Goal: Task Accomplishment & Management: Use online tool/utility

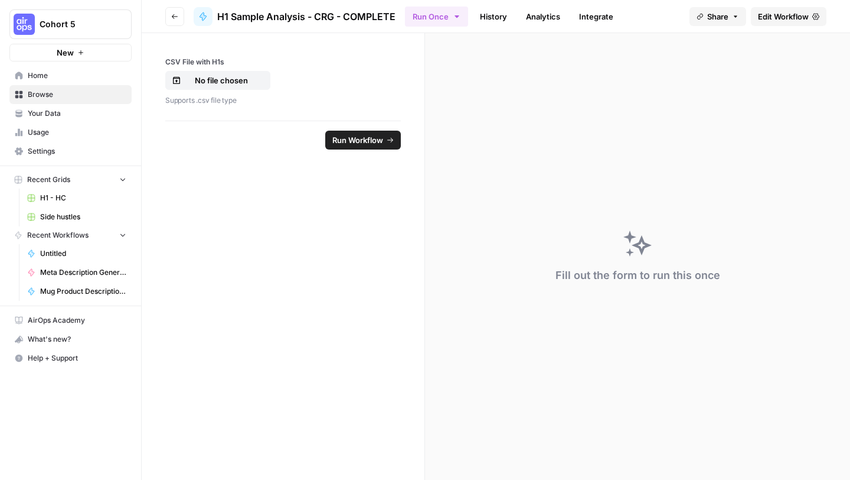
click at [774, 17] on span "Edit Workflow" at bounding box center [783, 17] width 51 height 12
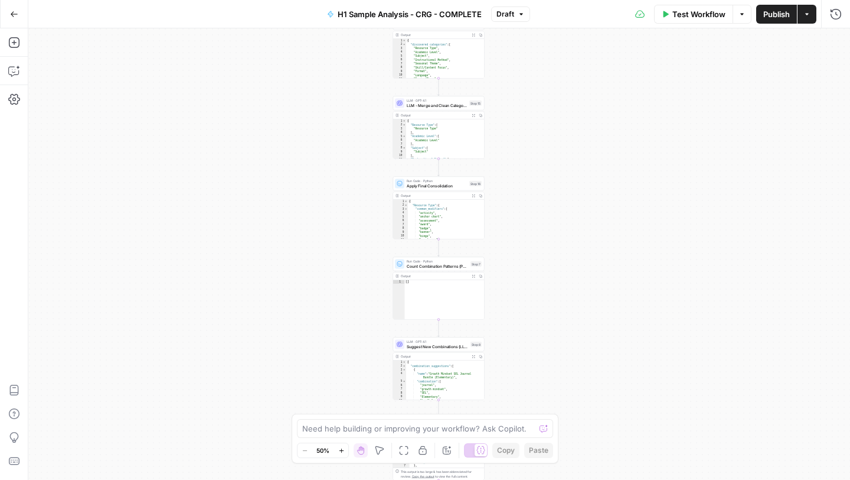
click at [739, 15] on icon "button" at bounding box center [742, 14] width 7 height 7
click at [703, 42] on span "Run Test" at bounding box center [709, 42] width 52 height 12
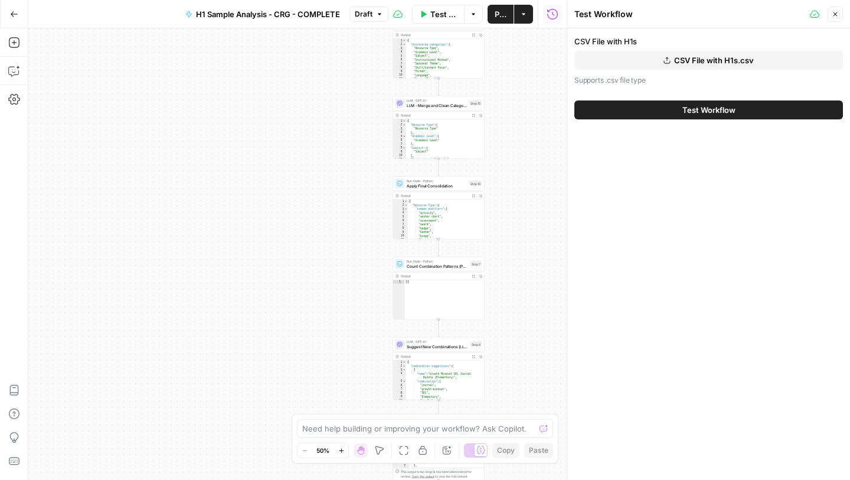
click at [700, 112] on span "Test Workflow" at bounding box center [709, 110] width 53 height 12
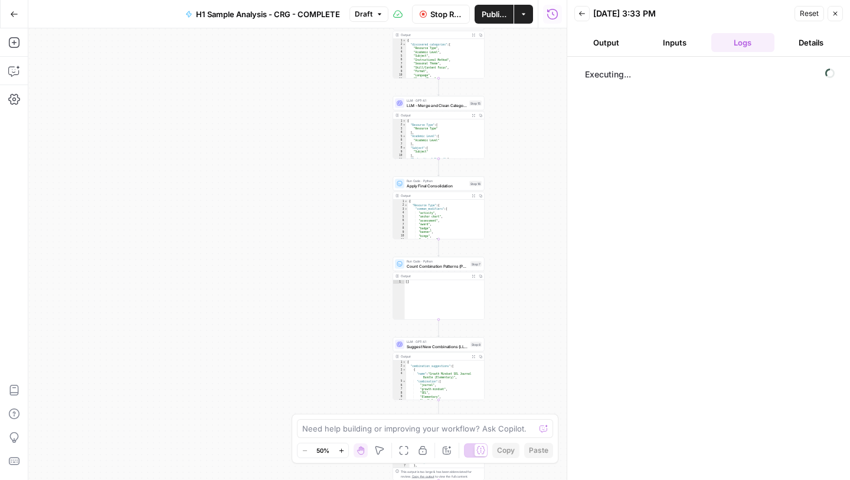
click at [432, 14] on span "Stop Run" at bounding box center [447, 14] width 32 height 12
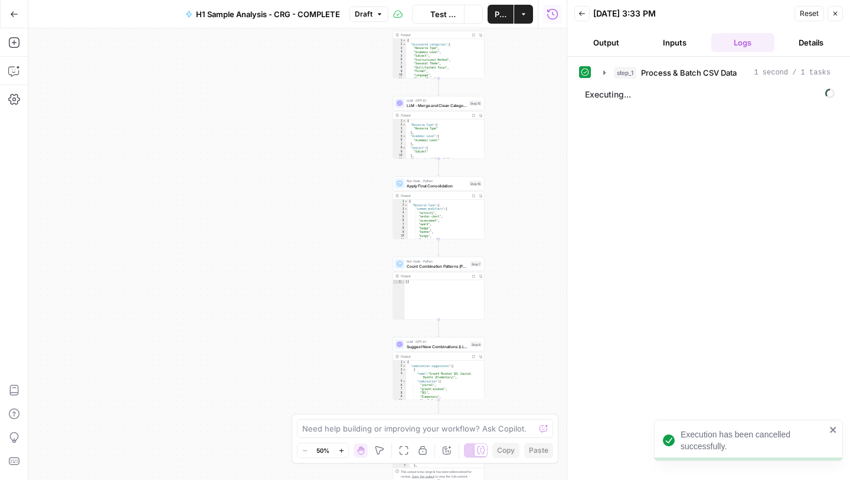
click at [18, 13] on icon "button" at bounding box center [14, 14] width 8 height 8
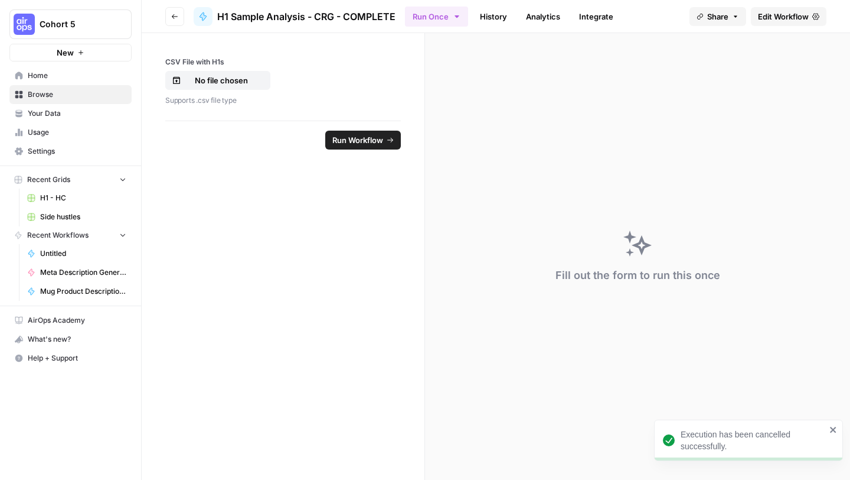
click at [771, 18] on span "Edit Workflow" at bounding box center [783, 17] width 51 height 12
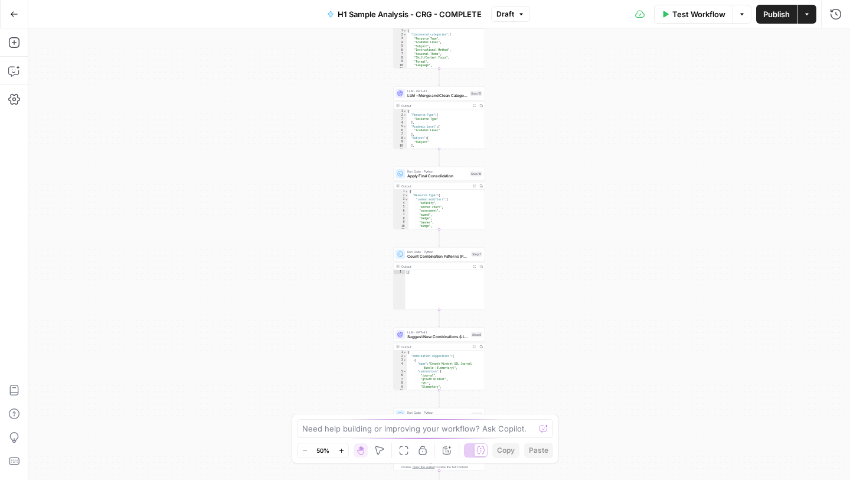
click at [811, 11] on button "Actions" at bounding box center [807, 14] width 19 height 19
click at [741, 13] on icon "button" at bounding box center [743, 14] width 4 height 2
click at [709, 42] on span "Run Test" at bounding box center [709, 42] width 52 height 12
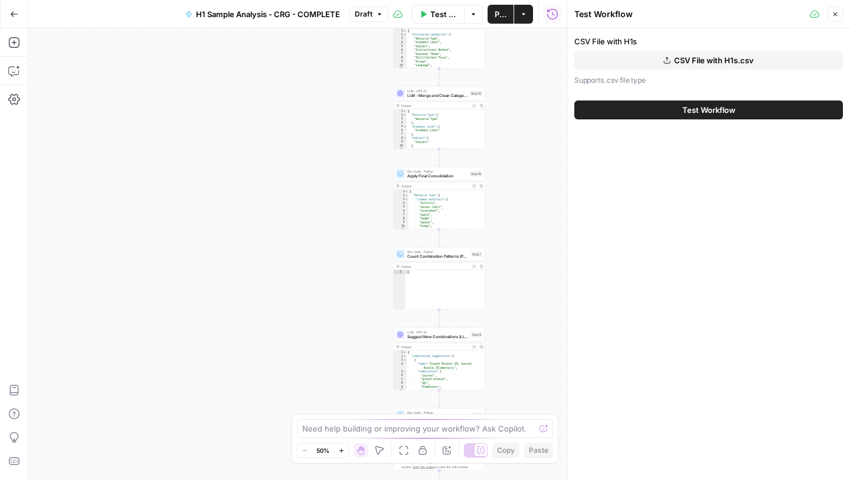
click at [662, 110] on button "Test Workflow" at bounding box center [709, 109] width 269 height 19
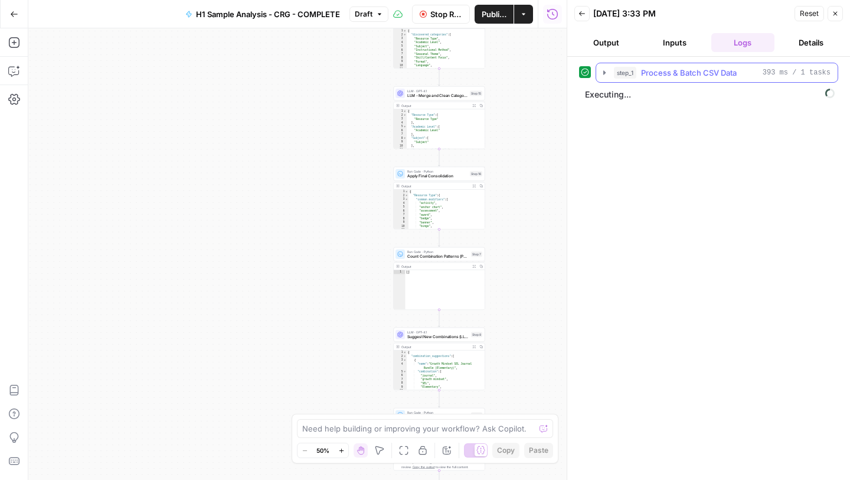
click at [604, 73] on icon "button" at bounding box center [605, 72] width 2 height 4
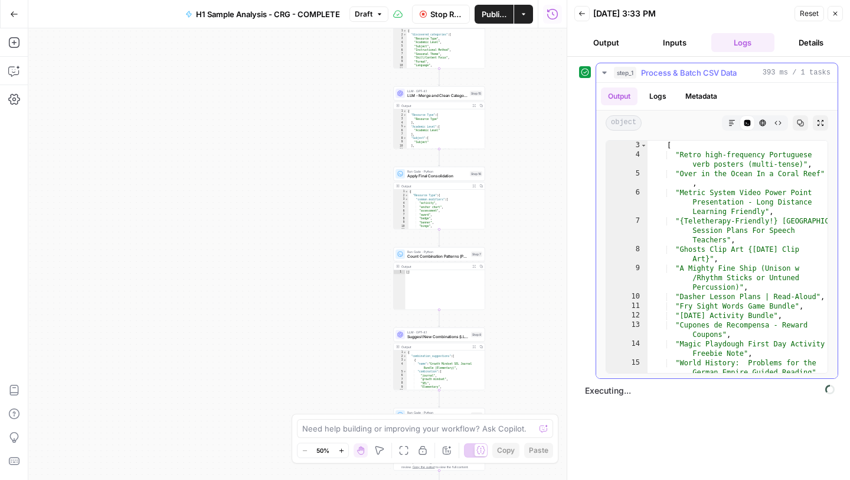
scroll to position [2, 0]
click at [605, 74] on icon "button" at bounding box center [604, 72] width 9 height 9
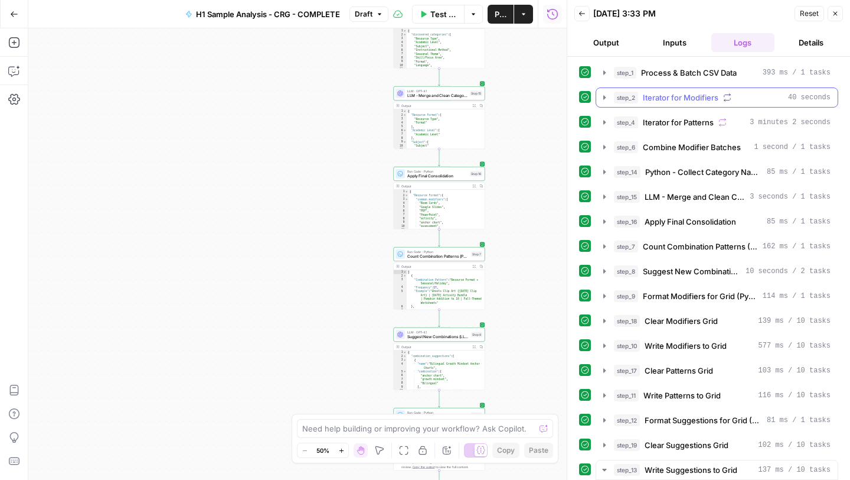
click at [604, 96] on icon "button" at bounding box center [605, 97] width 2 height 4
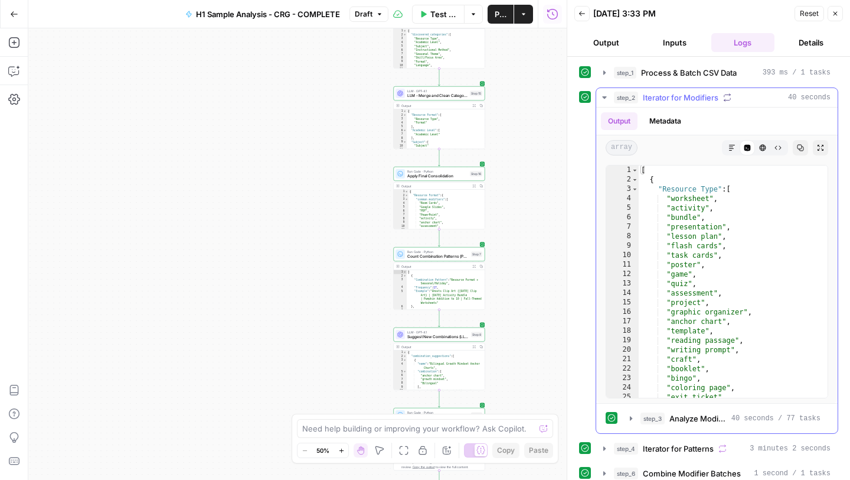
click at [604, 96] on icon "button" at bounding box center [604, 97] width 9 height 9
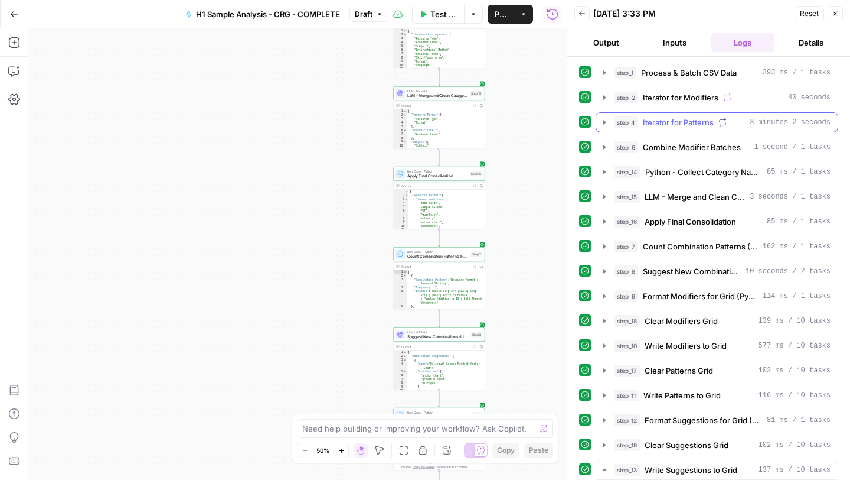
click at [604, 125] on icon "button" at bounding box center [604, 122] width 9 height 9
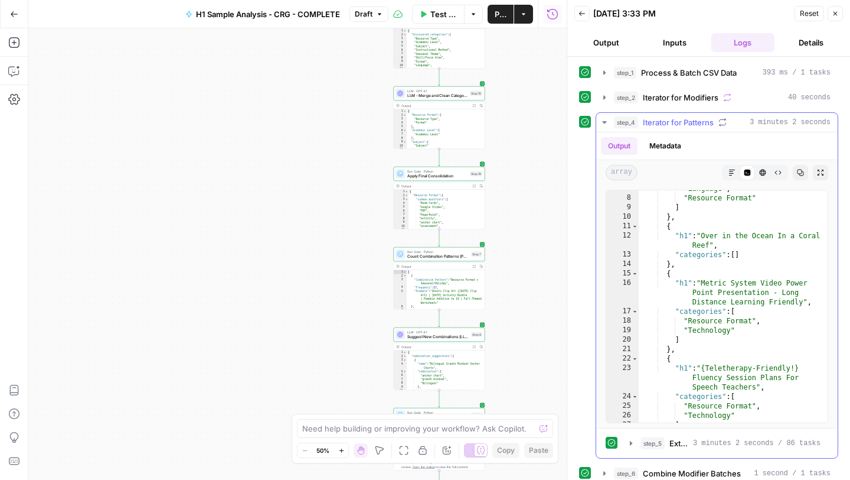
scroll to position [39, 0]
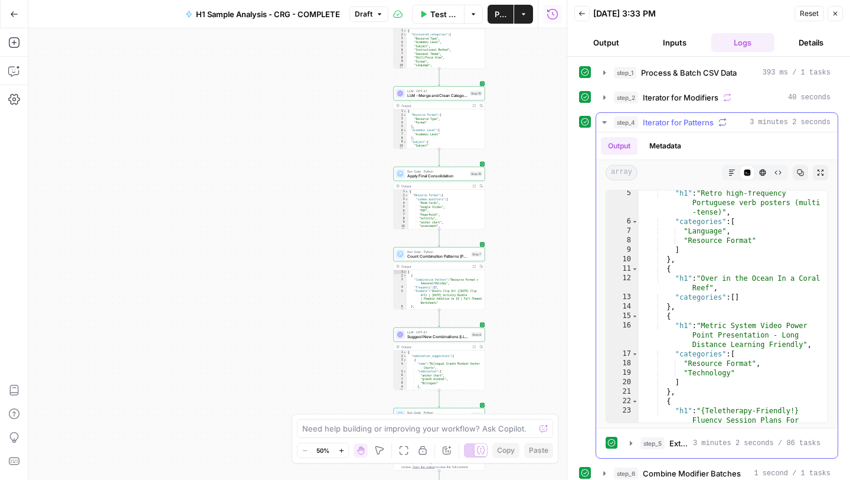
click at [605, 121] on icon "button" at bounding box center [604, 122] width 4 height 2
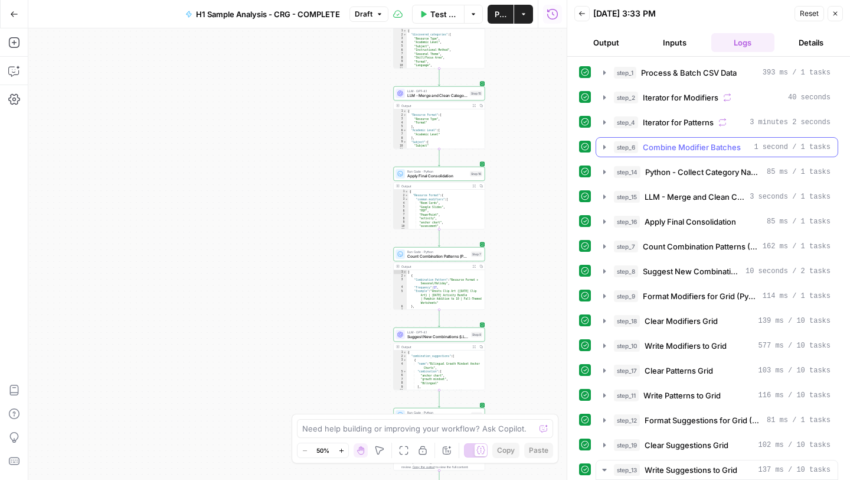
click at [605, 148] on icon "button" at bounding box center [605, 147] width 2 height 4
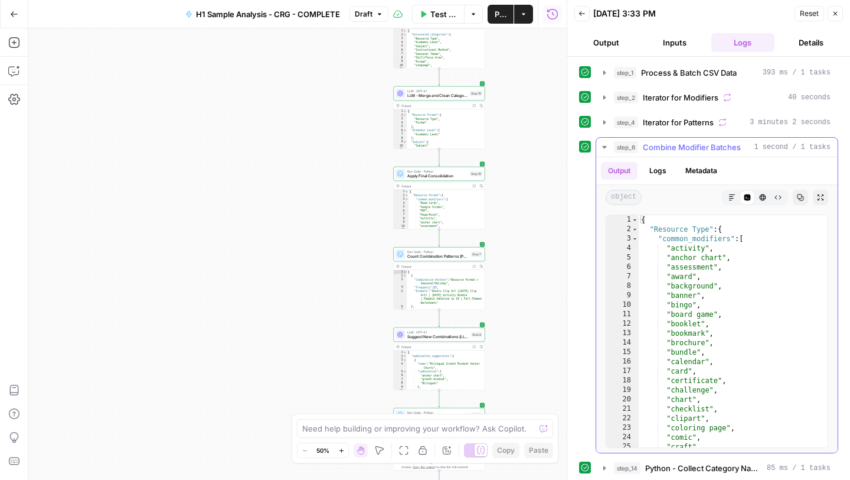
click at [605, 148] on icon "button" at bounding box center [604, 147] width 4 height 2
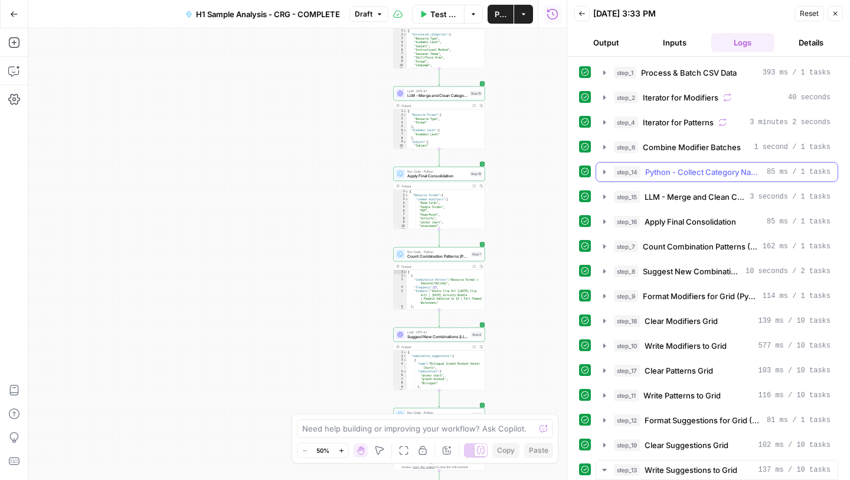
click at [605, 170] on icon "button" at bounding box center [604, 171] width 9 height 9
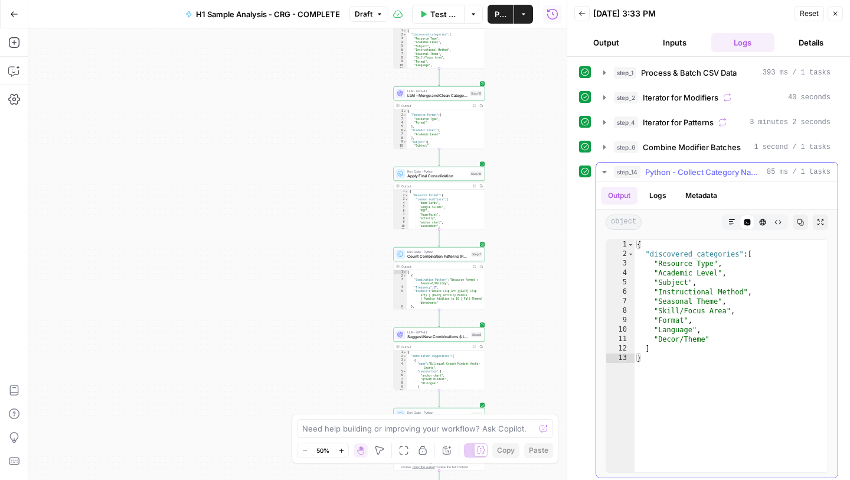
click at [605, 172] on icon "button" at bounding box center [604, 172] width 4 height 2
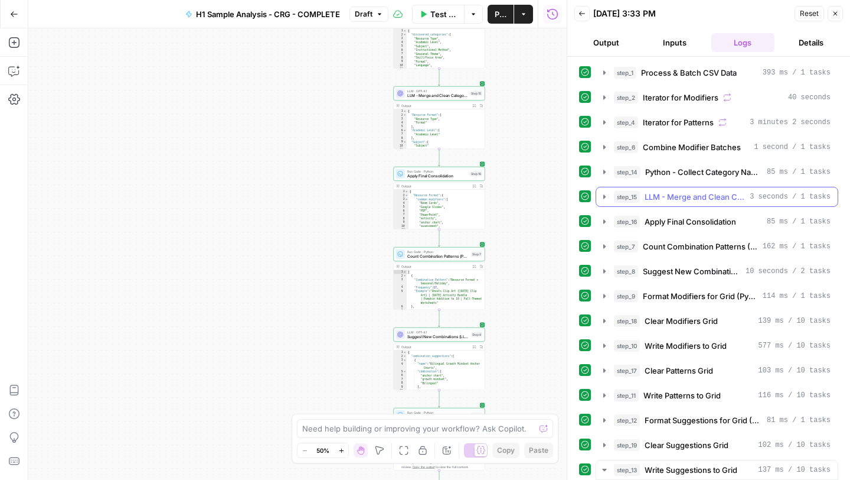
click at [606, 192] on icon "button" at bounding box center [604, 196] width 9 height 9
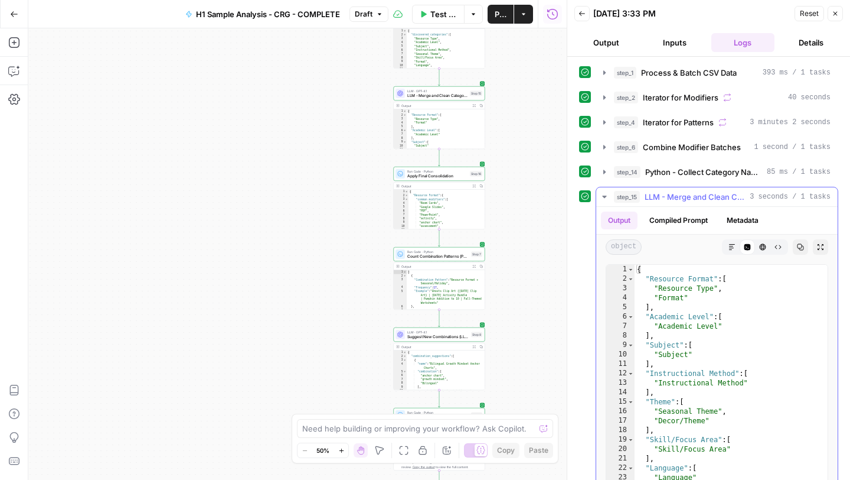
click at [606, 192] on icon "button" at bounding box center [604, 196] width 9 height 9
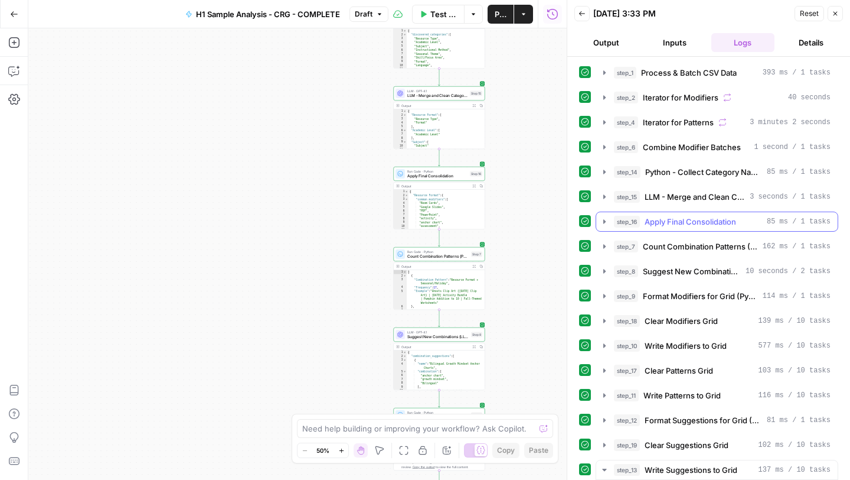
click at [607, 221] on icon "button" at bounding box center [604, 221] width 9 height 9
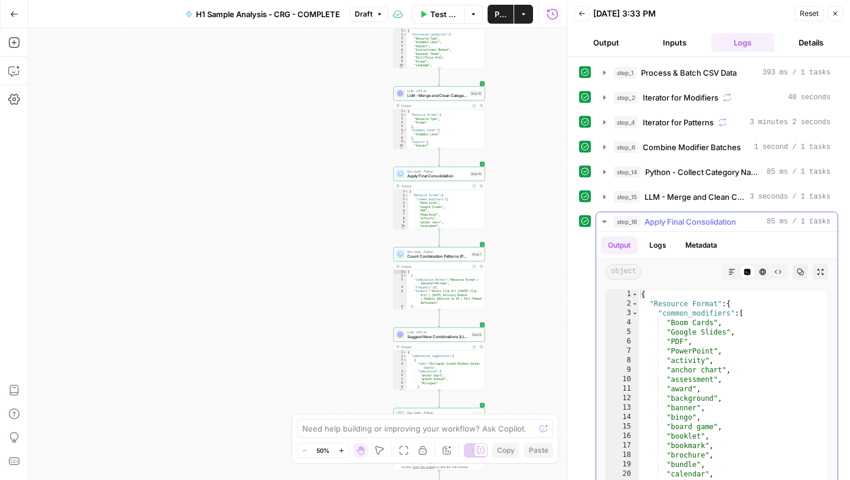
click at [607, 221] on icon "button" at bounding box center [604, 221] width 9 height 9
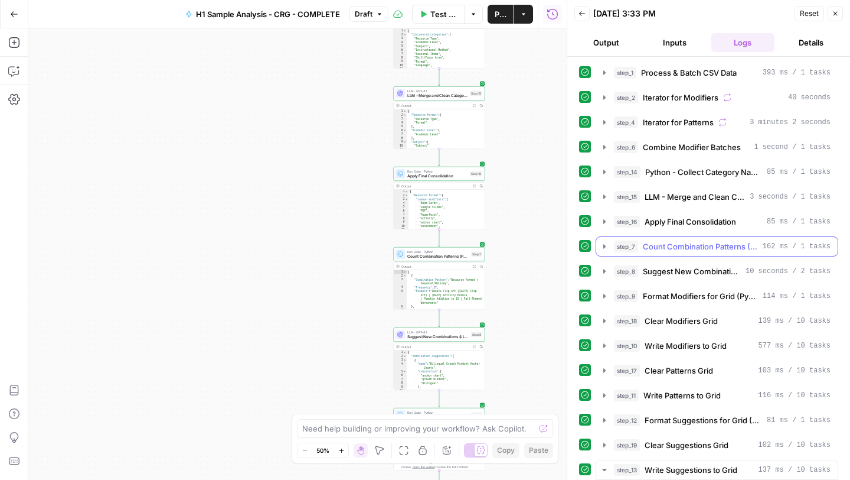
click at [606, 247] on icon "button" at bounding box center [604, 246] width 9 height 9
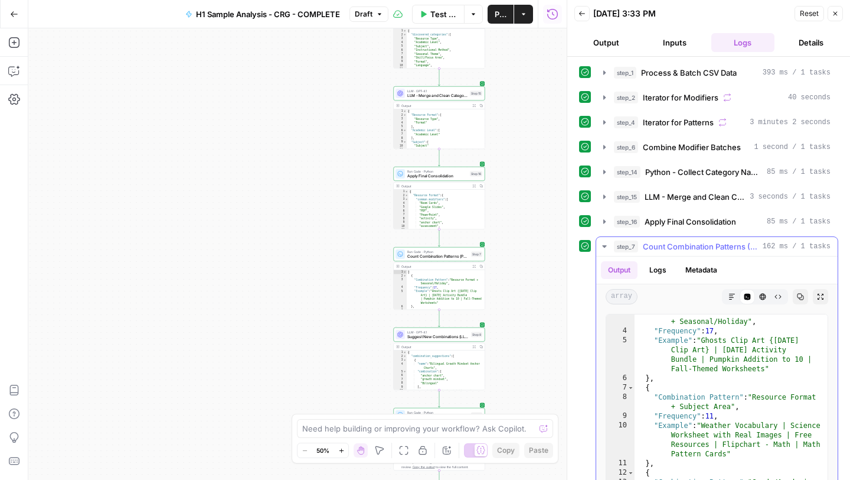
scroll to position [28, 0]
click at [604, 246] on icon "button" at bounding box center [604, 246] width 4 height 2
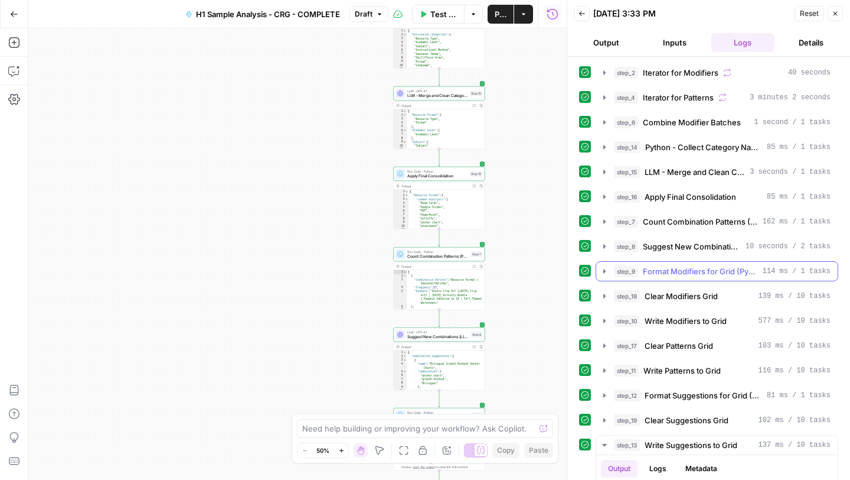
scroll to position [26, 0]
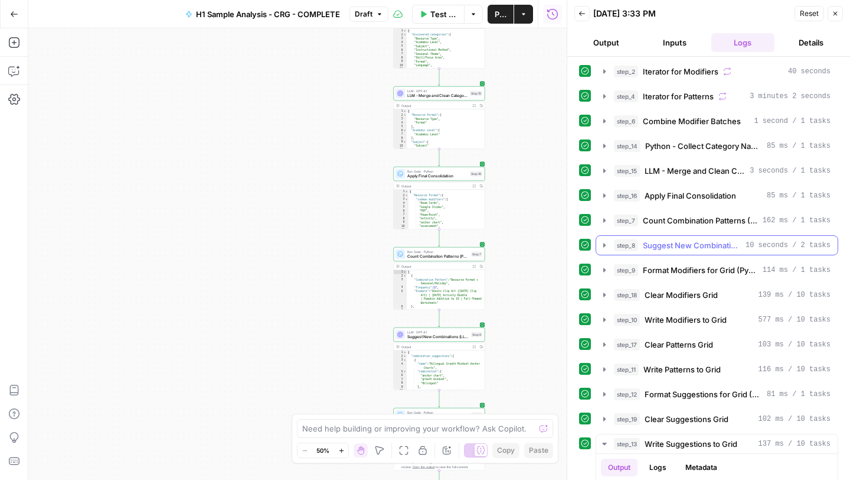
click at [601, 242] on icon "button" at bounding box center [604, 244] width 9 height 9
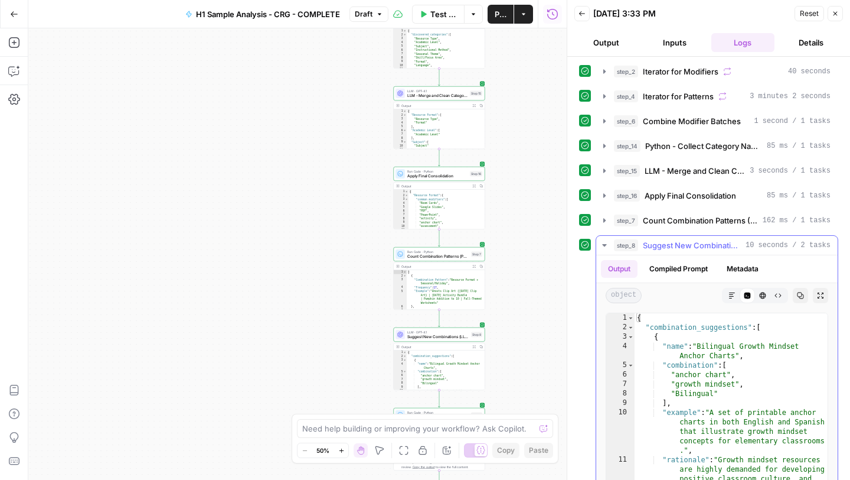
click at [601, 242] on icon "button" at bounding box center [604, 244] width 9 height 9
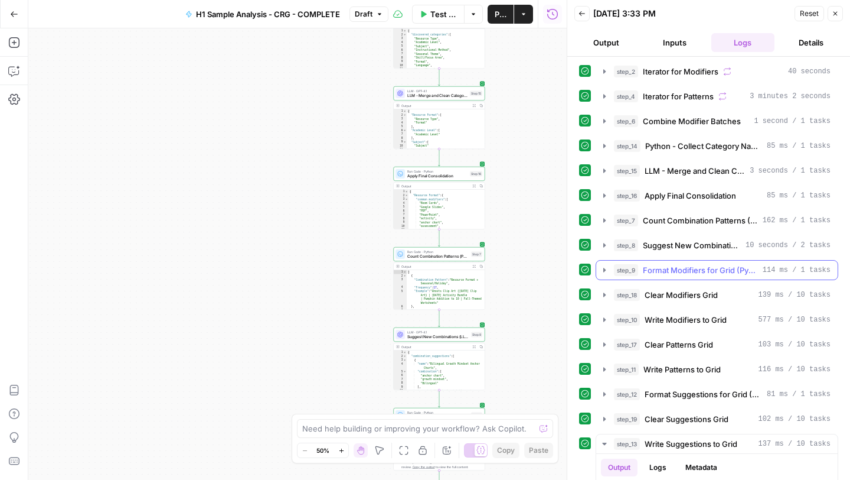
click at [601, 266] on icon "button" at bounding box center [604, 269] width 9 height 9
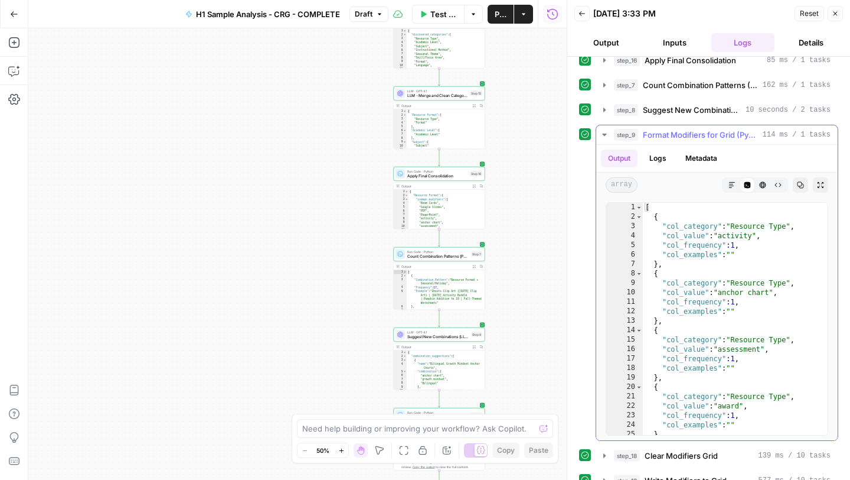
scroll to position [164, 0]
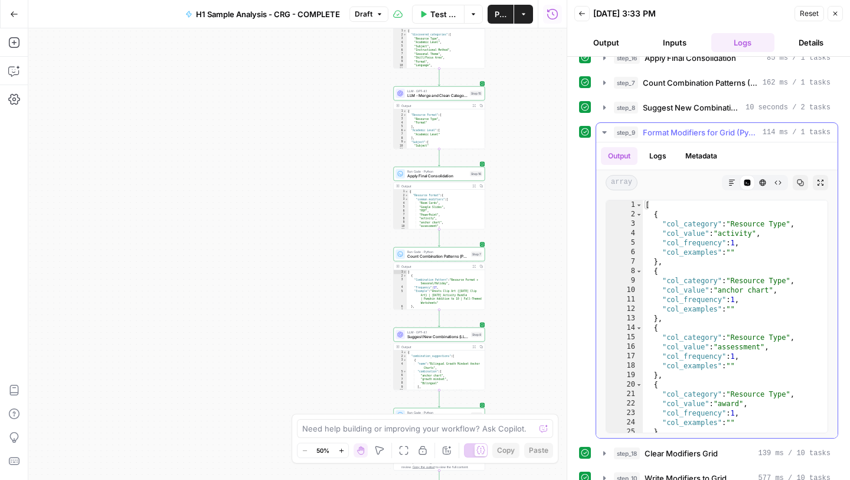
click at [603, 130] on icon "button" at bounding box center [604, 132] width 9 height 9
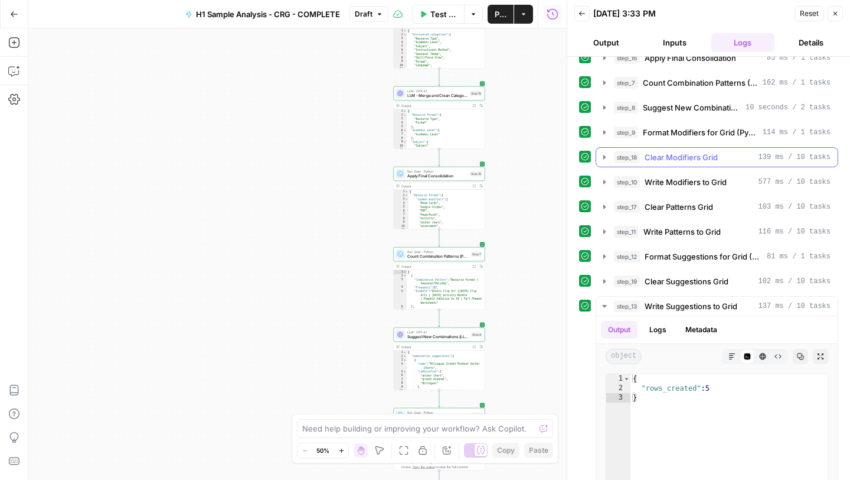
click at [603, 161] on icon "button" at bounding box center [604, 156] width 9 height 9
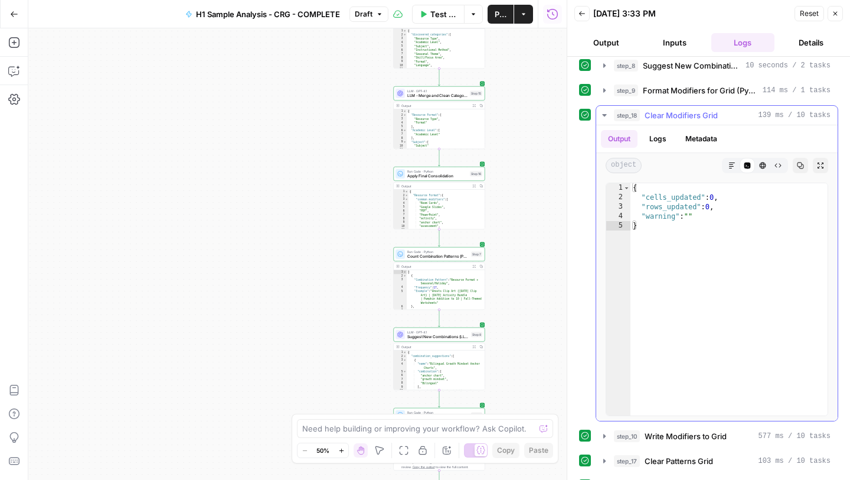
scroll to position [202, 0]
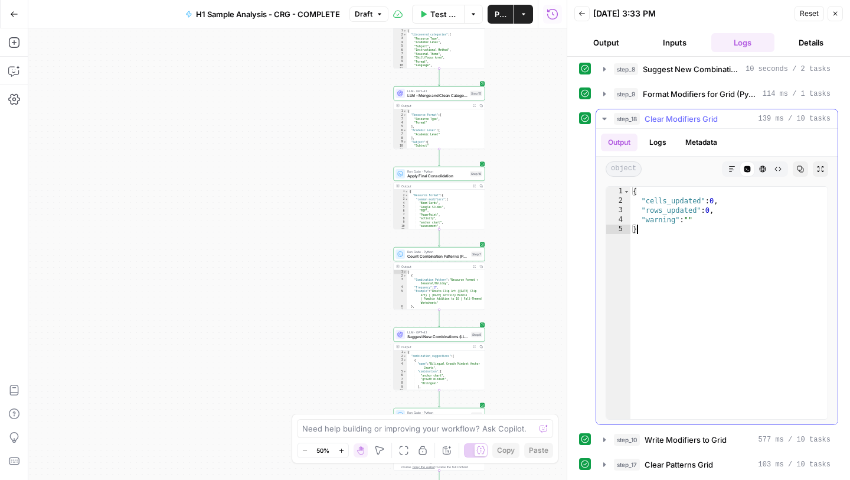
drag, startPoint x: 655, startPoint y: 232, endPoint x: 649, endPoint y: 232, distance: 5.9
click at [649, 232] on div "{ "cells_updated" : 0 , "rows_updated" : 0 , "warning" : "" }" at bounding box center [729, 312] width 197 height 251
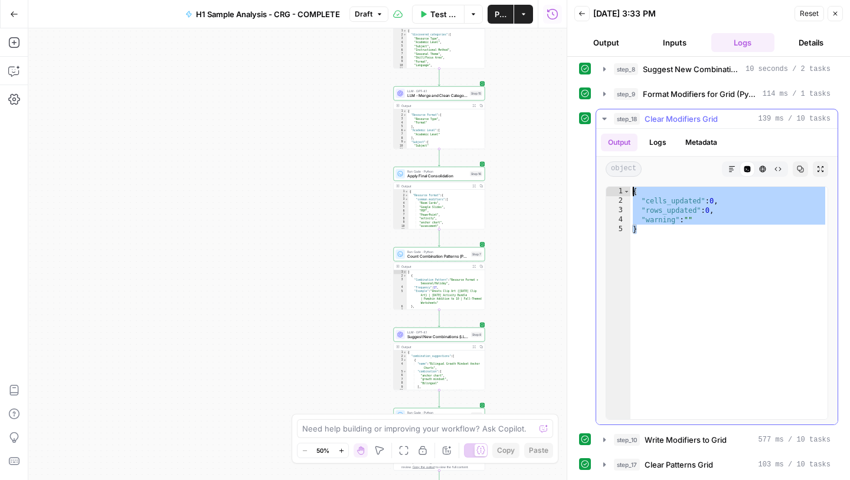
drag, startPoint x: 650, startPoint y: 233, endPoint x: 632, endPoint y: 189, distance: 47.2
click at [632, 189] on div "{ "cells_updated" : 0 , "rows_updated" : 0 , "warning" : "" }" at bounding box center [729, 312] width 197 height 251
type textarea "**********"
click at [384, 427] on textarea at bounding box center [418, 428] width 233 height 12
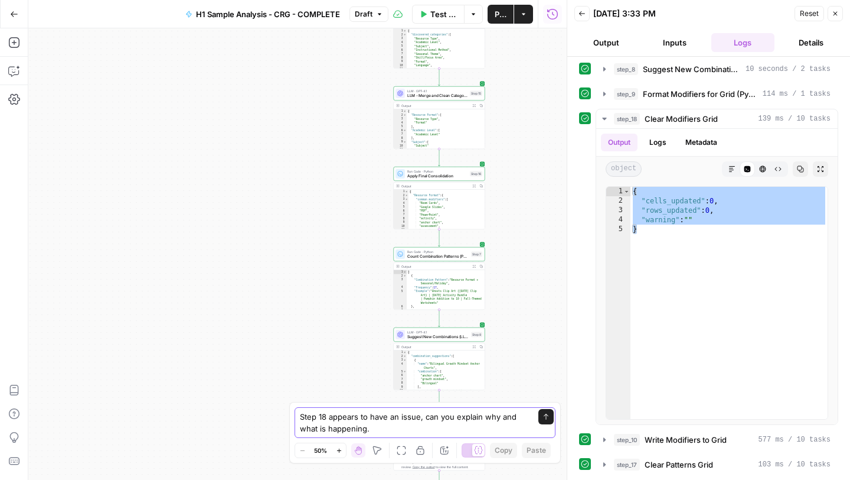
paste textarea "{ "cells_updated": 0, "rows_updated": 0, "warning": "" }"
type textarea "Step 18 appears to have an issue, can you explain why and what is happening. { …"
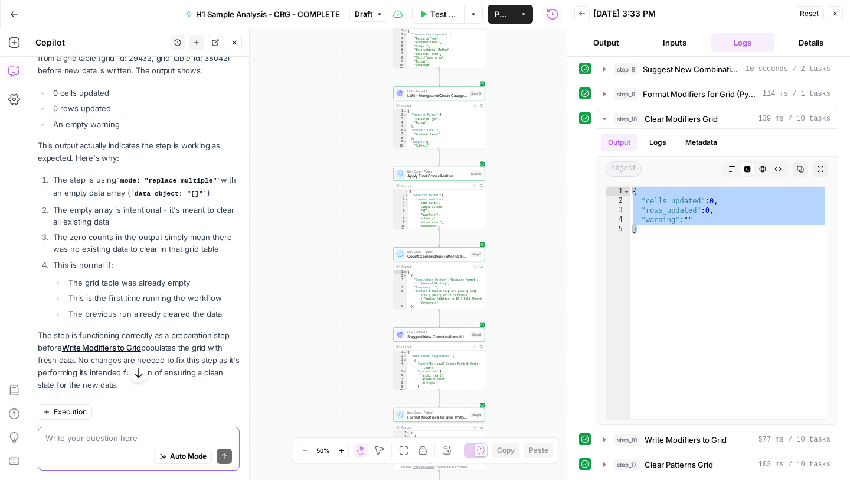
scroll to position [266, 0]
click at [119, 436] on textarea at bounding box center [138, 438] width 187 height 12
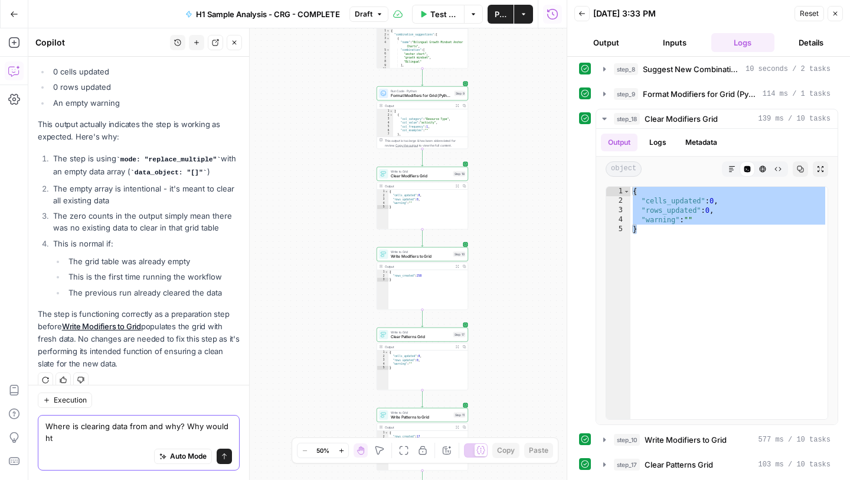
scroll to position [298, 0]
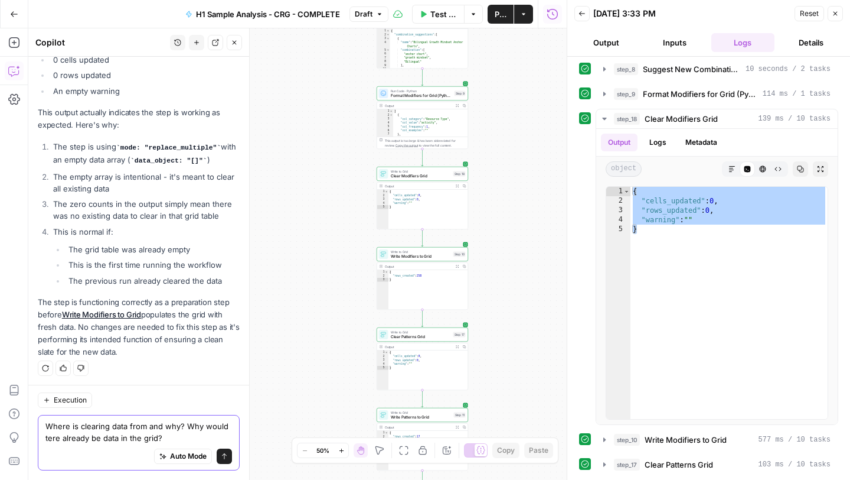
type textarea "Where is clearing data from and why? Why would there already be data in the gri…"
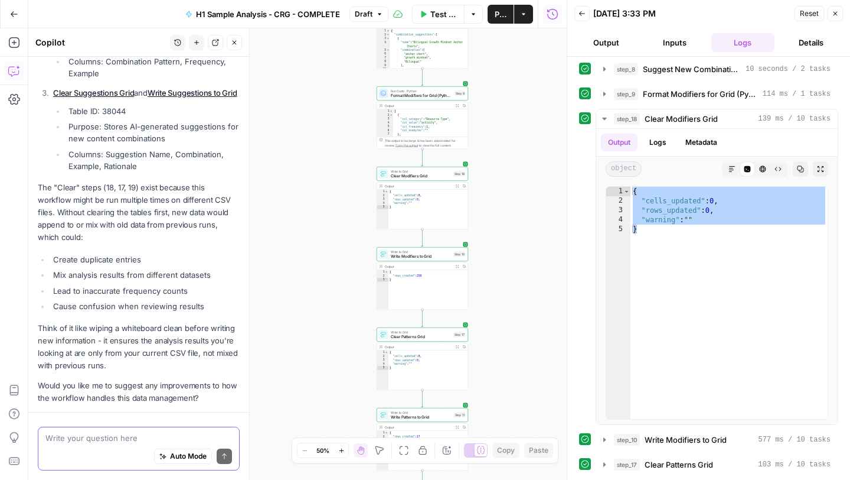
scroll to position [900, 0]
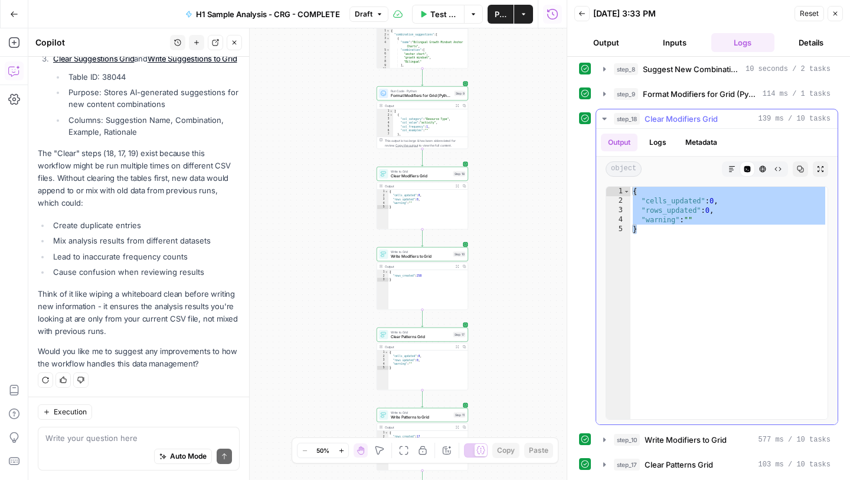
click at [605, 117] on icon "button" at bounding box center [604, 118] width 9 height 9
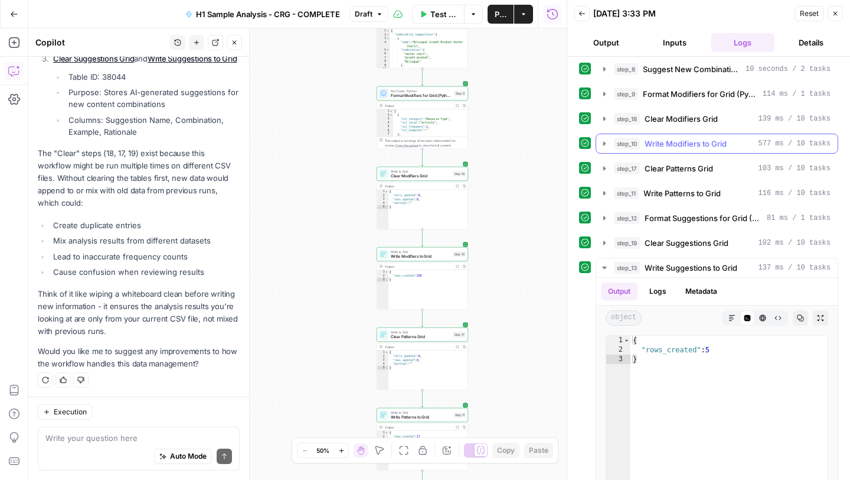
click at [602, 145] on icon "button" at bounding box center [604, 143] width 9 height 9
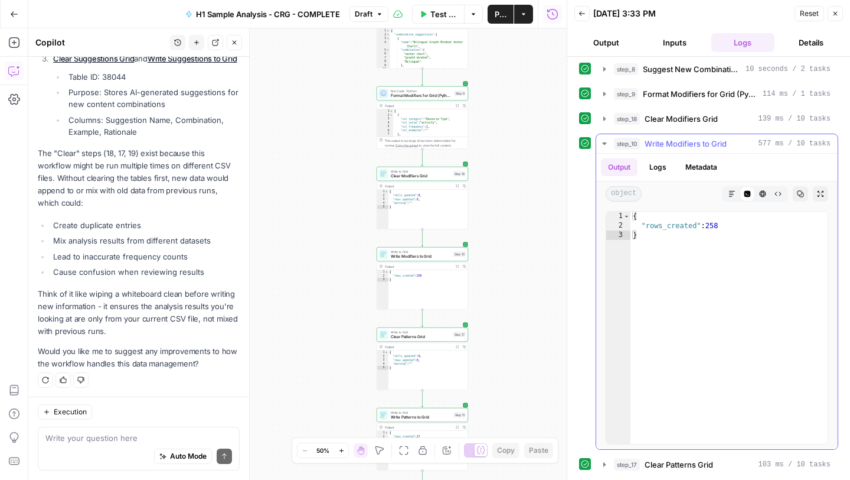
click at [602, 145] on icon "button" at bounding box center [604, 143] width 9 height 9
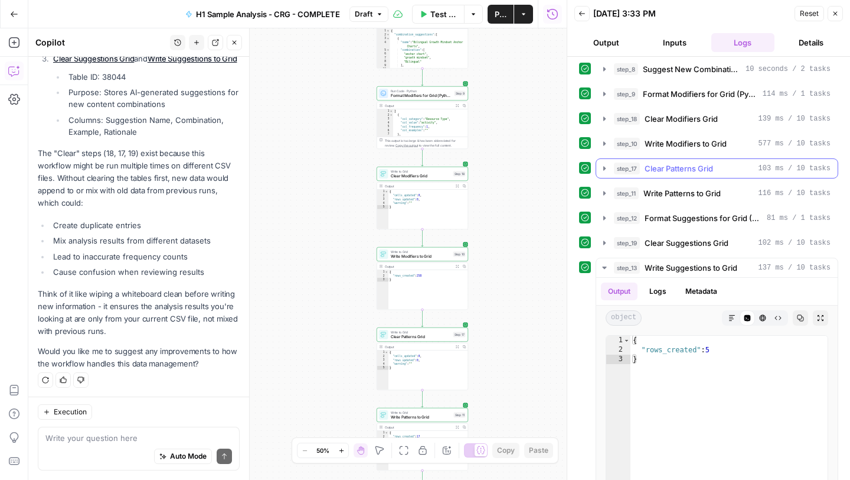
click at [605, 172] on icon "button" at bounding box center [604, 168] width 9 height 9
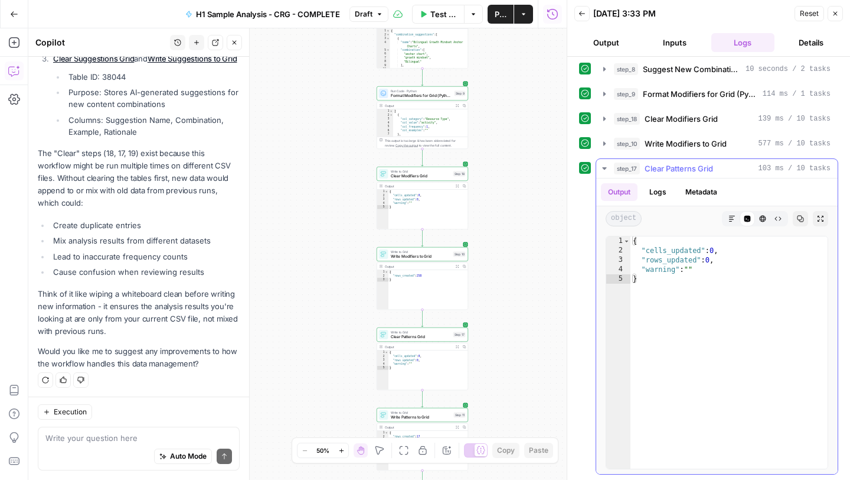
click at [605, 172] on icon "button" at bounding box center [604, 168] width 9 height 9
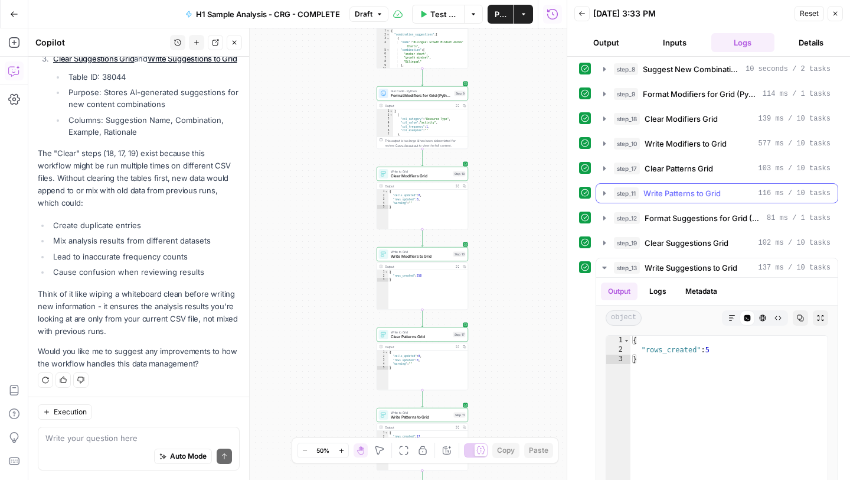
click at [601, 192] on icon "button" at bounding box center [604, 192] width 9 height 9
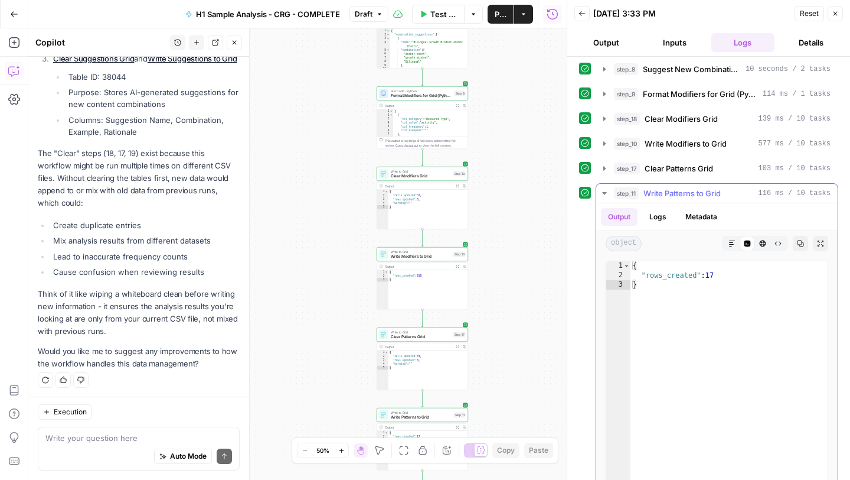
click at [601, 192] on icon "button" at bounding box center [604, 192] width 9 height 9
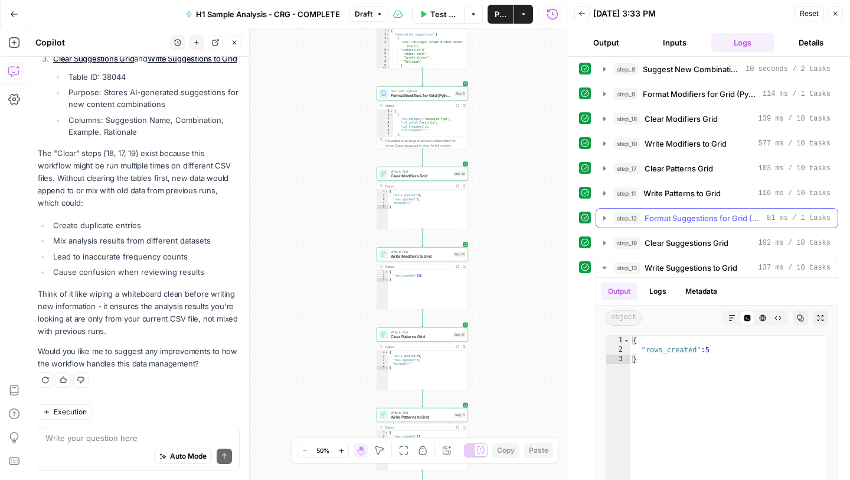
click at [602, 213] on icon "button" at bounding box center [604, 217] width 9 height 9
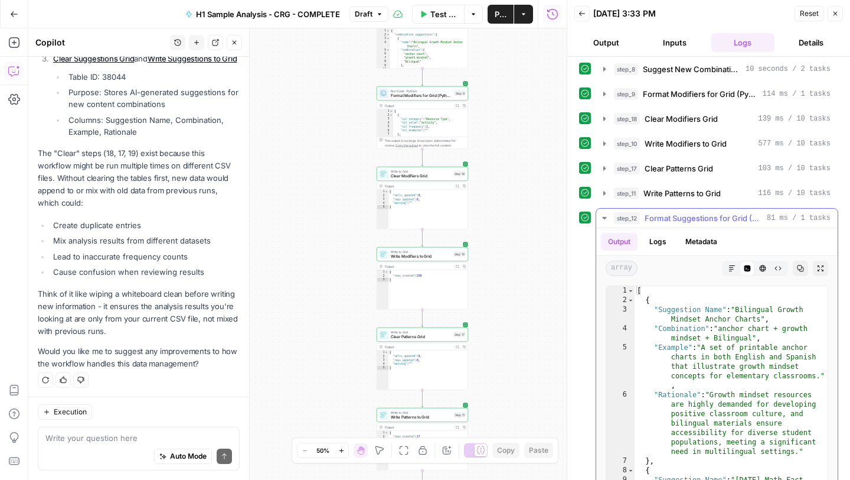
click at [602, 213] on icon "button" at bounding box center [604, 217] width 9 height 9
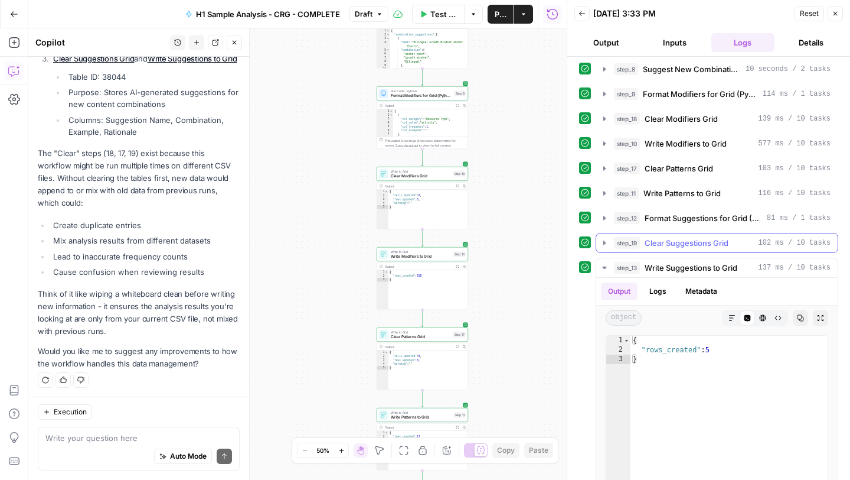
click at [605, 241] on icon "button" at bounding box center [605, 242] width 2 height 4
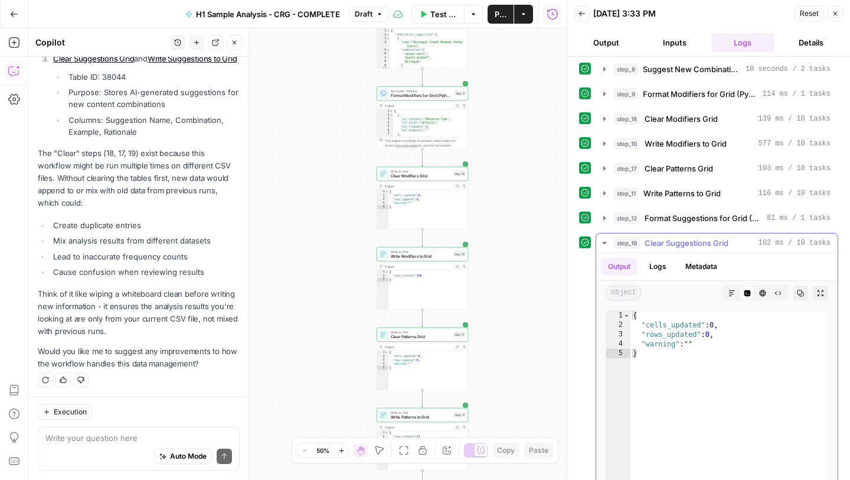
click at [604, 244] on icon "button" at bounding box center [604, 242] width 9 height 9
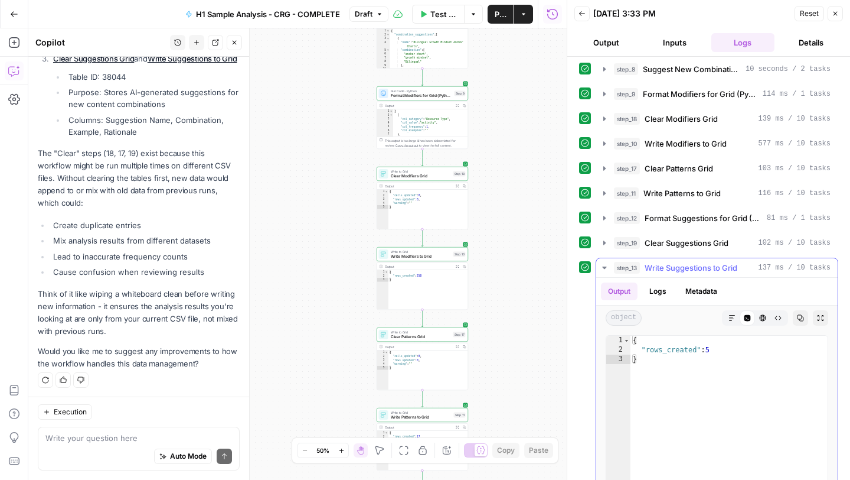
click at [604, 268] on icon "button" at bounding box center [604, 267] width 4 height 2
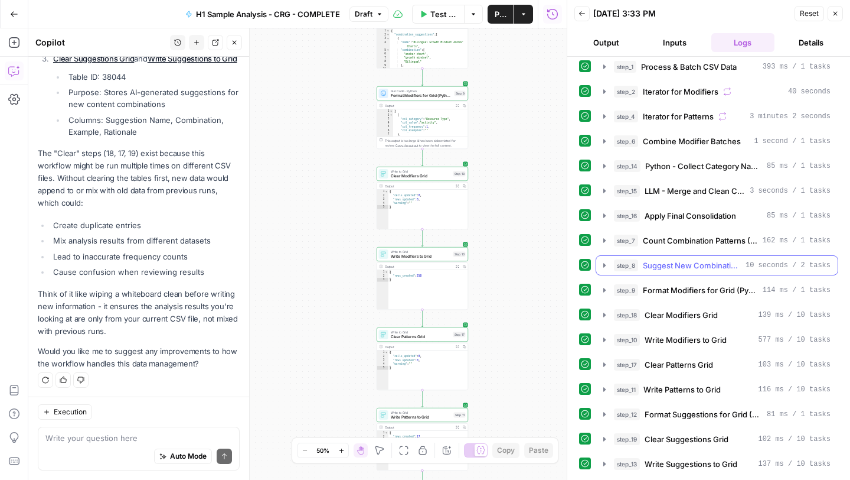
click at [604, 268] on icon "button" at bounding box center [604, 264] width 9 height 9
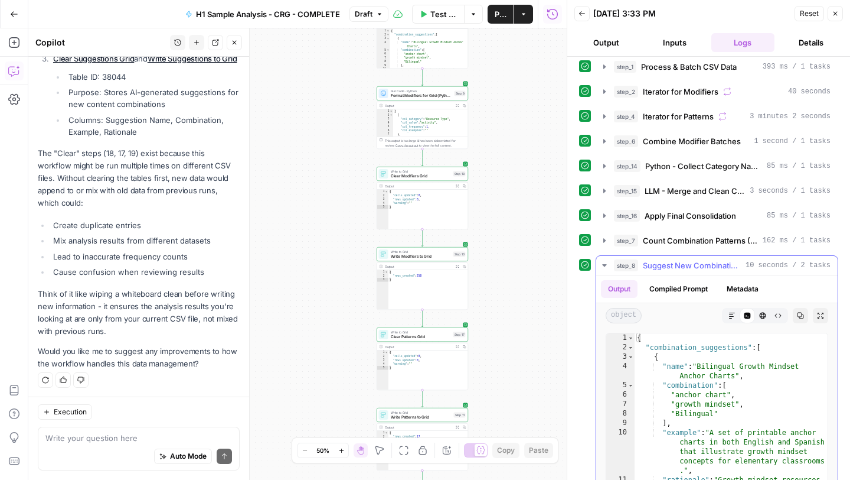
click at [604, 268] on icon "button" at bounding box center [604, 264] width 9 height 9
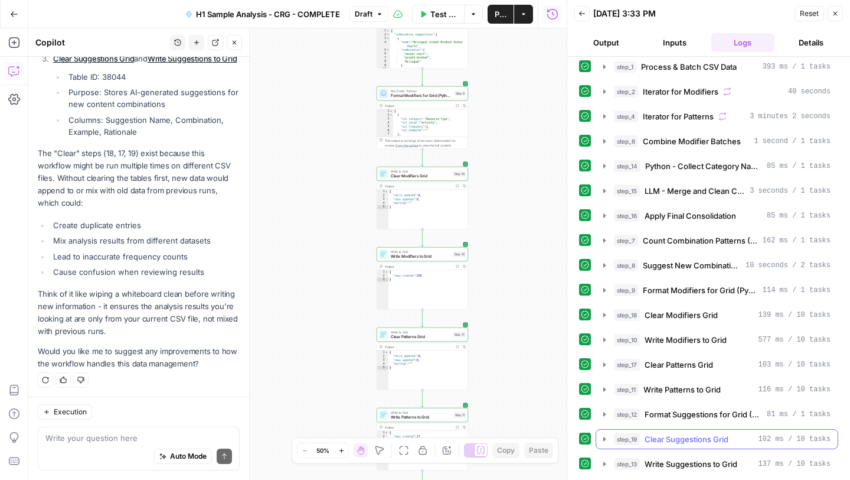
click at [604, 436] on icon "button" at bounding box center [604, 438] width 9 height 9
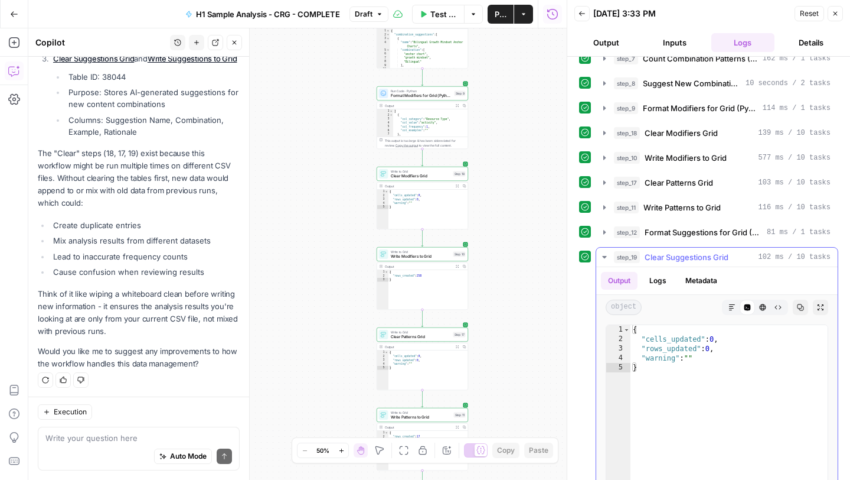
scroll to position [227, 0]
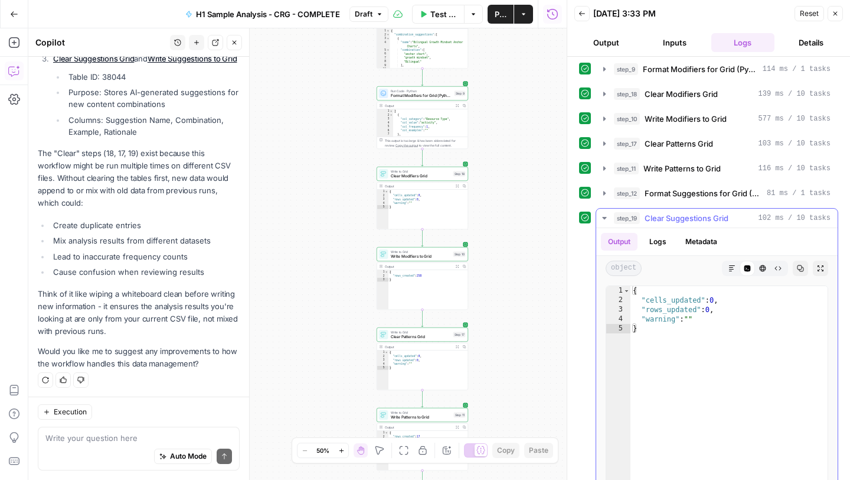
click at [604, 220] on icon "button" at bounding box center [604, 217] width 9 height 9
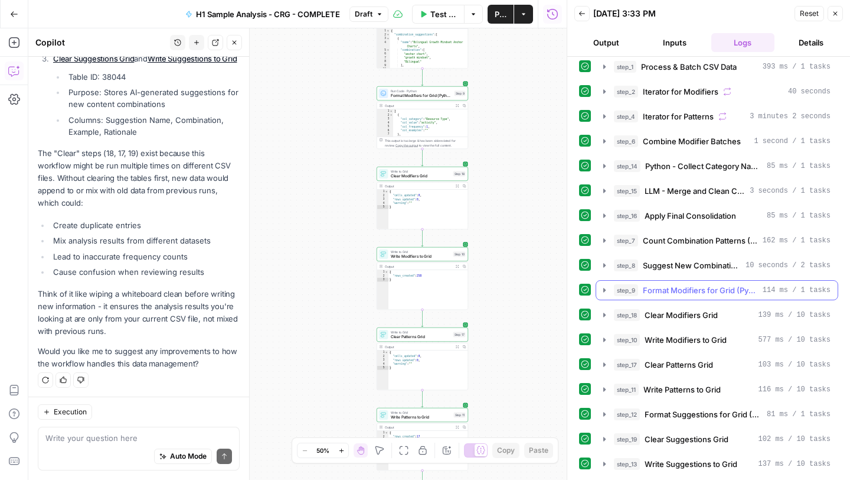
scroll to position [6, 0]
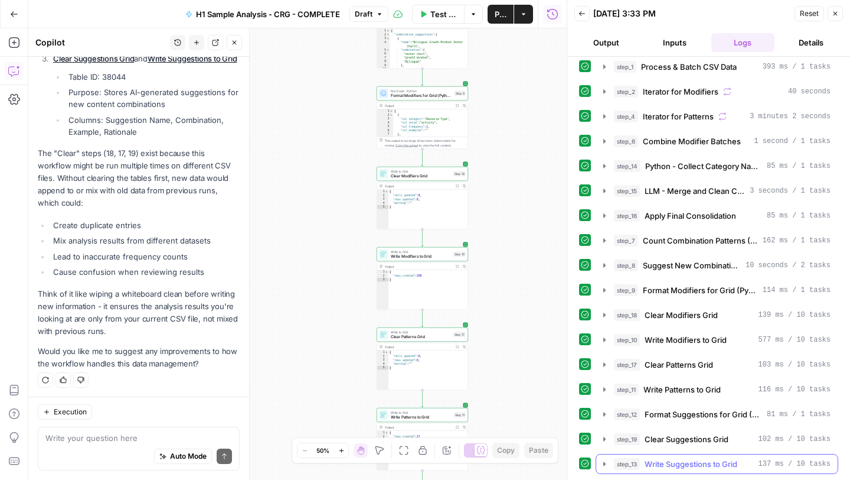
click at [607, 463] on icon "button" at bounding box center [604, 463] width 9 height 9
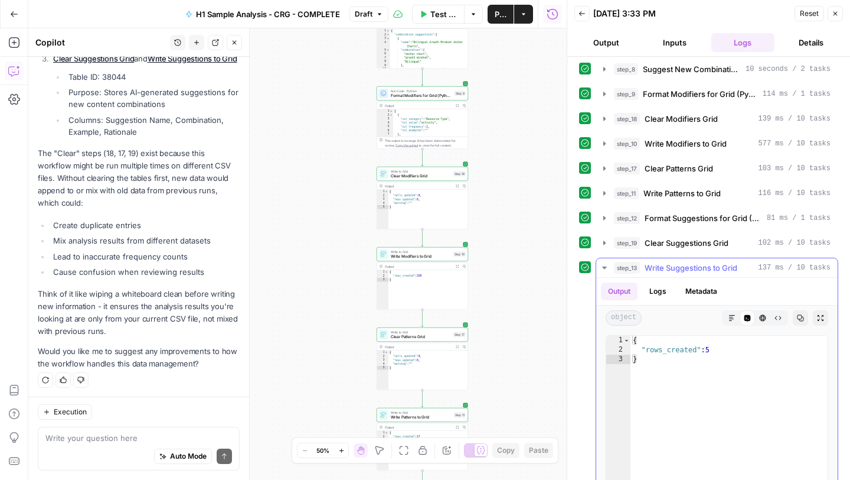
scroll to position [204, 0]
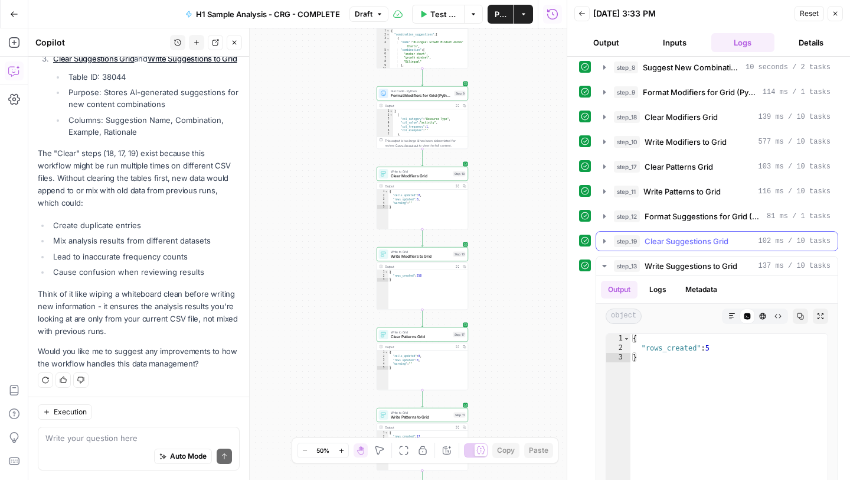
click at [607, 242] on icon "button" at bounding box center [604, 240] width 9 height 9
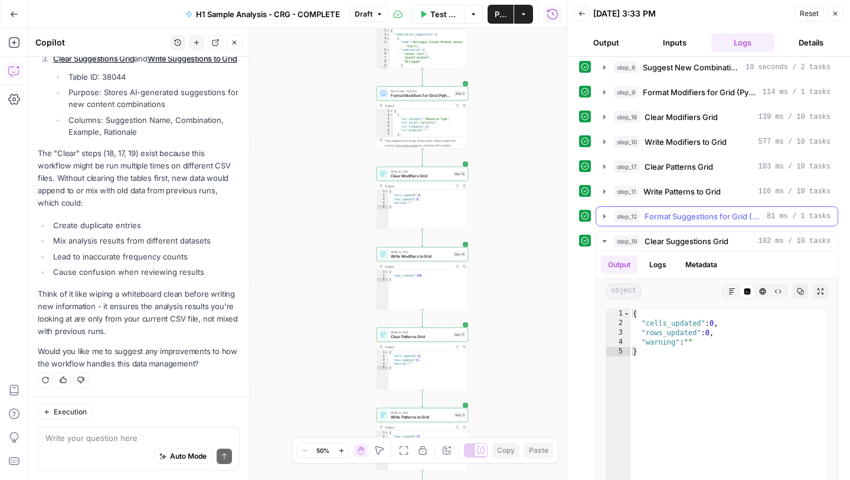
click at [605, 215] on icon "button" at bounding box center [605, 216] width 2 height 4
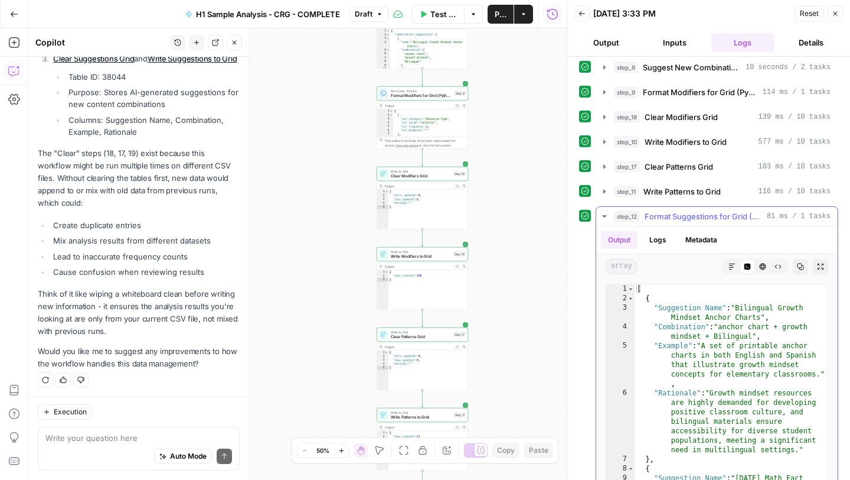
click at [605, 215] on icon "button" at bounding box center [604, 216] width 4 height 2
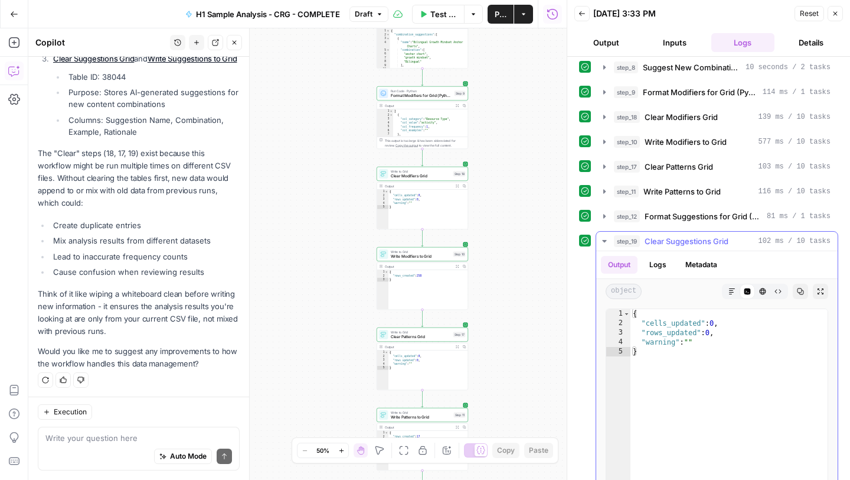
click at [604, 242] on icon "button" at bounding box center [604, 240] width 9 height 9
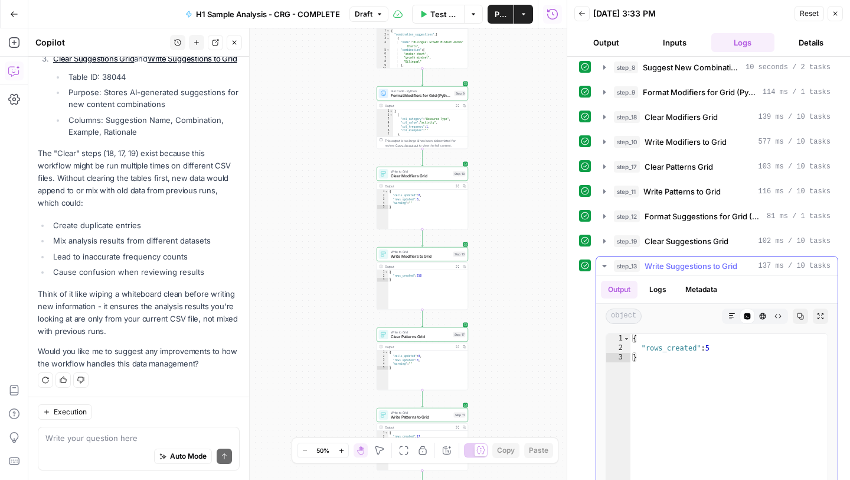
scroll to position [233, 0]
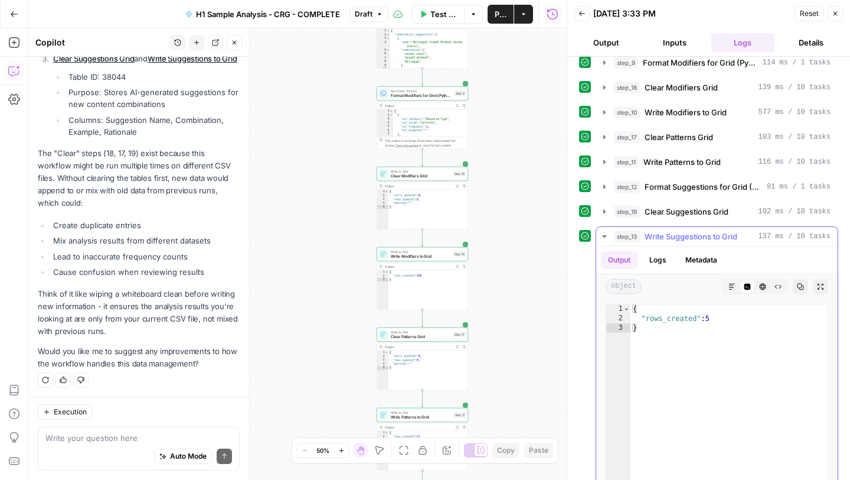
click at [604, 236] on icon "button" at bounding box center [604, 236] width 4 height 2
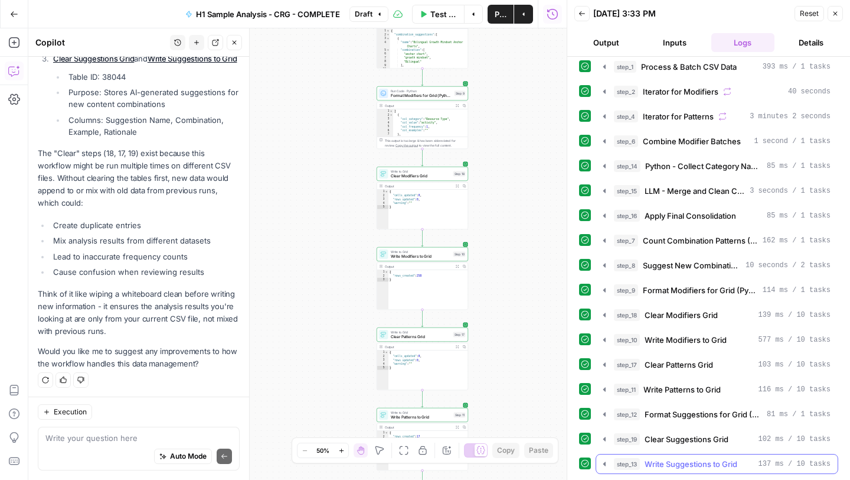
scroll to position [6, 0]
click at [111, 440] on textarea at bounding box center [138, 438] width 187 height 12
type textarea "H"
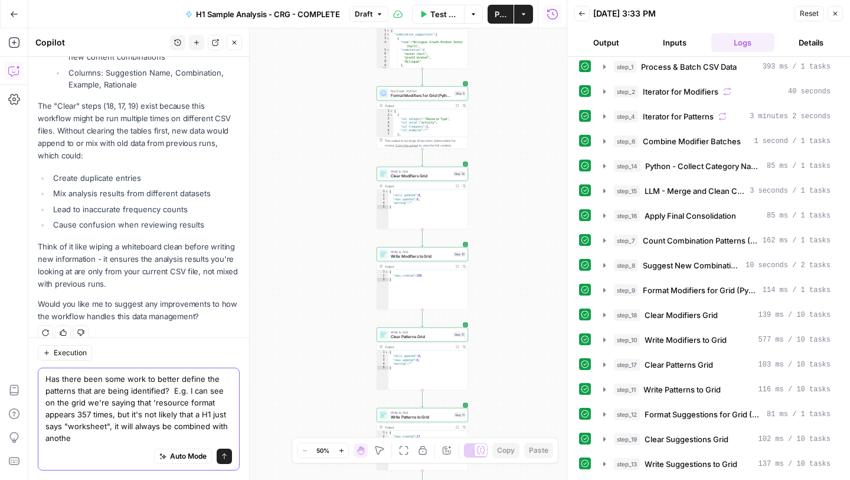
scroll to position [959, 0]
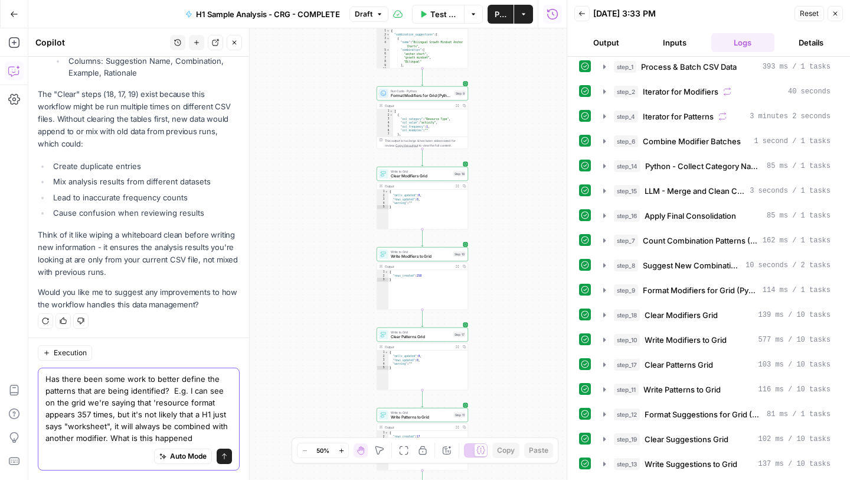
type textarea "Has there been some work to better define the patterns that are being identifie…"
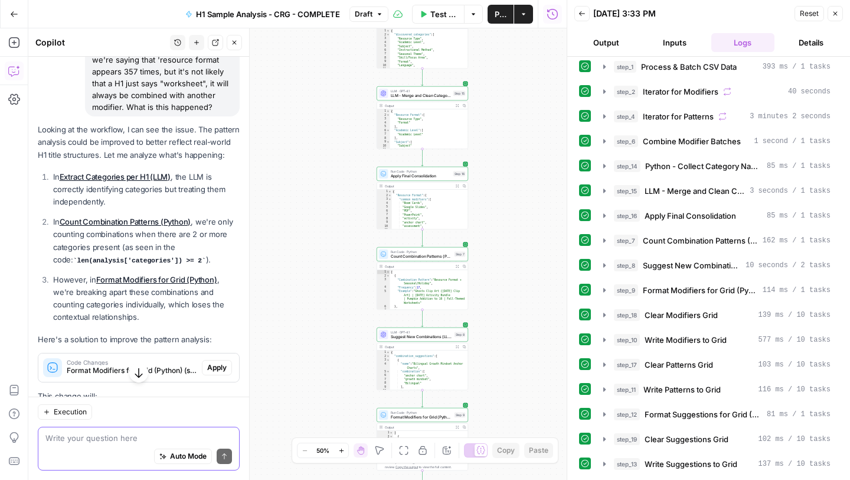
scroll to position [1266, 0]
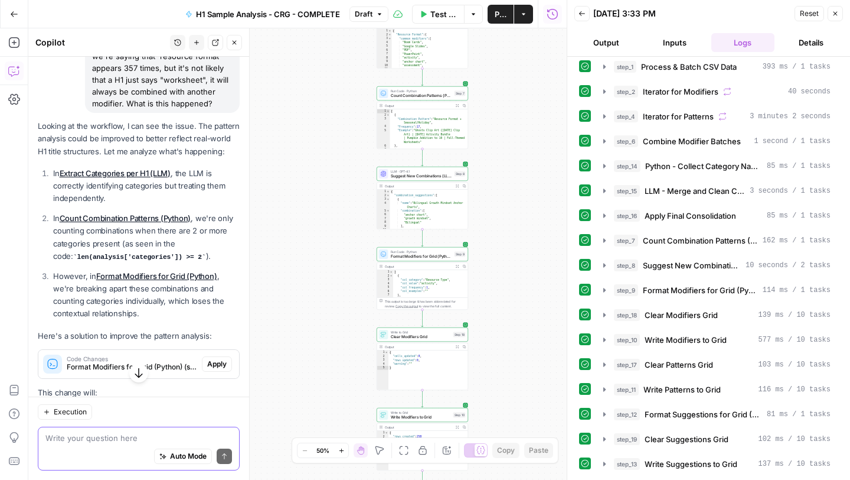
click at [104, 433] on textarea at bounding box center [138, 438] width 187 height 12
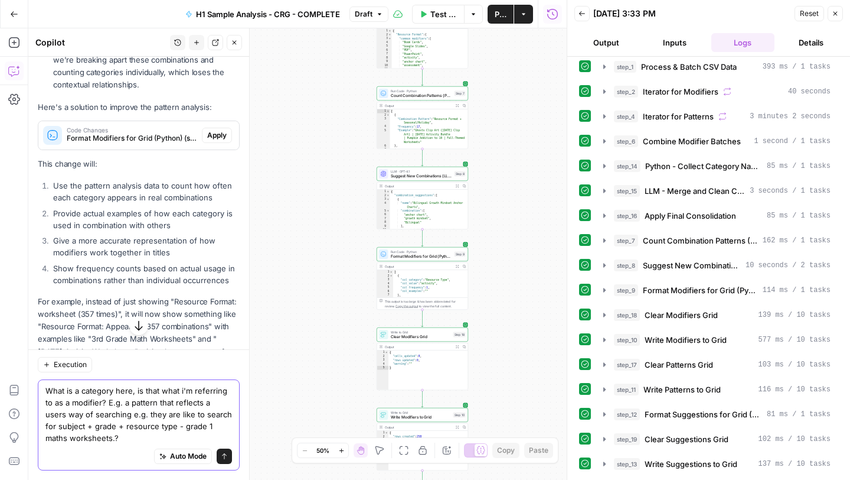
scroll to position [1521, 0]
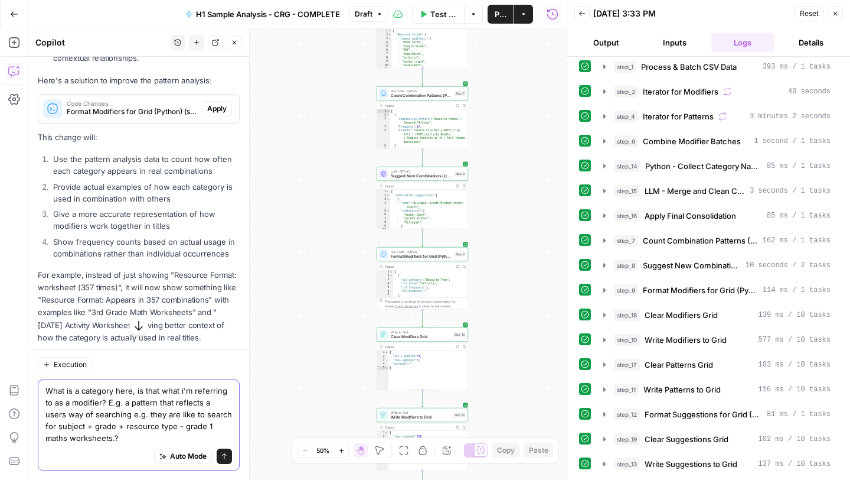
type textarea "What is a category here, is that what i'm referring to as a modifier? E.g. a pa…"
click at [227, 458] on icon "submit" at bounding box center [224, 455] width 7 height 7
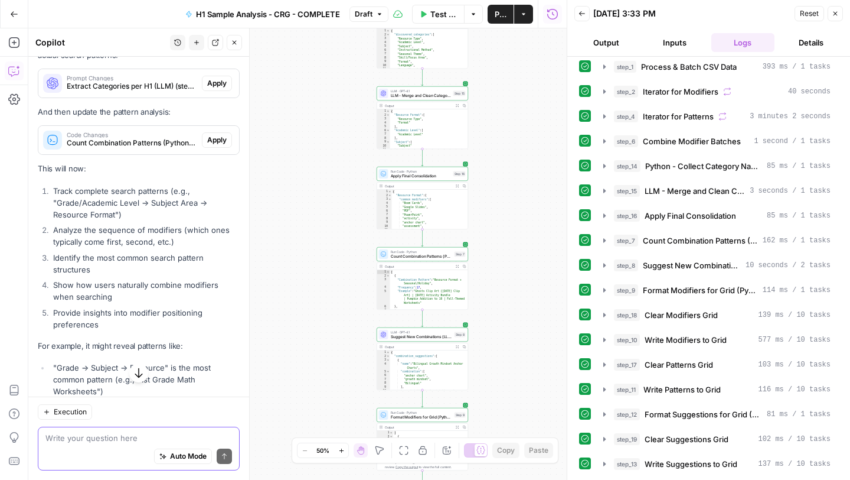
scroll to position [2052, 0]
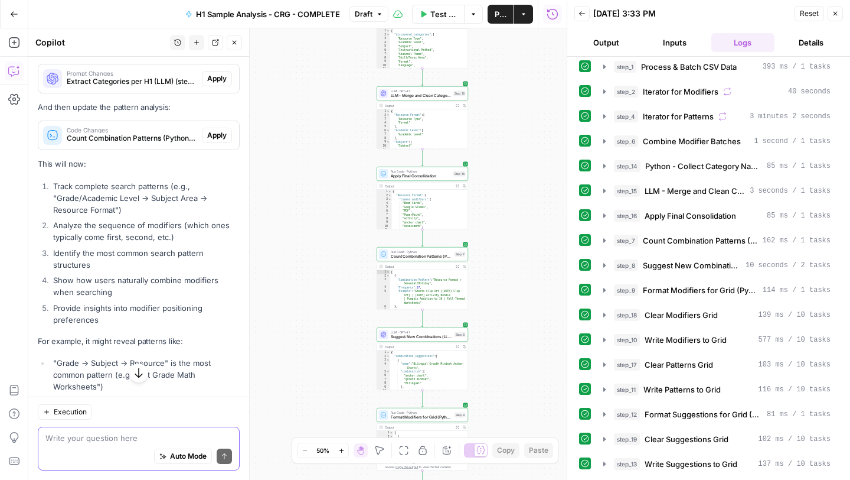
click at [110, 451] on div "Auto Mode Send" at bounding box center [138, 457] width 187 height 26
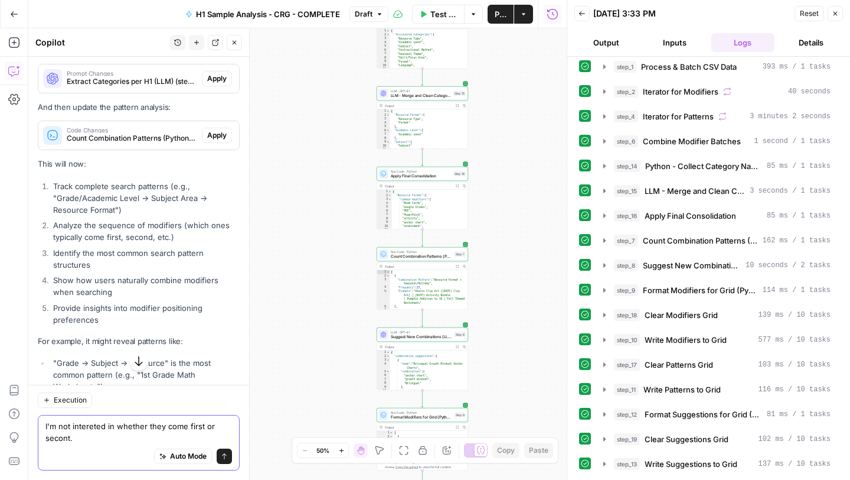
click at [96, 425] on textarea "I'm not intereted in whether they come first or secont." at bounding box center [138, 432] width 187 height 24
click at [118, 422] on textarea "I'm not interested in whether they come first or seconnd" at bounding box center [138, 432] width 187 height 24
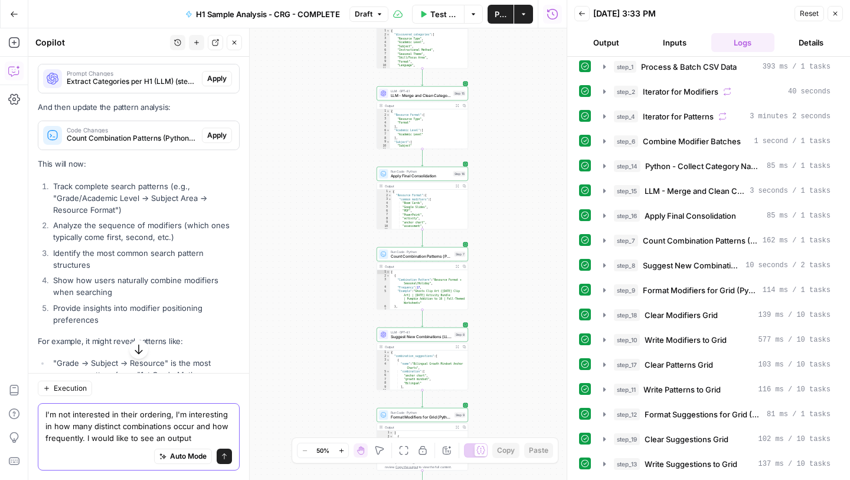
click at [88, 437] on textarea "I'm not interested in their ordering, I'm interesting in how many distinct comb…" at bounding box center [138, 425] width 187 height 35
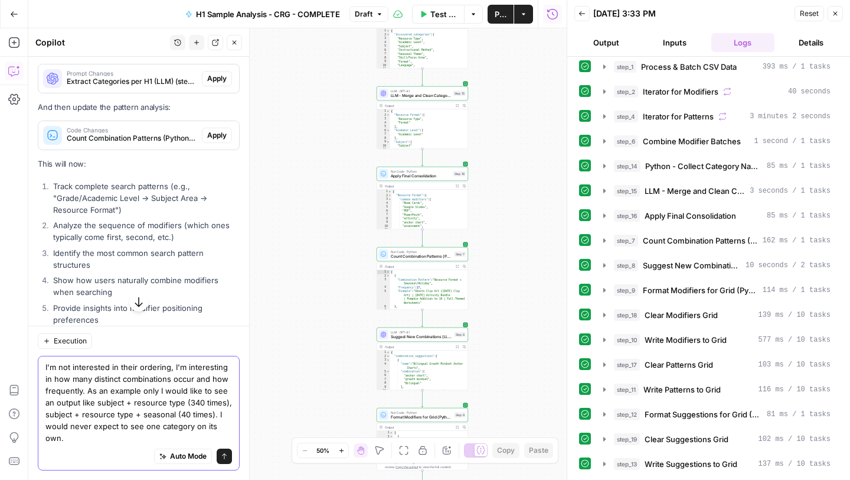
type textarea "I'm not interested in their ordering, I'm interesting in how many distinct comb…"
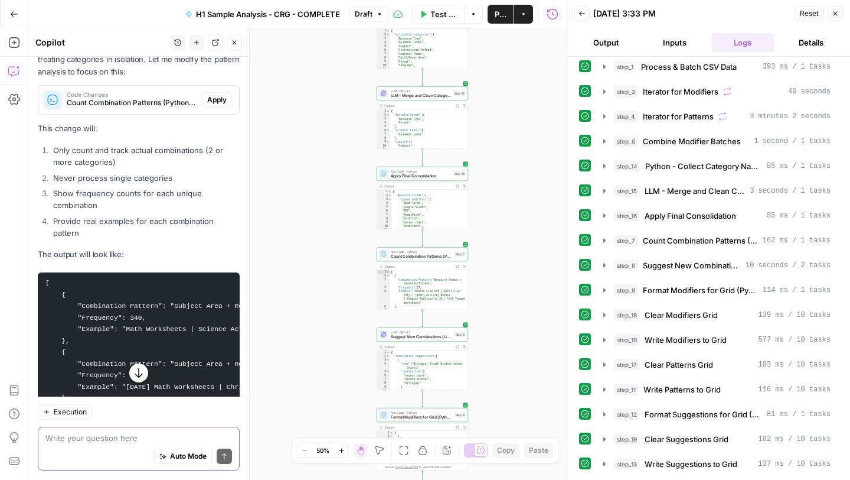
scroll to position [2639, 0]
click at [126, 442] on textarea at bounding box center [138, 438] width 187 height 12
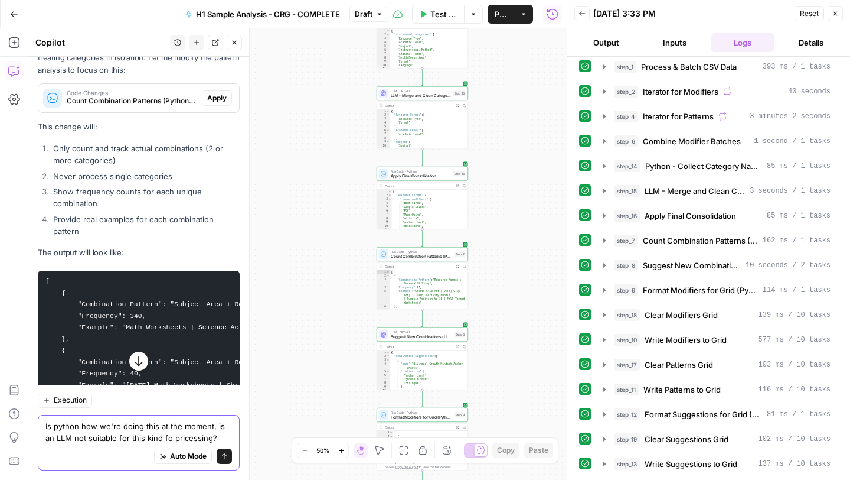
click at [164, 436] on textarea "Is python how we're doing this at the moment, is an LLM not suitable for this k…" at bounding box center [138, 432] width 187 height 24
type textarea "Is python how we're doing this at the moment, is an LLM not suitable for this k…"
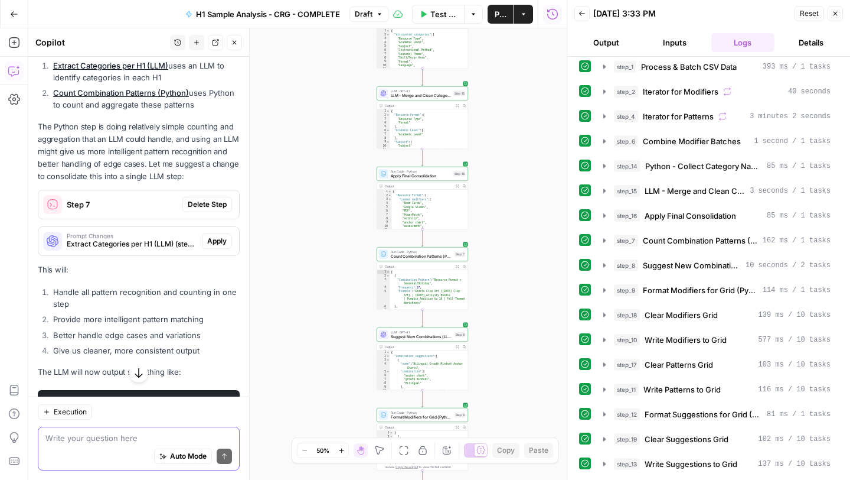
scroll to position [3141, 0]
click at [123, 438] on textarea at bounding box center [138, 438] width 187 height 12
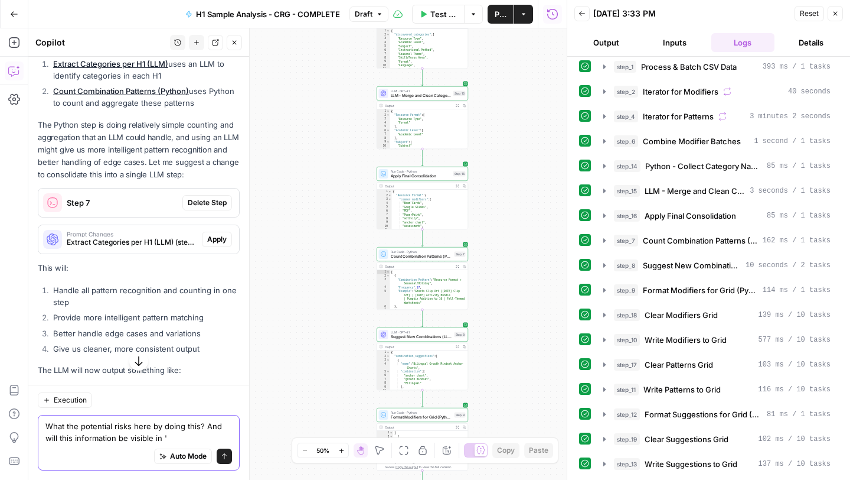
paste textarea "Pattern Frequency"
type textarea "What the potential risks here by doing this? And will this information be visib…"
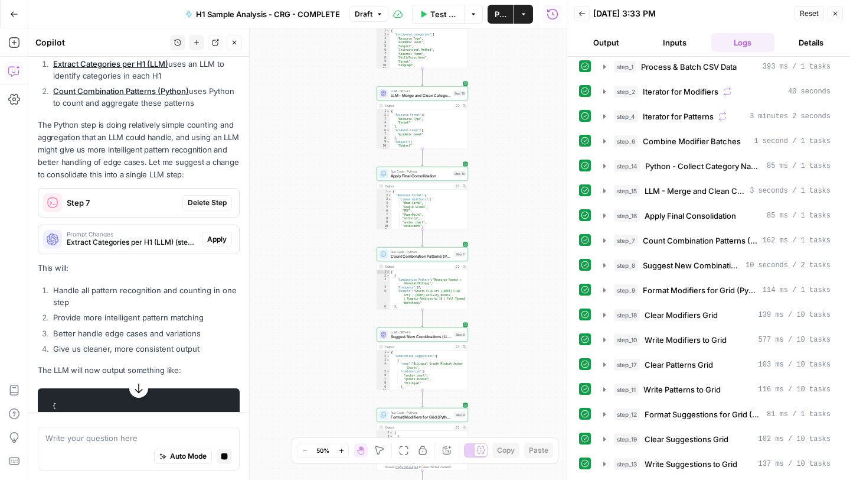
click at [497, 18] on span "Publish" at bounding box center [501, 14] width 12 height 12
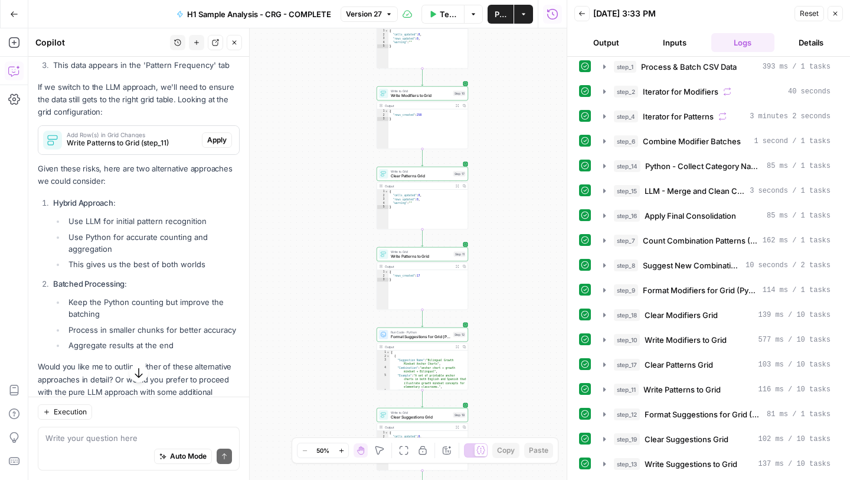
scroll to position [4365, 0]
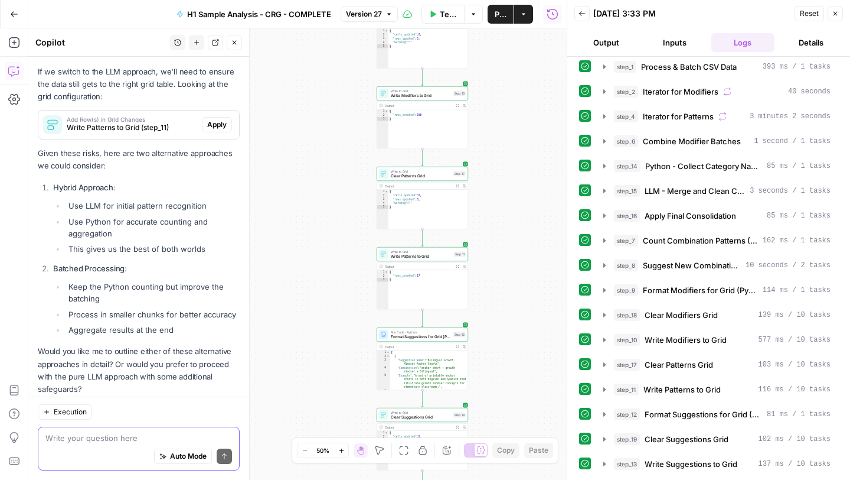
click at [117, 434] on textarea at bounding box center [138, 438] width 187 height 12
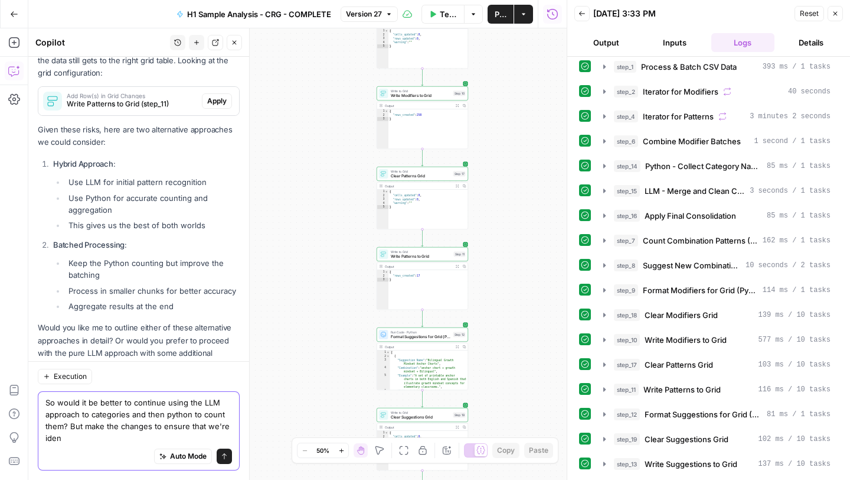
scroll to position [4401, 0]
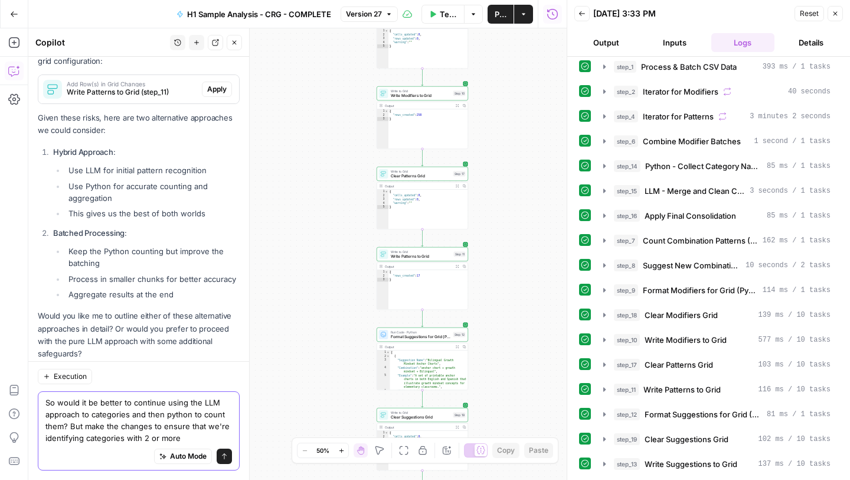
click at [87, 439] on textarea "So would it be better to continue using the LLM approach to categories and then…" at bounding box center [138, 419] width 187 height 47
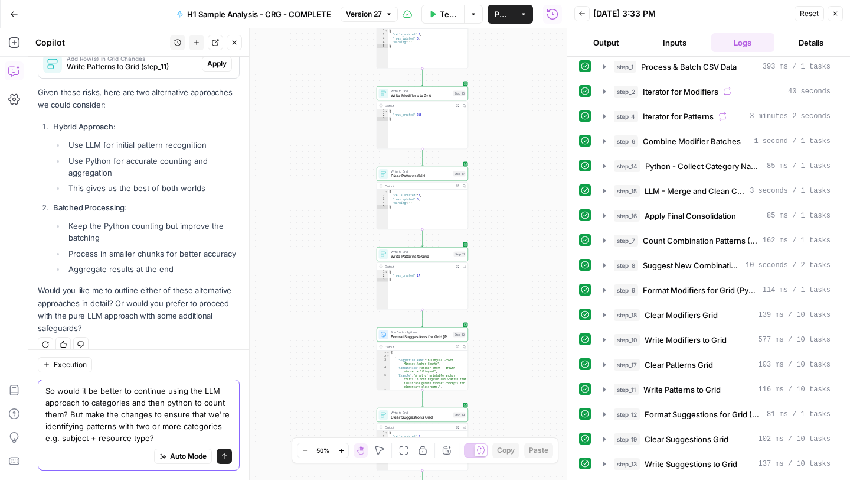
scroll to position [4436, 0]
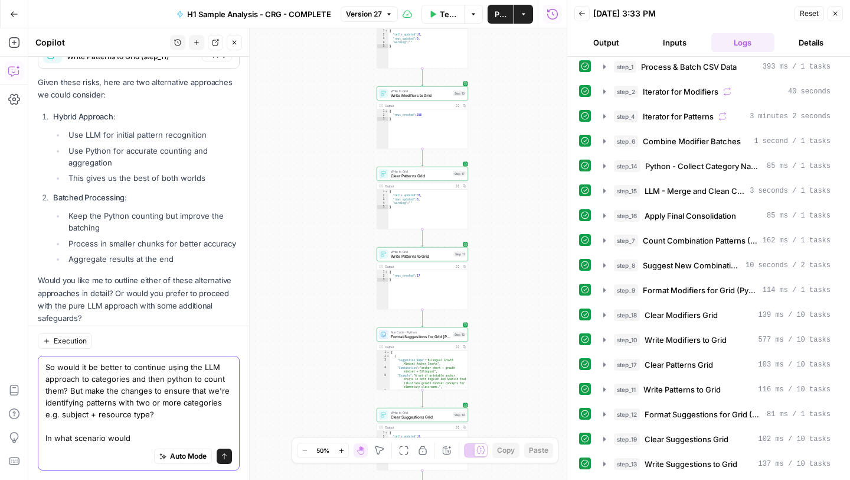
type textarea "So would it be better to continue using the LLM approach to categories and then…"
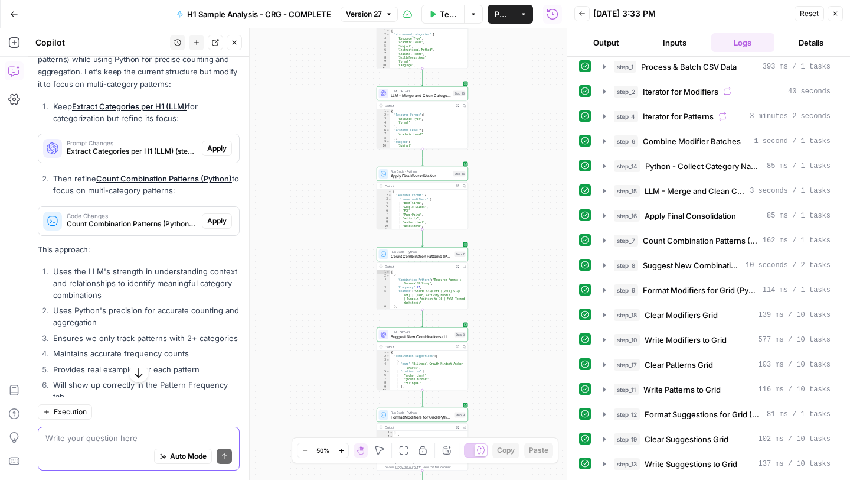
scroll to position [4847, 0]
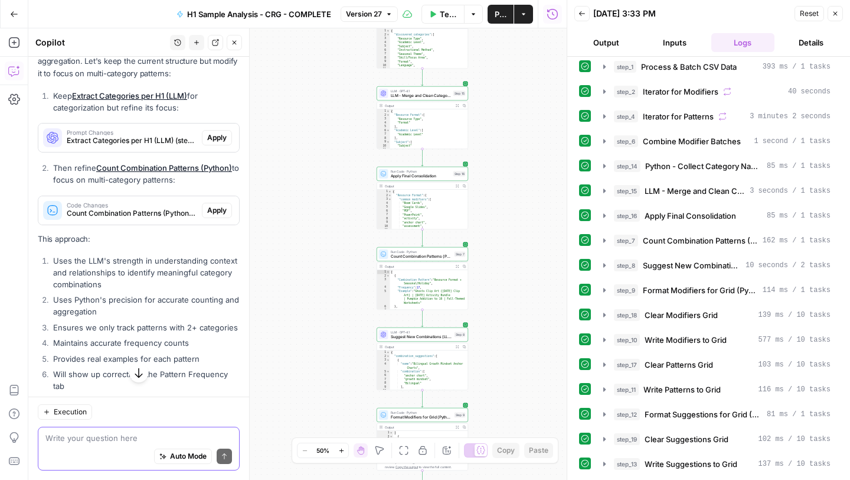
type textarea "I"
type textarea "Why would it only be picking u"
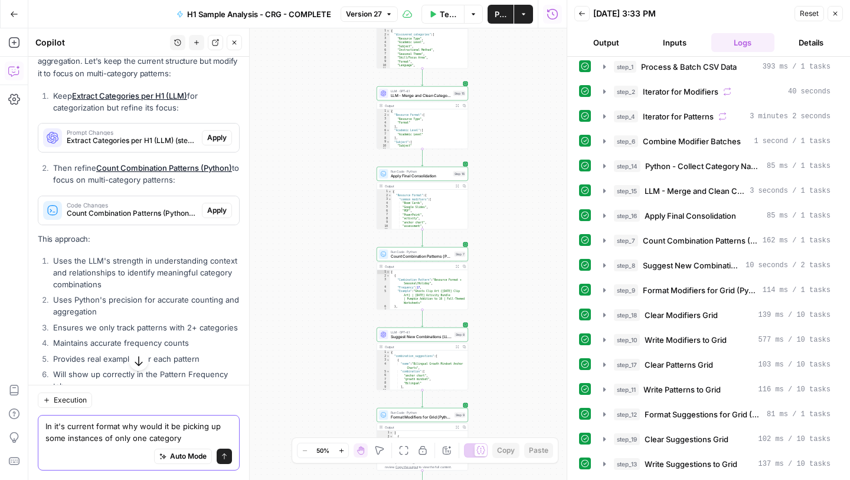
type textarea "In it's current format why would it be picking up some instances of only one ca…"
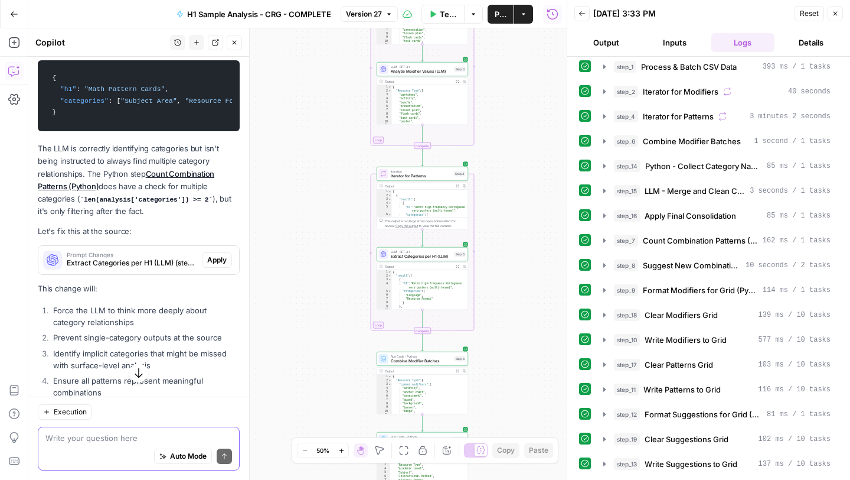
scroll to position [5552, 0]
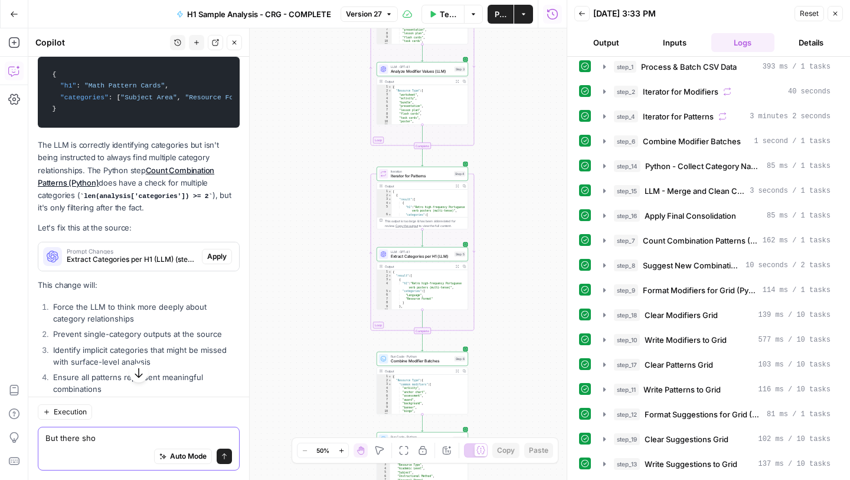
type textarea "But there shou"
type textarea "CXan you"
type textarea "Can you return any examples you have of H1s which only have on category?"
click at [226, 452] on button "Send" at bounding box center [224, 455] width 15 height 15
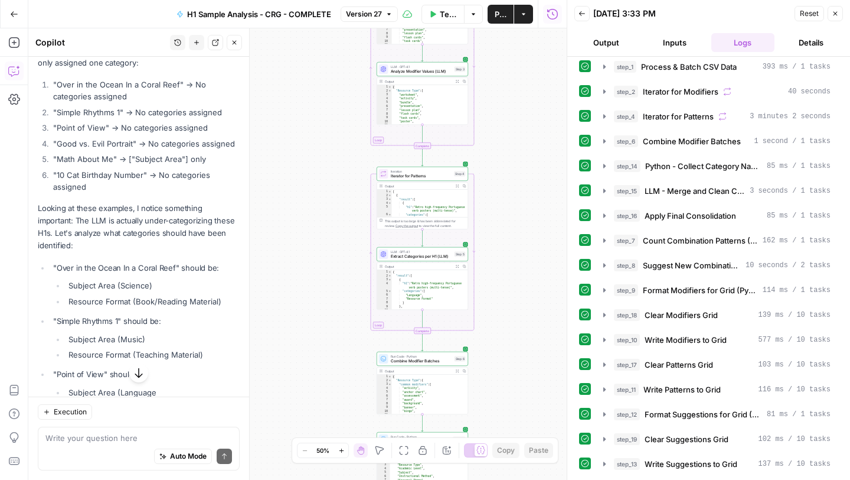
scroll to position [6159, 0]
click at [100, 442] on textarea at bounding box center [138, 438] width 187 height 12
type textarea "Well"
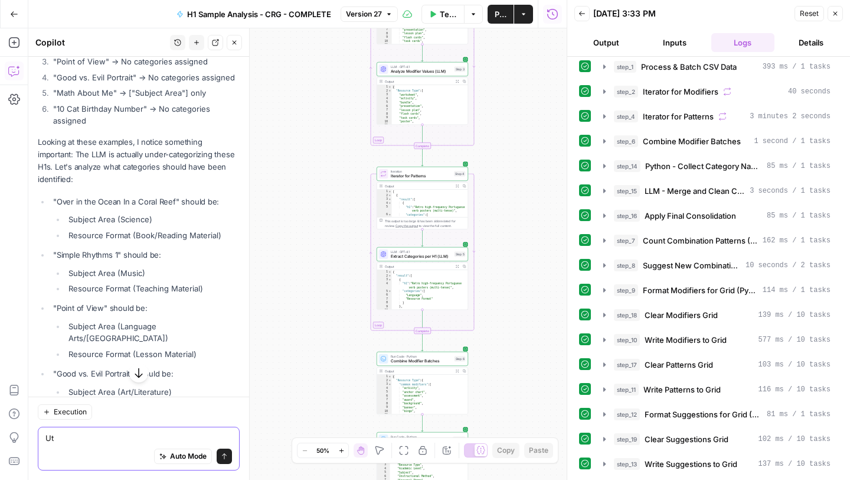
scroll to position [6232, 0]
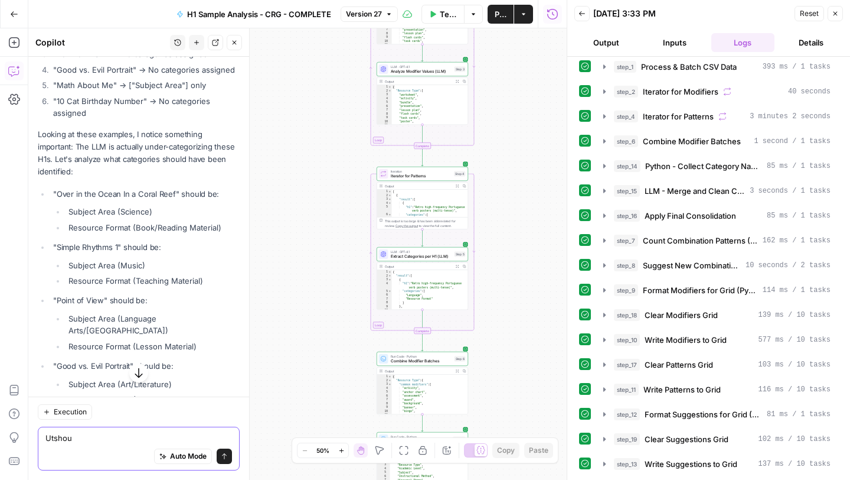
type textarea "Utshoud"
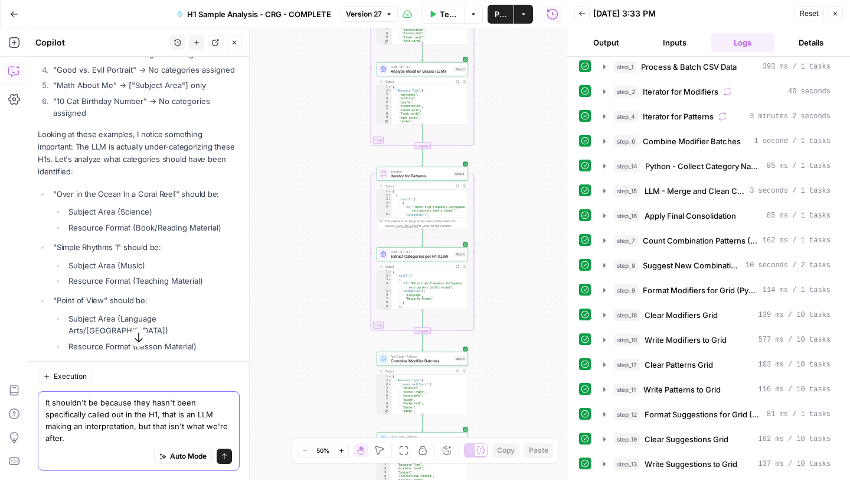
click at [135, 423] on textarea "It shouldn't be because they hasn't been specifically called out in the H1, tha…" at bounding box center [138, 419] width 187 height 47
type textarea "It shouldn't be because they hasn't been specifically called out in the H1, tha…"
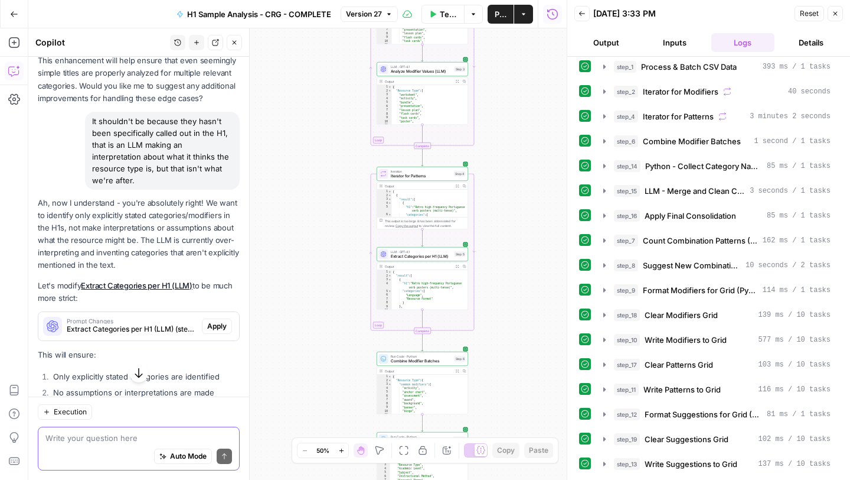
scroll to position [6908, 0]
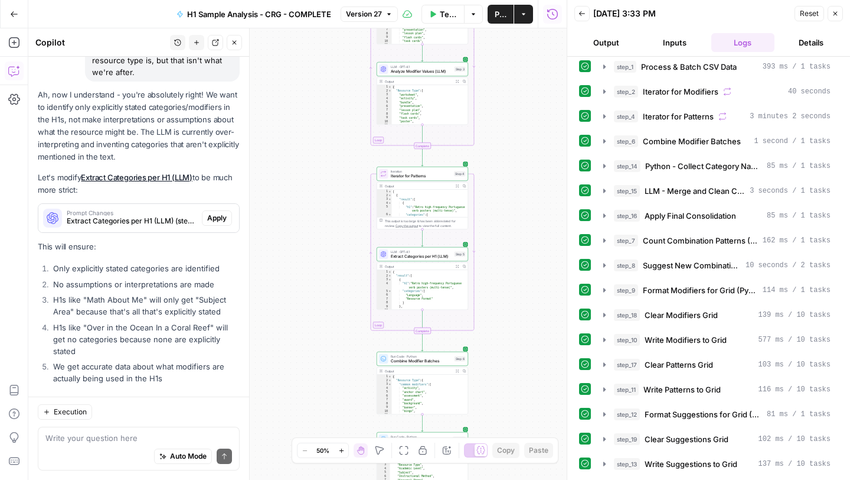
click at [113, 446] on div "Auto Mode Send" at bounding box center [138, 457] width 187 height 26
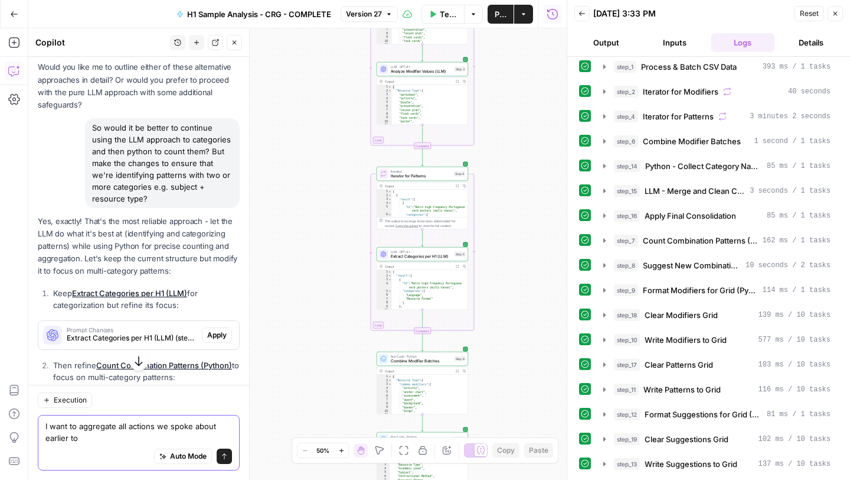
scroll to position [4640, 0]
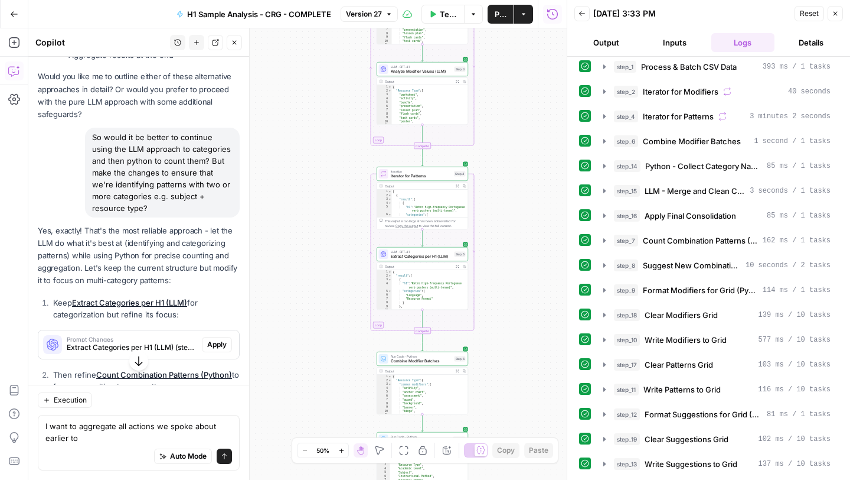
drag, startPoint x: 169, startPoint y: 109, endPoint x: 175, endPoint y: 188, distance: 79.4
click at [175, 188] on div "So would it be better to continue using the LLM approach to categories and then…" at bounding box center [162, 173] width 155 height 90
copy div "to continue using the LLM approach to categories and then python to count them?…"
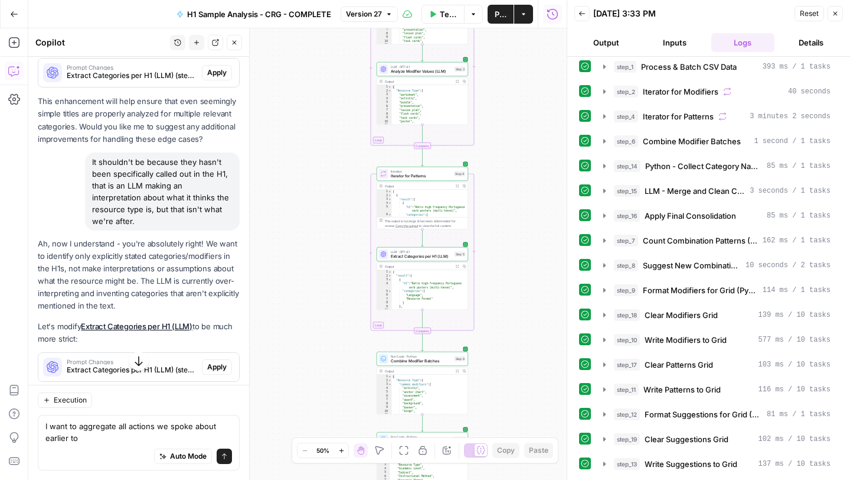
scroll to position [6920, 0]
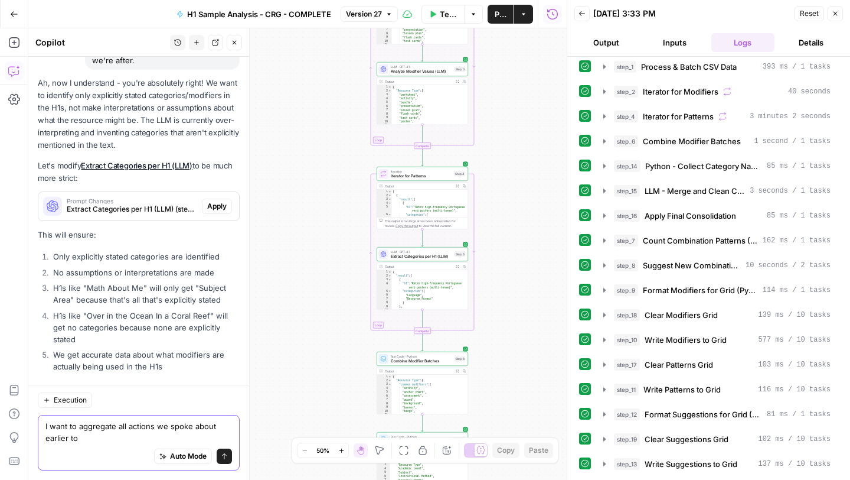
click at [110, 437] on textarea "I want to aggregate all actions we spoke about earlier to" at bounding box center [138, 432] width 187 height 24
paste textarea "to continue using the LLM approach to categories and then python to count them?…"
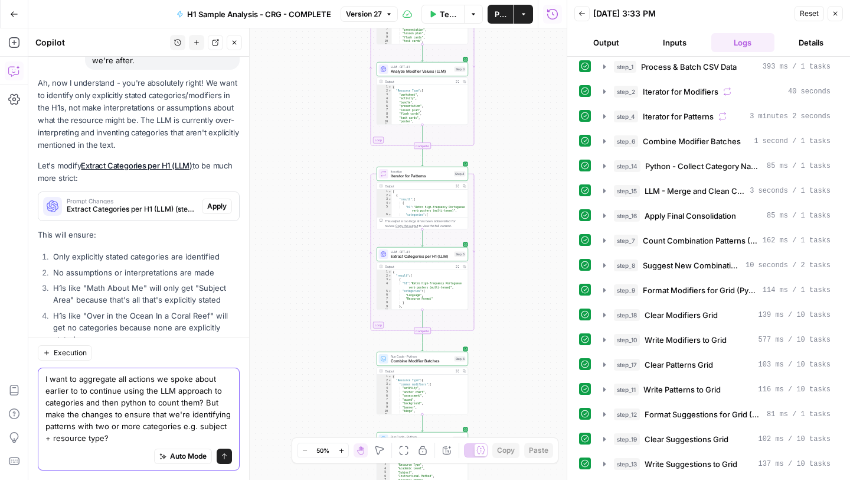
scroll to position [6967, 0]
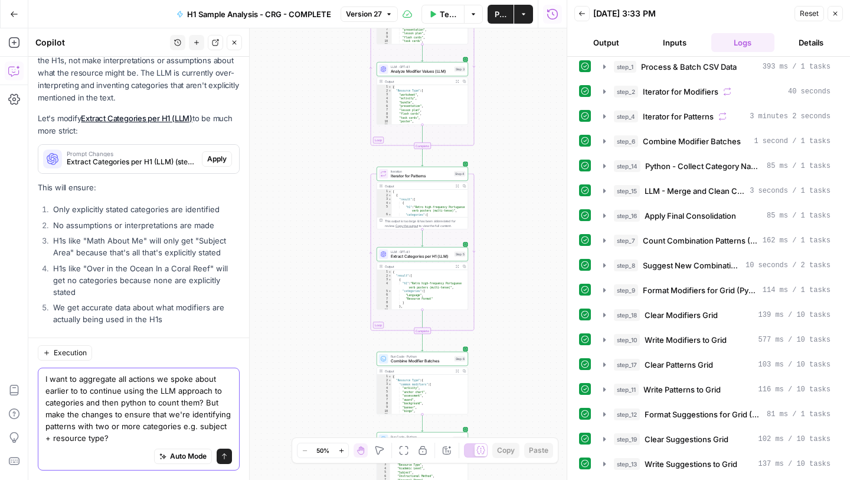
click at [89, 392] on textarea "I want to aggregate all actions we spoke about earlier to to continue using the…" at bounding box center [138, 408] width 187 height 71
click at [123, 445] on div "Auto Mode Send" at bounding box center [138, 457] width 187 height 26
click at [116, 438] on textarea "I want to aggregate all actions we spoke about earlier to continue using the LL…" at bounding box center [138, 408] width 187 height 71
type textarea "I want to aggregate all actions we spoke about earlier to continue using the LL…"
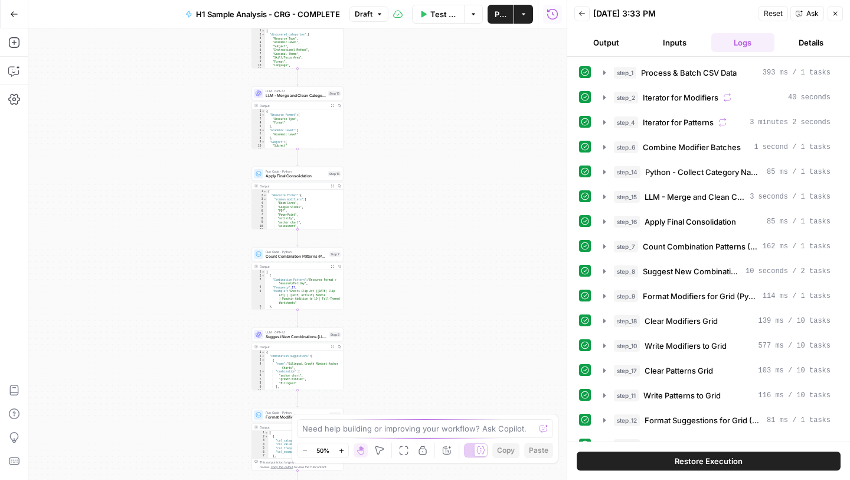
click at [13, 15] on icon "button" at bounding box center [14, 14] width 8 height 8
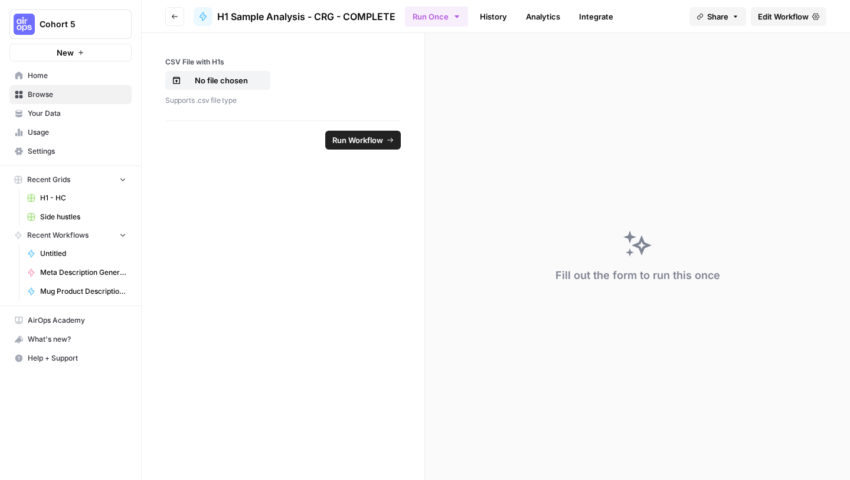
click at [53, 198] on span "H1 - HC" at bounding box center [83, 198] width 86 height 11
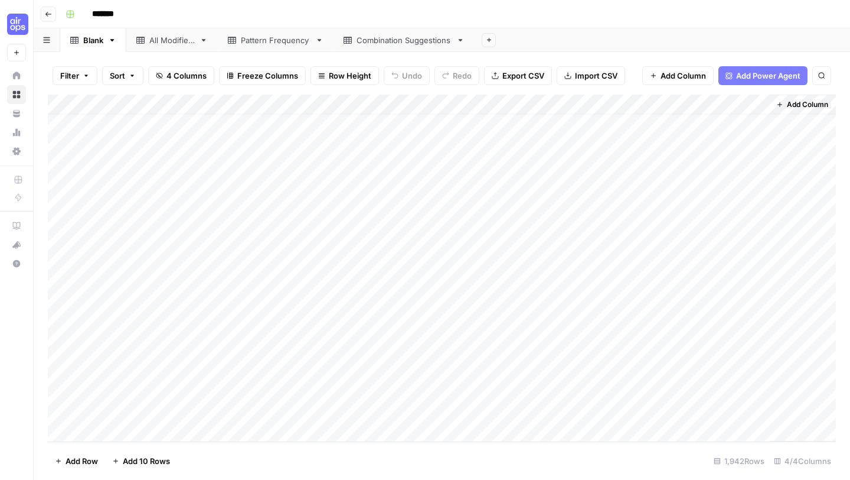
scroll to position [17, 0]
click at [180, 44] on div "All Modifiers" at bounding box center [171, 40] width 45 height 12
click at [272, 49] on link "Pattern Frequency" at bounding box center [276, 40] width 116 height 24
click at [395, 43] on div "Combination Suggestions" at bounding box center [404, 40] width 95 height 12
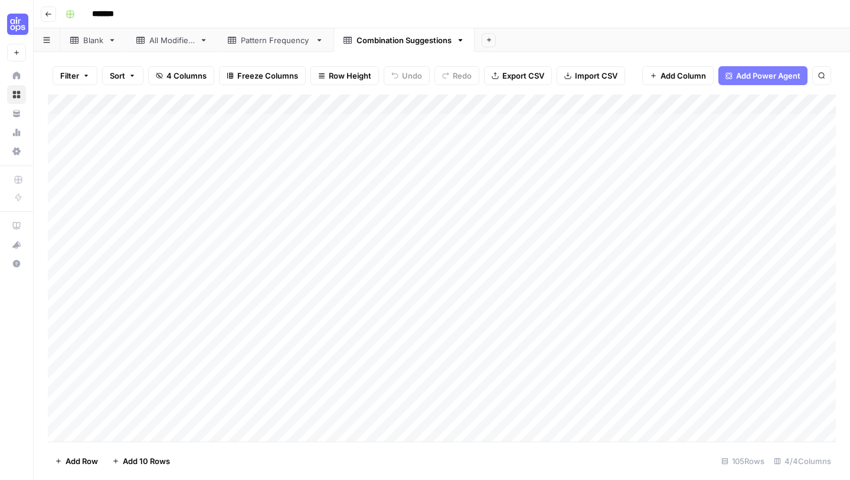
click at [280, 48] on link "Pattern Frequency" at bounding box center [276, 40] width 116 height 24
click at [286, 36] on div "Pattern Frequency" at bounding box center [276, 40] width 70 height 12
click at [289, 45] on input "**********" at bounding box center [276, 39] width 70 height 15
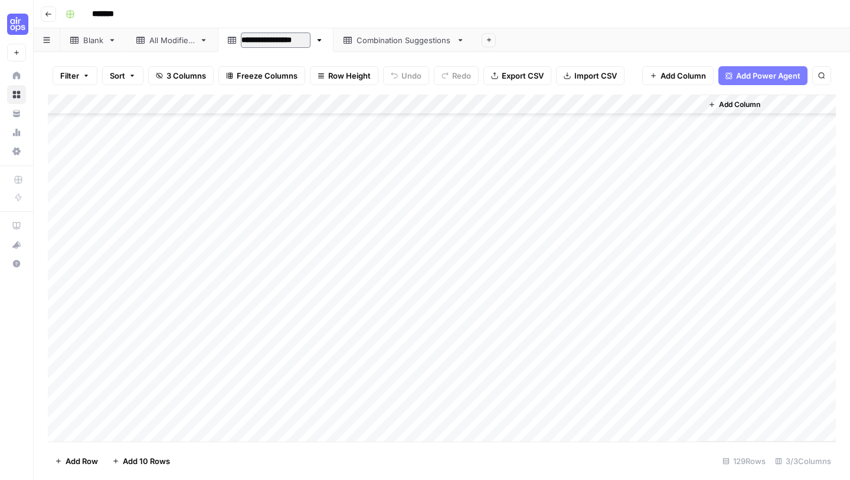
click at [289, 45] on input "**********" at bounding box center [276, 39] width 70 height 15
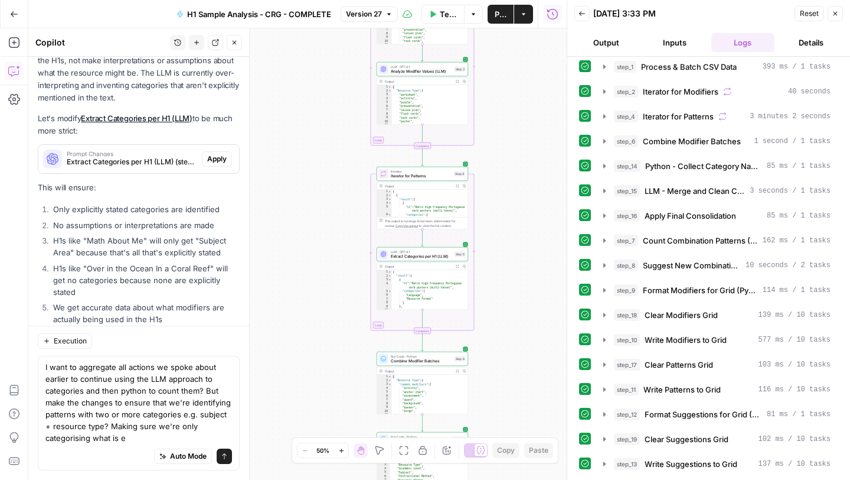
scroll to position [6979, 0]
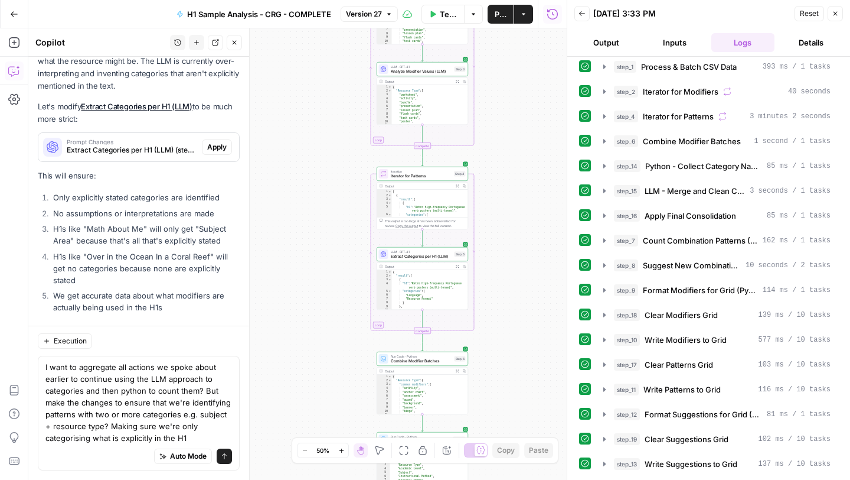
type textarea "I want to aggregate all actions we spoke about earlier to continue using the LL…"
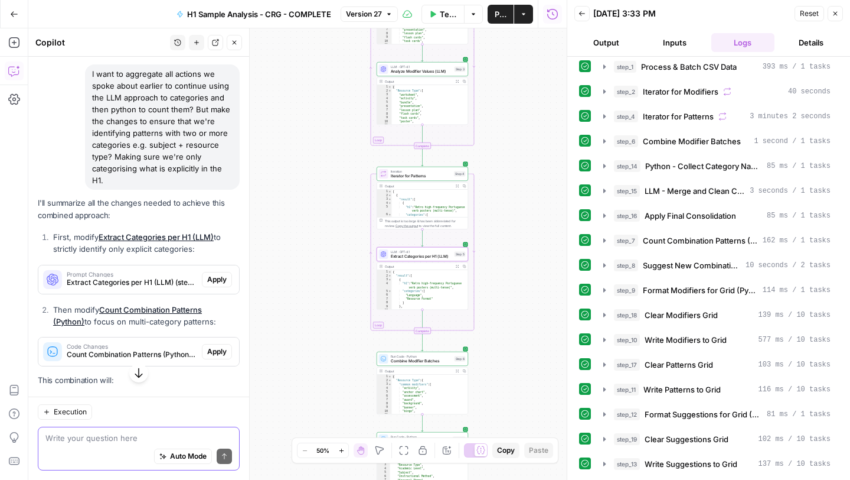
scroll to position [7285, 0]
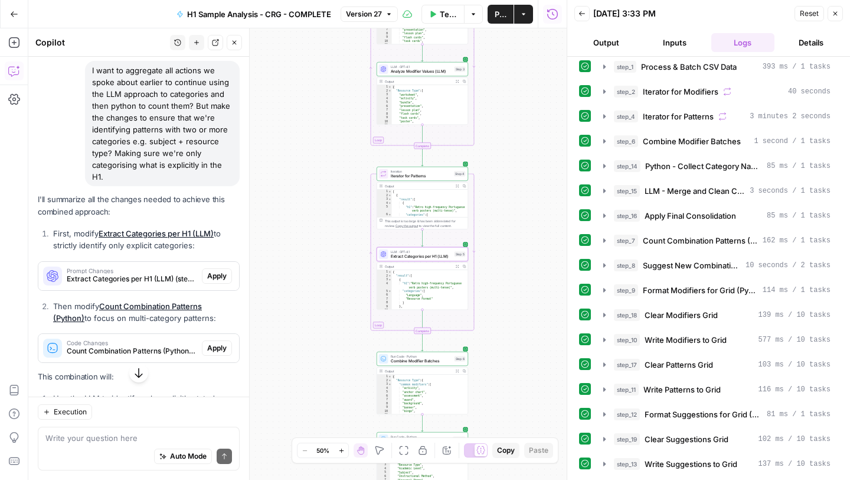
click at [213, 270] on span "Apply" at bounding box center [216, 275] width 19 height 11
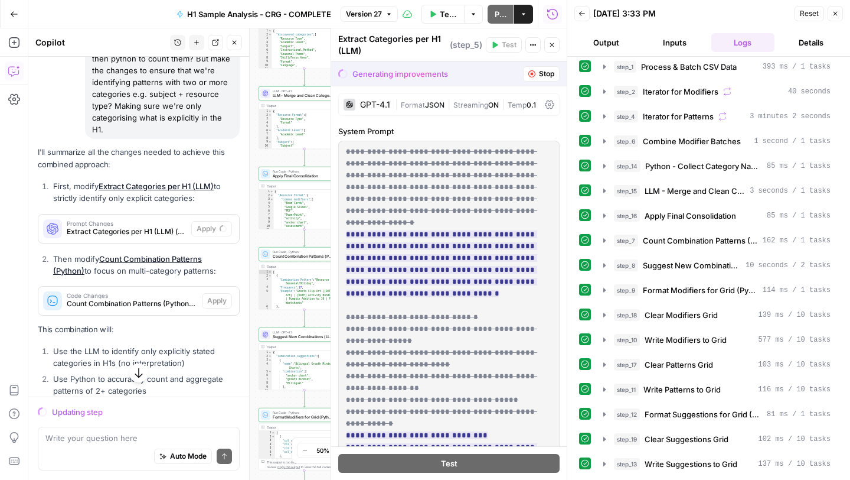
scroll to position [7344, 0]
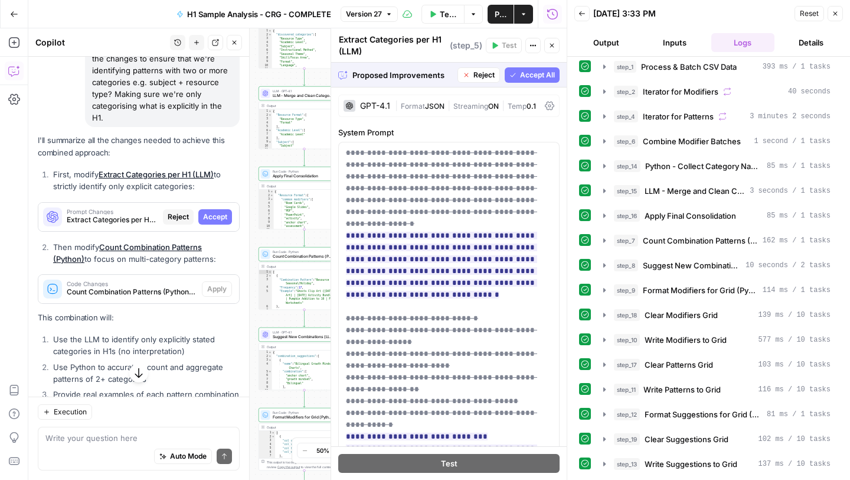
click at [537, 74] on span "Accept All" at bounding box center [537, 75] width 35 height 11
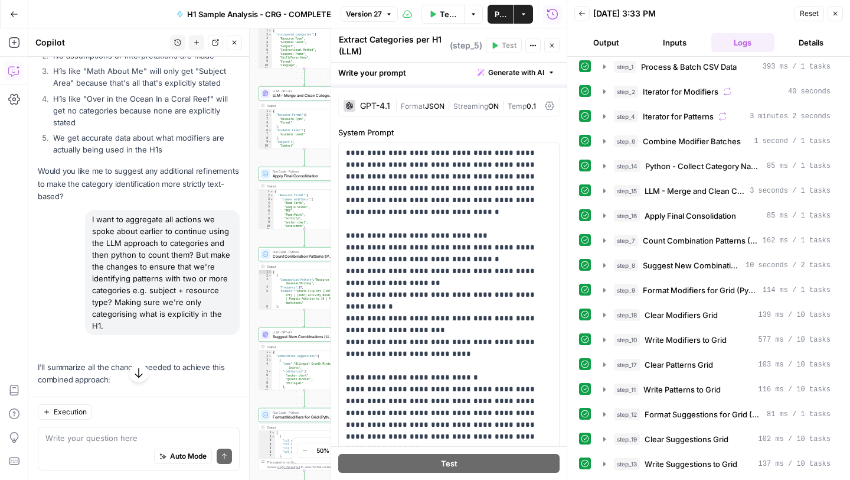
scroll to position [7552, 0]
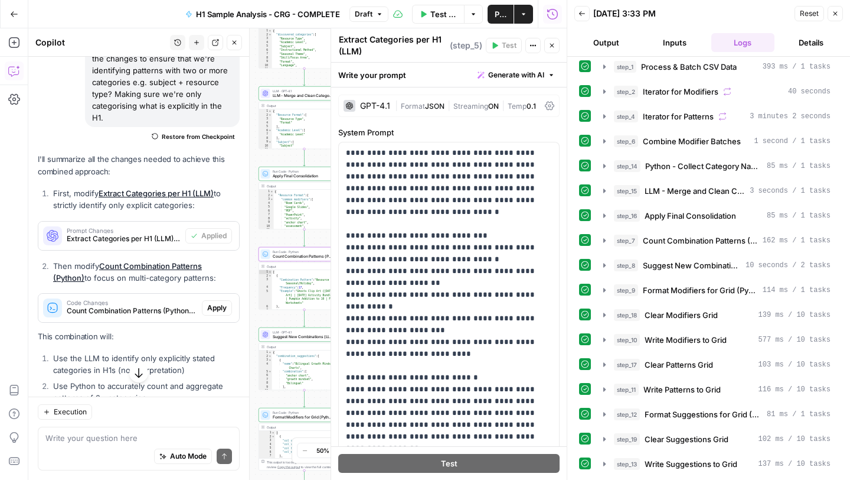
click at [215, 302] on span "Apply" at bounding box center [216, 307] width 19 height 11
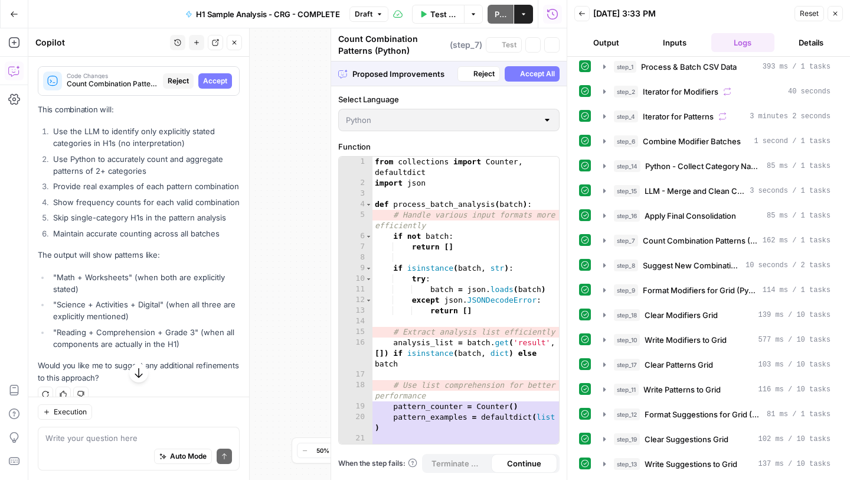
scroll to position [7344, 0]
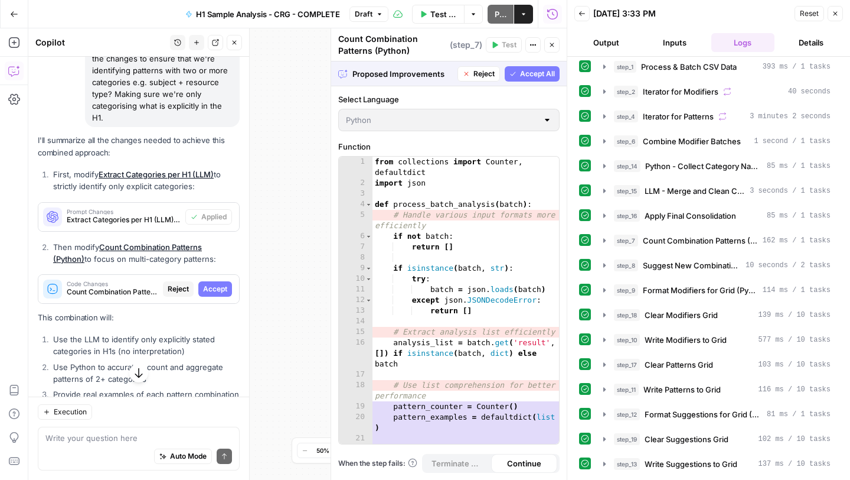
click at [216, 283] on span "Accept" at bounding box center [215, 288] width 24 height 11
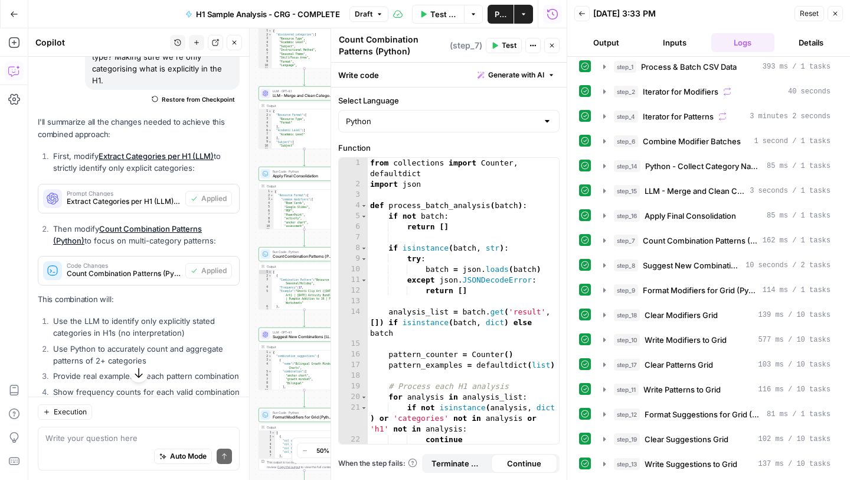
scroll to position [7576, 0]
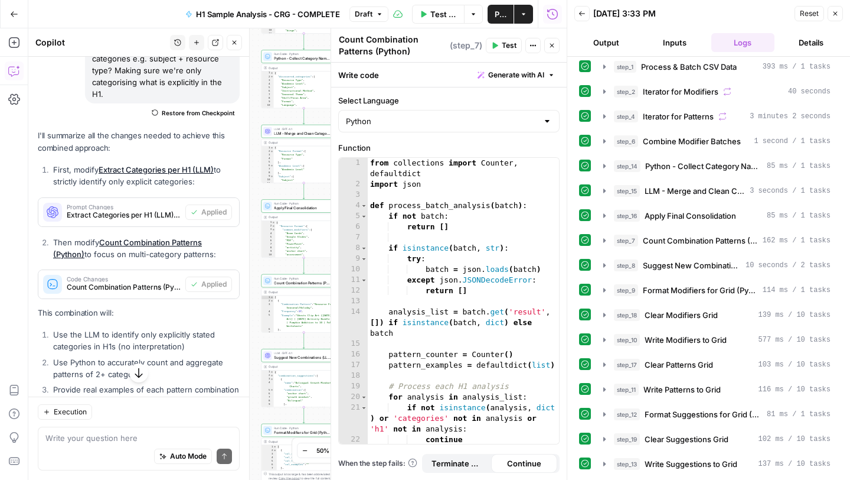
click at [140, 204] on span "Prompt Changes" at bounding box center [124, 207] width 114 height 6
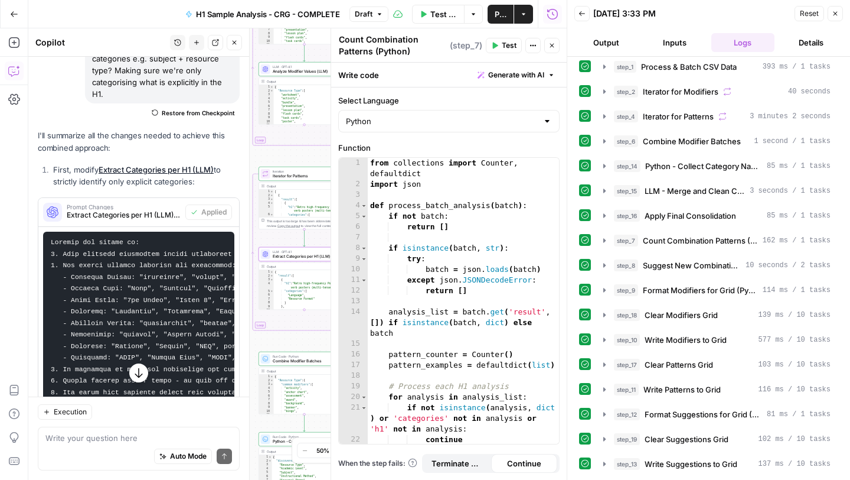
click at [210, 129] on p "I'll summarize all the changes needed to achieve this combined approach:" at bounding box center [139, 141] width 202 height 25
click at [550, 45] on icon "button" at bounding box center [552, 45] width 7 height 7
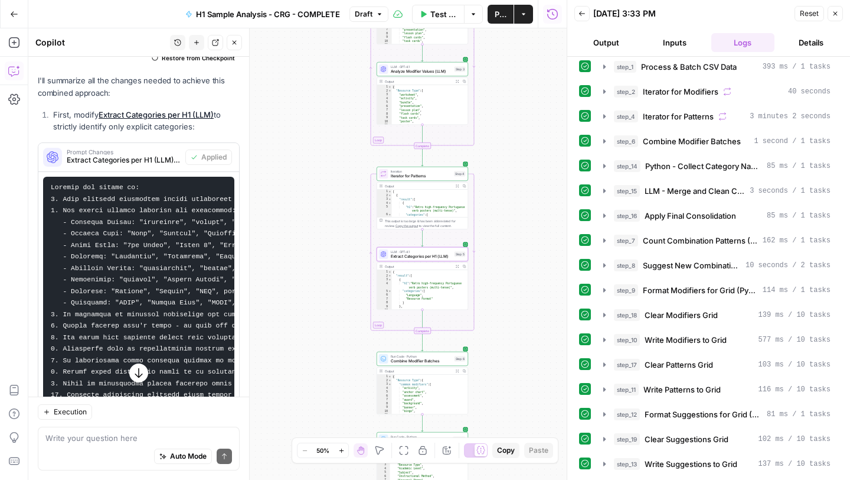
scroll to position [7635, 0]
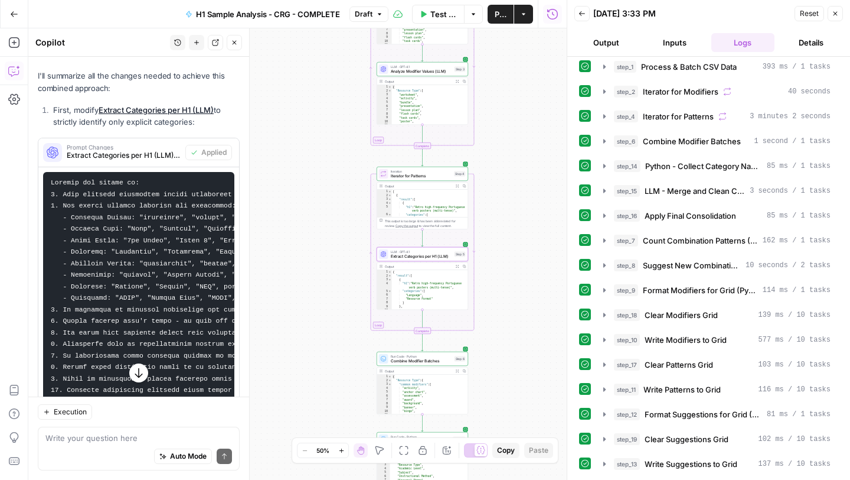
click at [141, 150] on span "Extract Categories per H1 (LLM) (step_5)" at bounding box center [124, 155] width 114 height 11
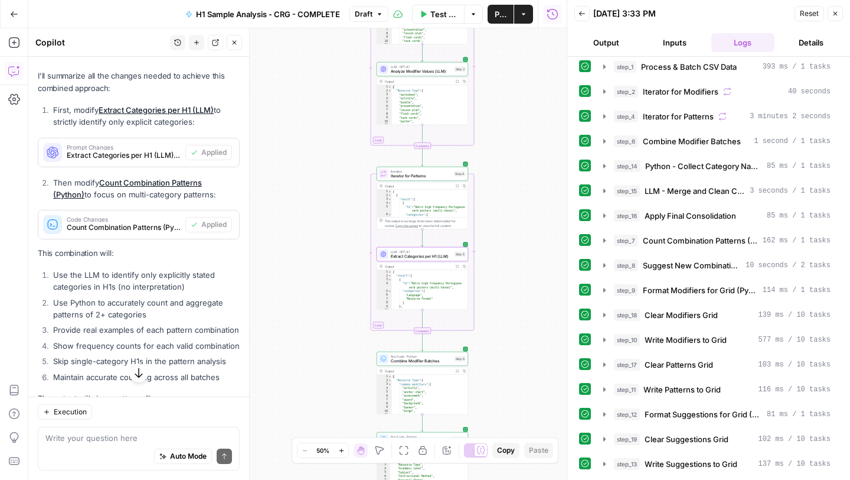
click at [141, 150] on span "Extract Categories per H1 (LLM) (step_5)" at bounding box center [124, 155] width 114 height 11
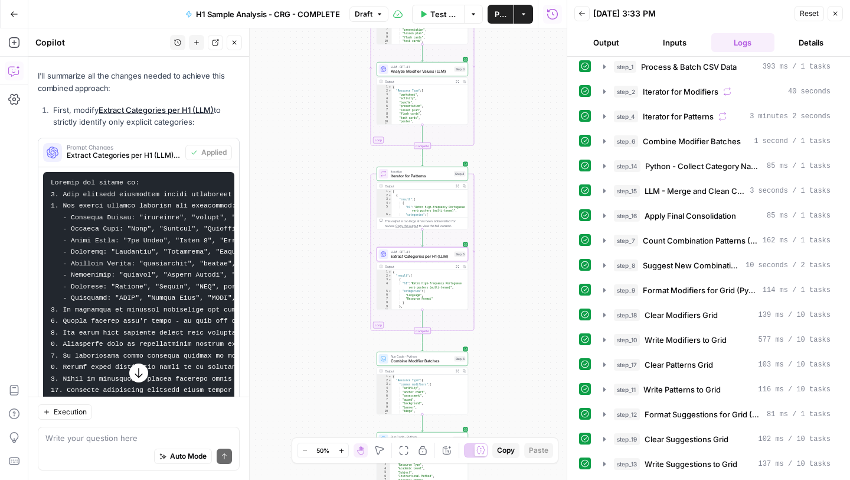
click at [141, 150] on span "Extract Categories per H1 (LLM) (step_5)" at bounding box center [124, 155] width 114 height 11
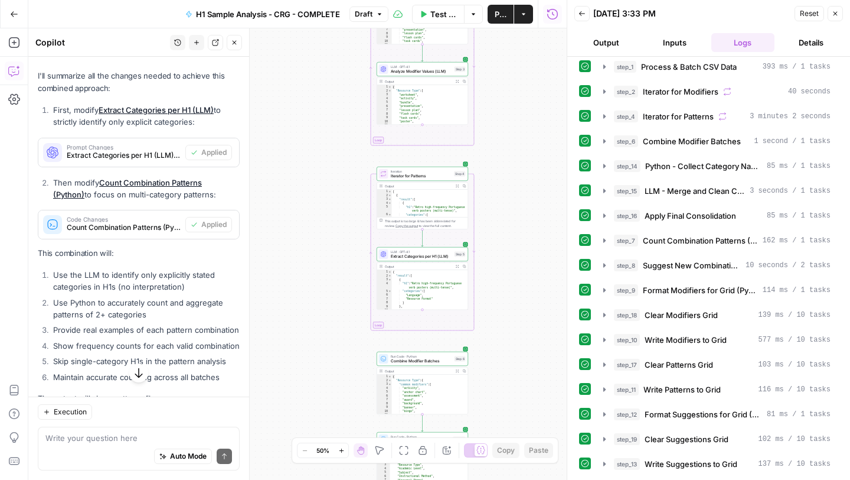
click at [133, 222] on span "Count Combination Patterns (Python) (step_7)" at bounding box center [124, 227] width 114 height 11
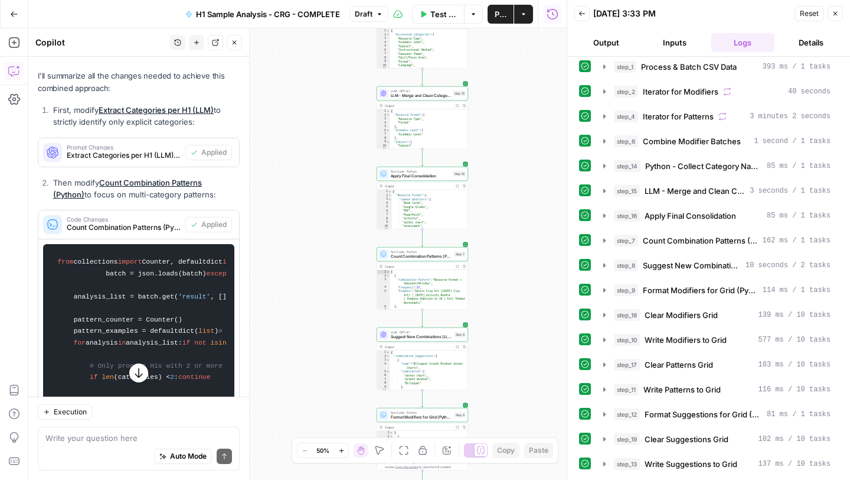
click at [114, 150] on span "Extract Categories per H1 (LLM) (step_5)" at bounding box center [124, 155] width 114 height 11
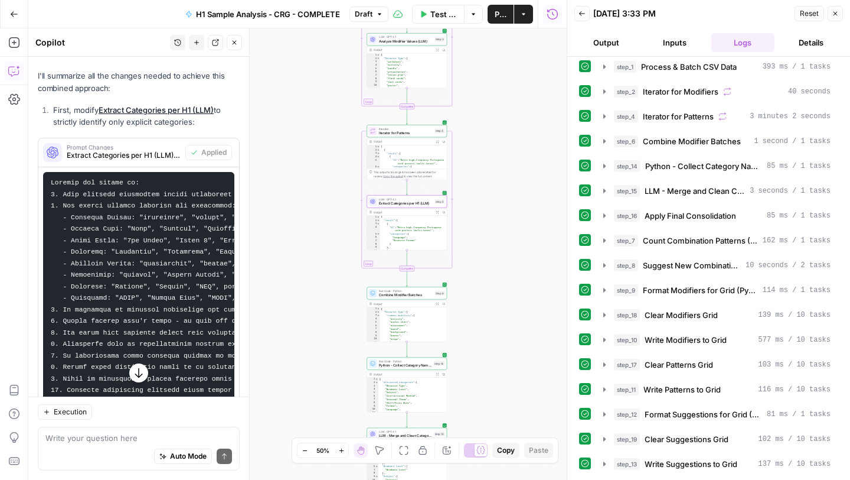
click at [120, 150] on span "Extract Categories per H1 (LLM) (step_5)" at bounding box center [124, 155] width 114 height 11
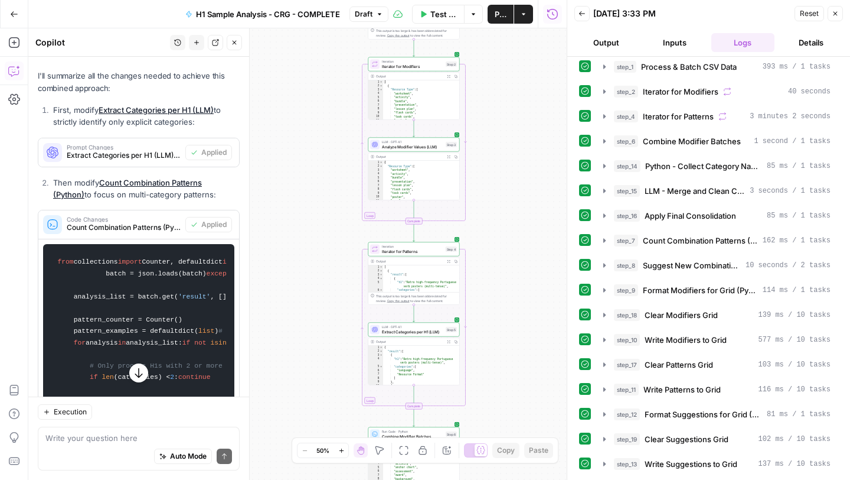
click at [446, 15] on span "Test Workflow" at bounding box center [444, 14] width 27 height 12
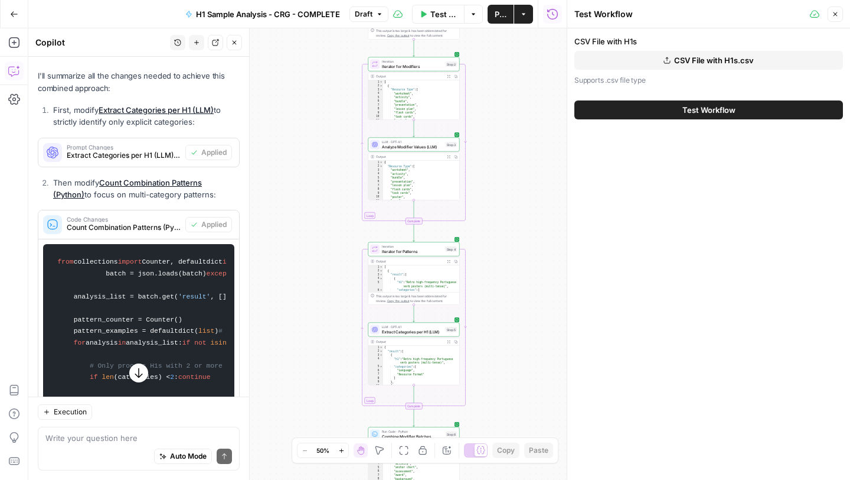
click at [621, 101] on button "Test Workflow" at bounding box center [709, 109] width 269 height 19
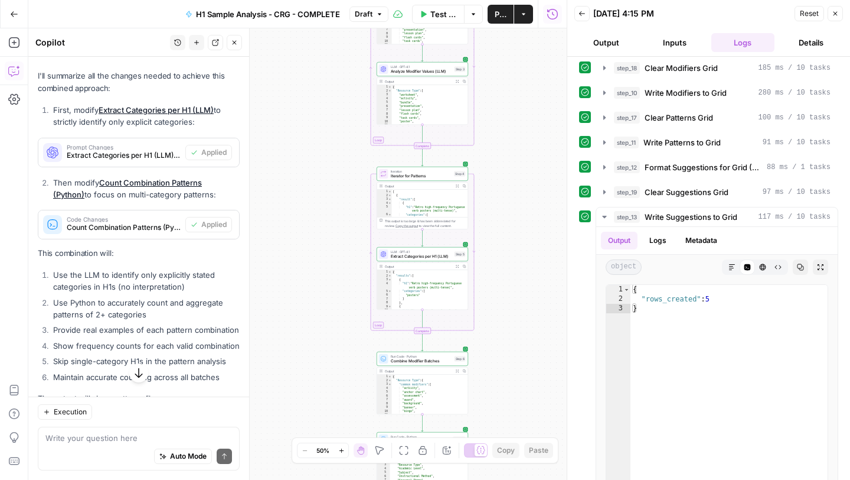
scroll to position [255, 0]
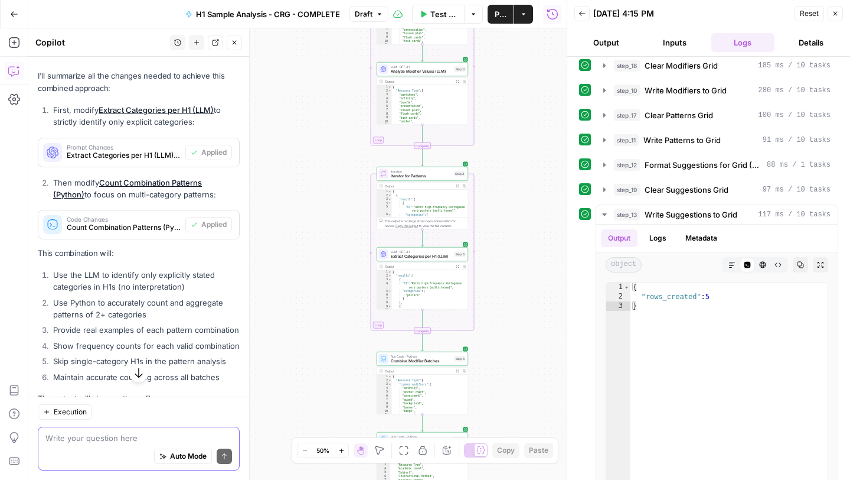
click at [122, 441] on textarea at bounding box center [138, 438] width 187 height 12
type textarea "I"
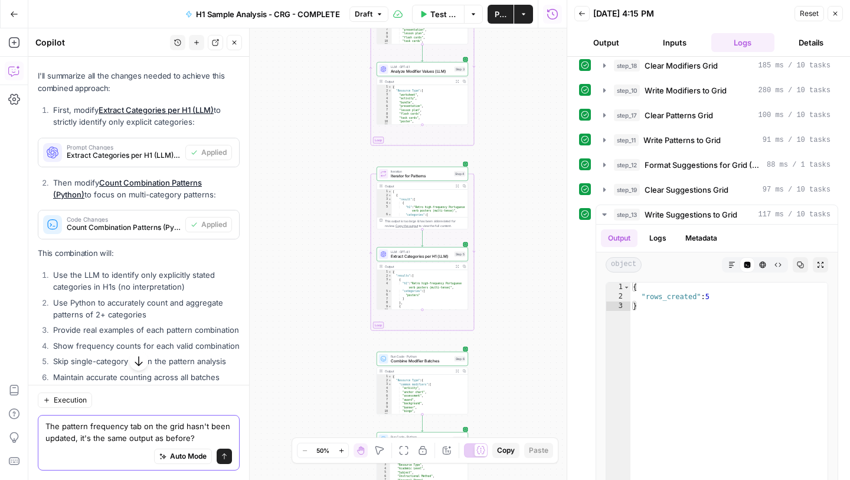
type textarea "The pattern frequency tab on the grid hasn't been updated, it's the same output…"
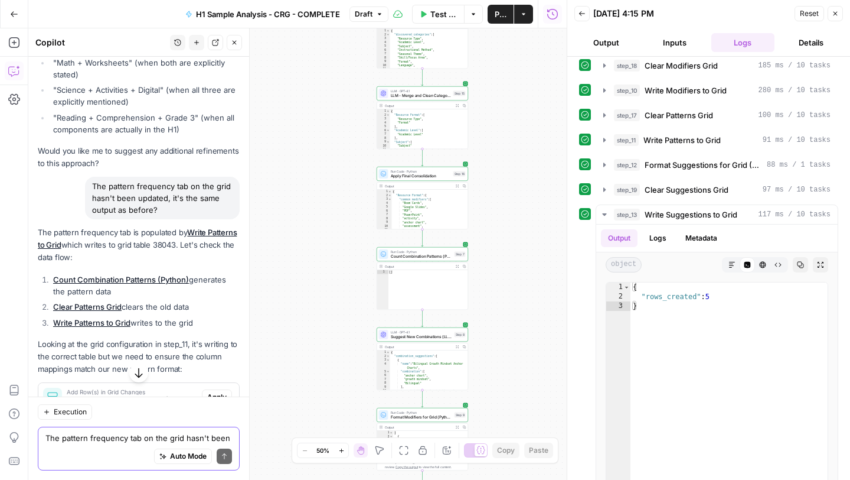
scroll to position [8004, 0]
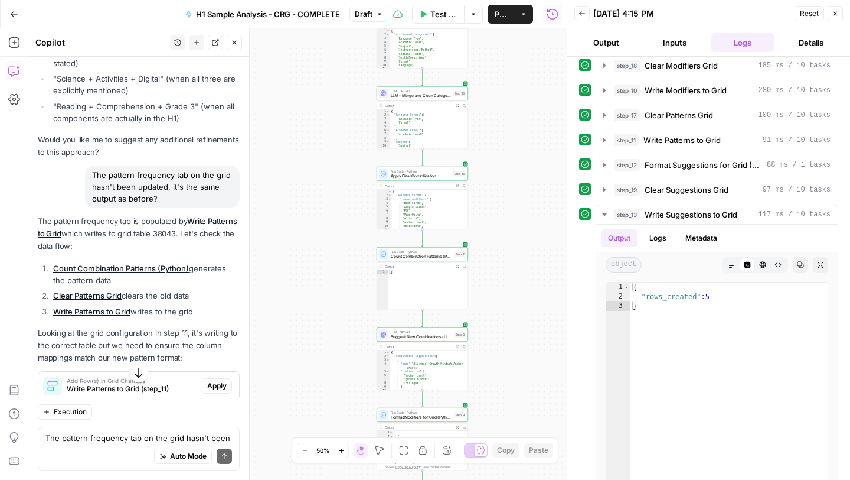
click at [216, 380] on span "Apply" at bounding box center [216, 385] width 19 height 11
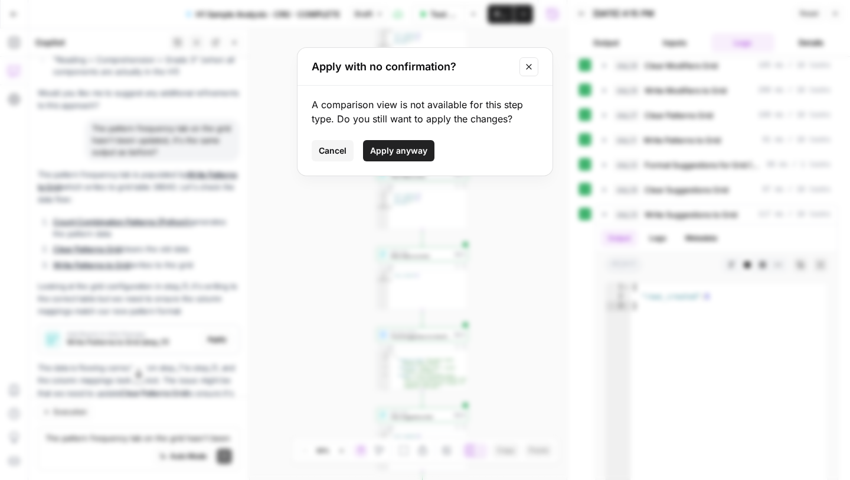
click at [386, 153] on span "Apply anyway" at bounding box center [398, 151] width 57 height 12
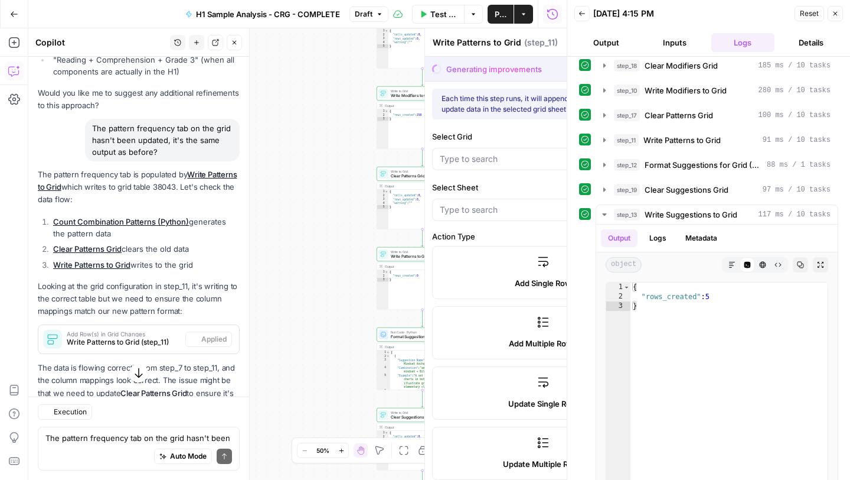
type input "H1 - HC"
type input "Pattern Frequency"
type input "Combination Pattern"
type input "Frequency"
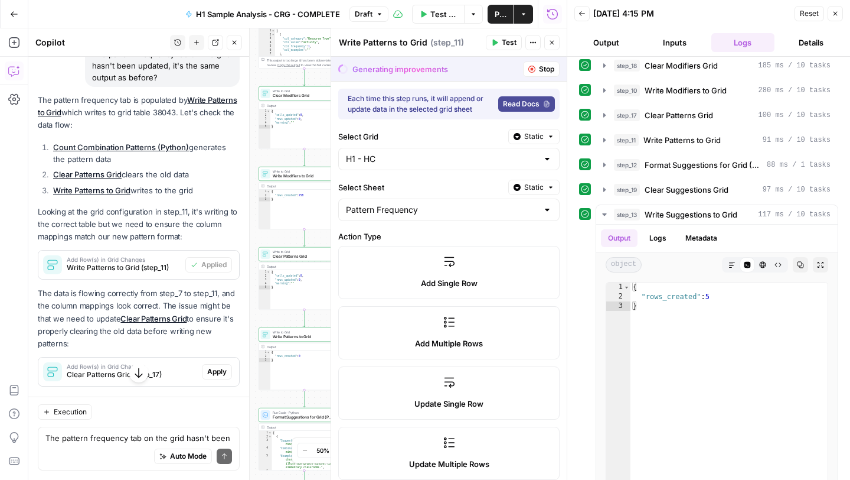
scroll to position [8127, 0]
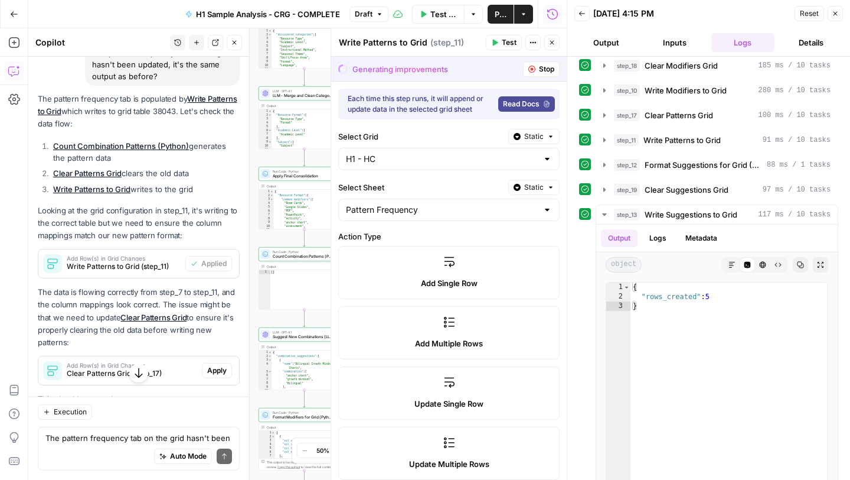
click at [225, 365] on span "Apply" at bounding box center [216, 370] width 19 height 11
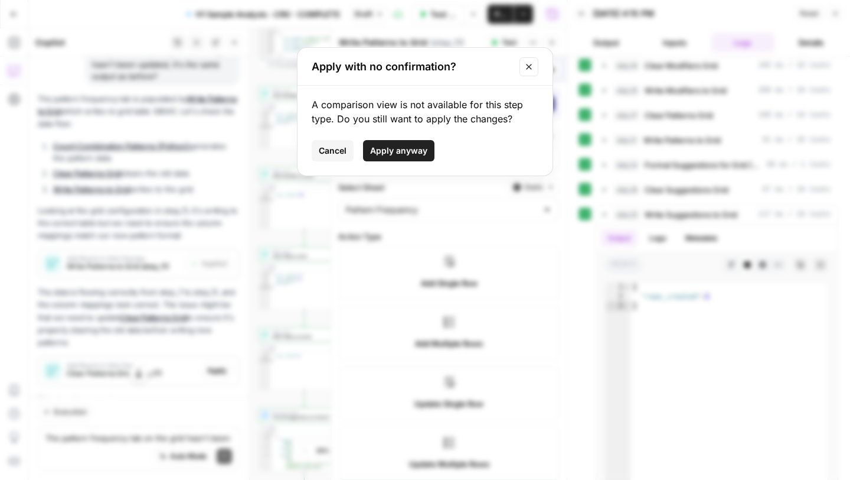
click at [398, 146] on span "Apply anyway" at bounding box center [398, 151] width 57 height 12
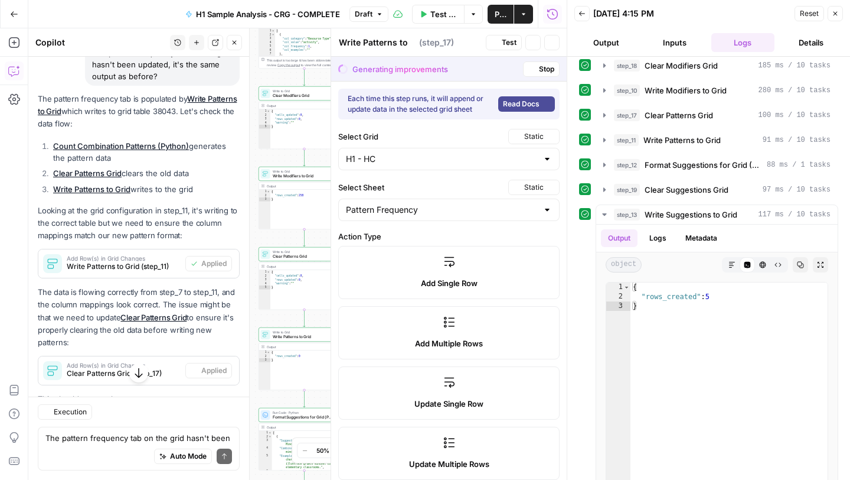
type textarea "Clear Patterns Grid"
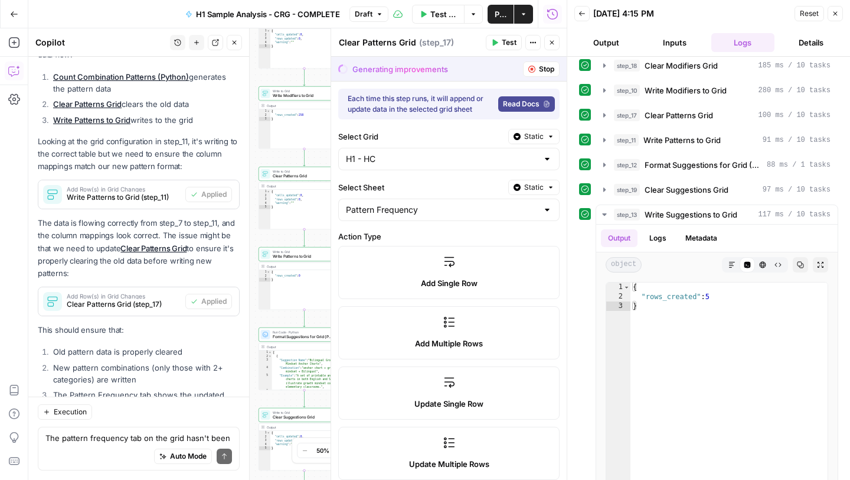
scroll to position [8193, 0]
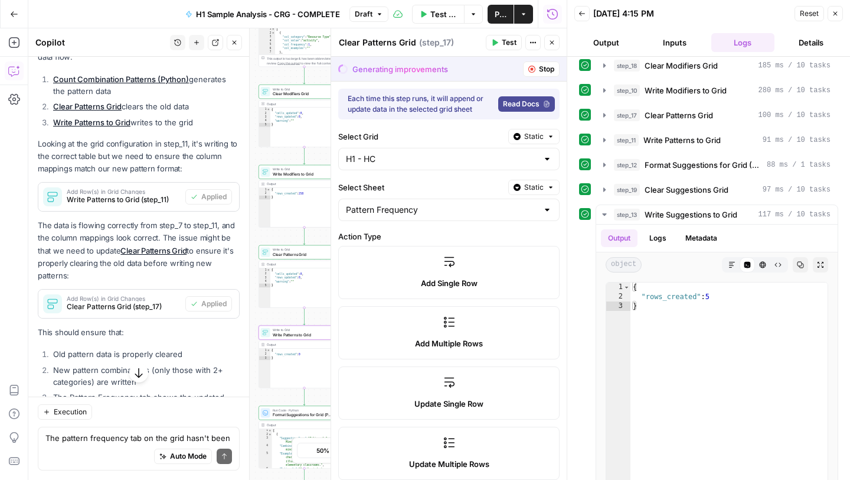
click at [162, 194] on span "Write Patterns to Grid (step_11)" at bounding box center [124, 199] width 114 height 11
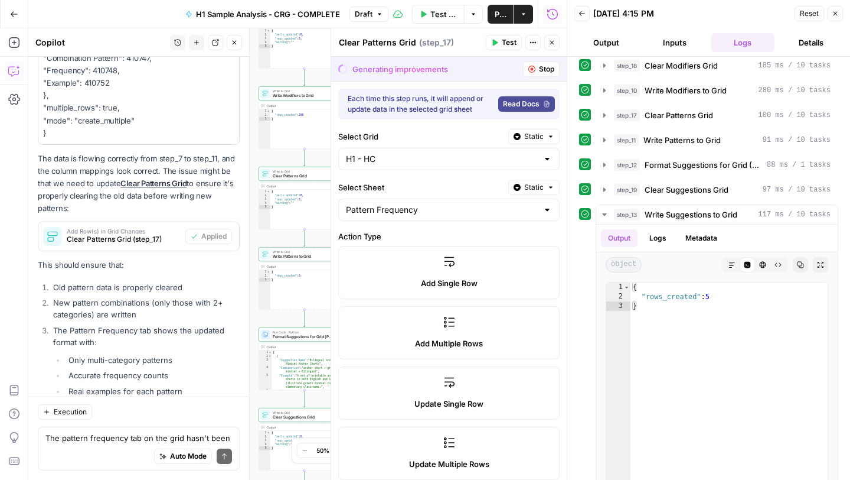
scroll to position [8420, 0]
click at [555, 43] on icon "button" at bounding box center [552, 42] width 7 height 7
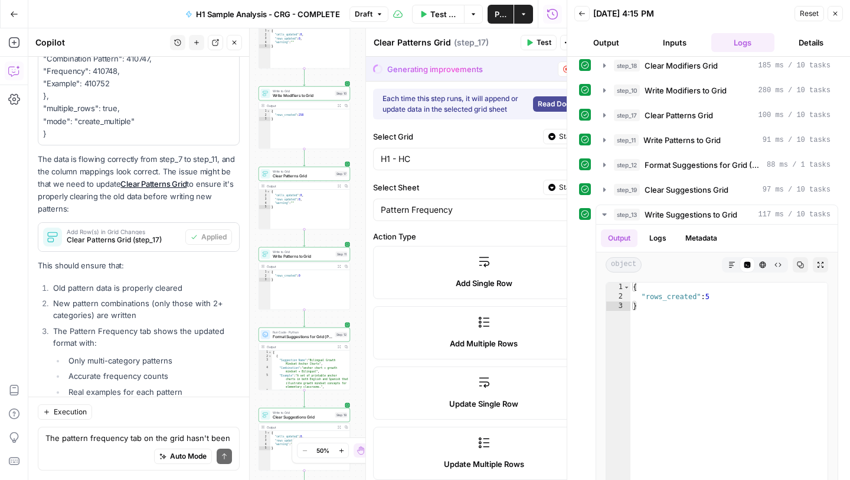
scroll to position [8420, 0]
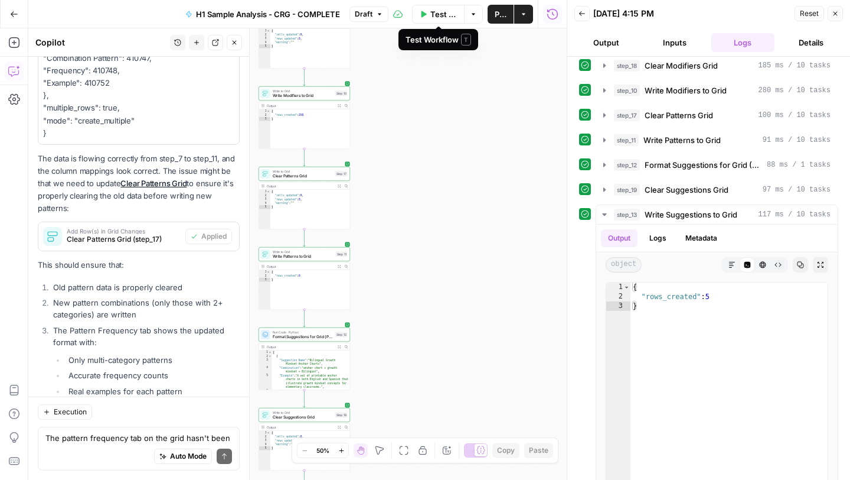
click at [478, 15] on button "Options" at bounding box center [473, 14] width 19 height 19
click at [450, 41] on span "Run Test" at bounding box center [441, 42] width 52 height 12
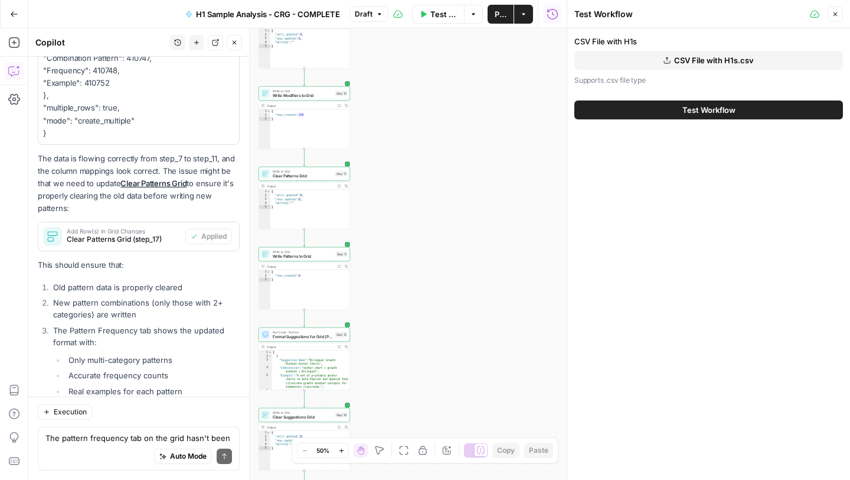
click at [652, 105] on button "Test Workflow" at bounding box center [709, 109] width 269 height 19
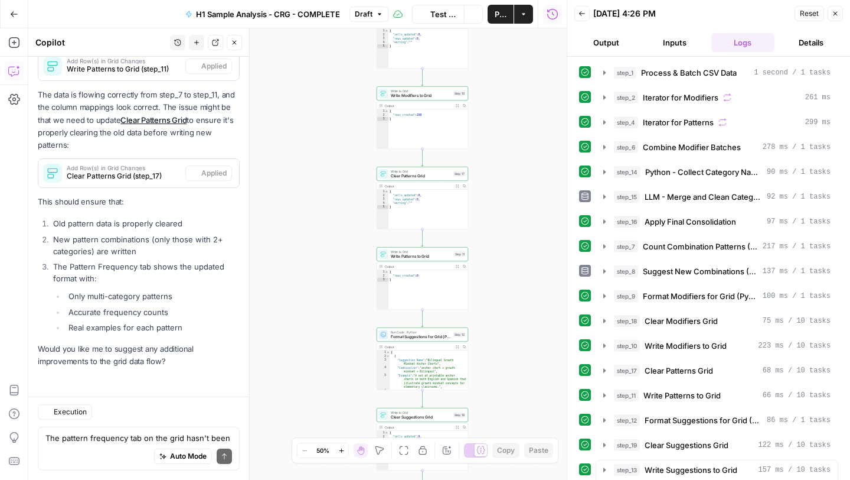
scroll to position [8260, 0]
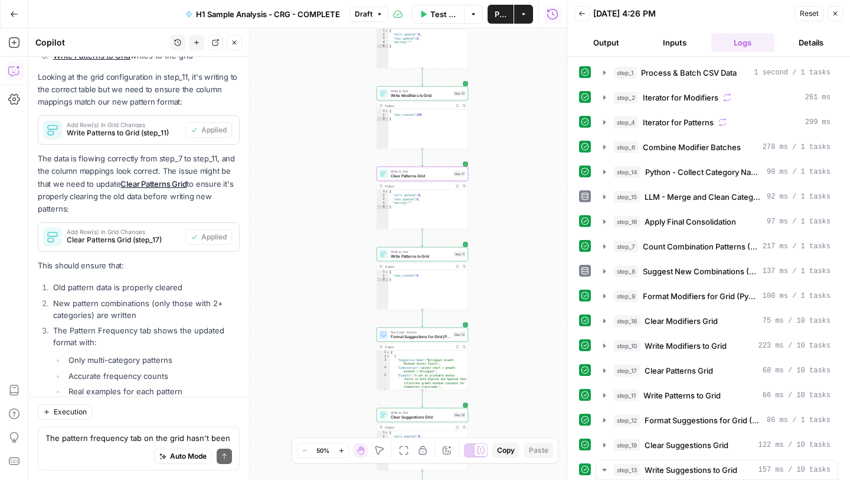
click at [111, 431] on div "The pattern frequency tab on the grid hasn't been updated, it's the same output…" at bounding box center [139, 448] width 202 height 44
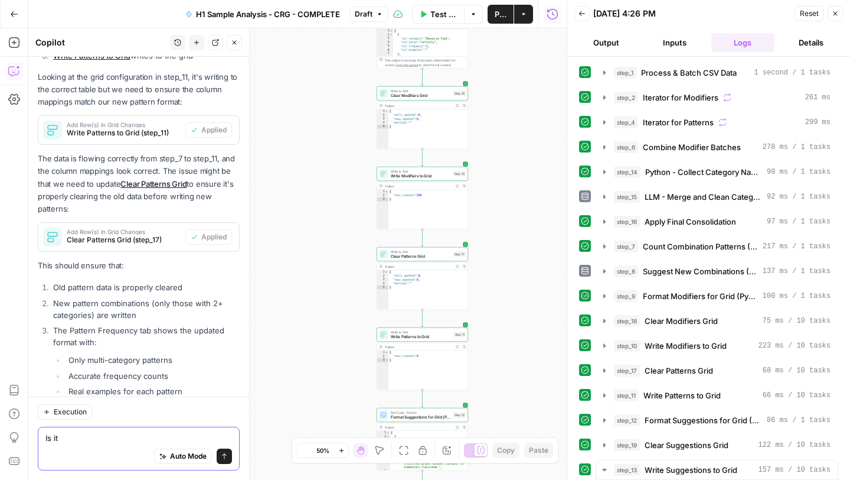
type textarea "Is it"
type textarea "D"
type textarea "L"
type textarea "o"
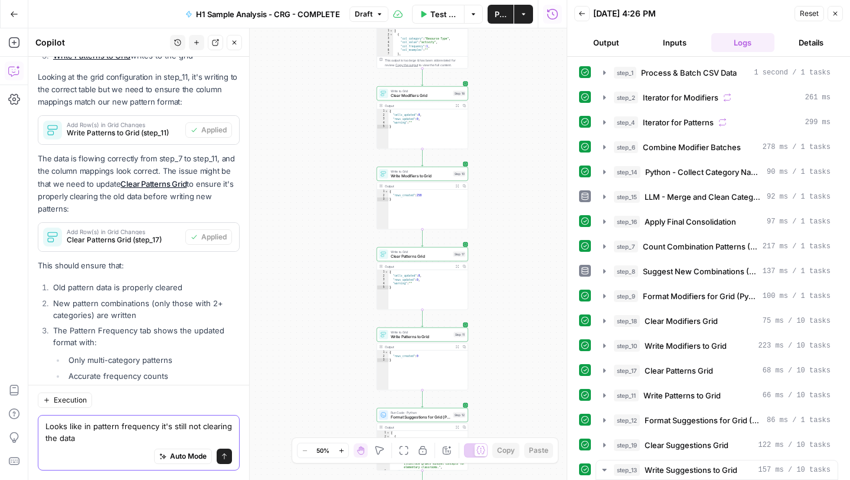
scroll to position [8272, 0]
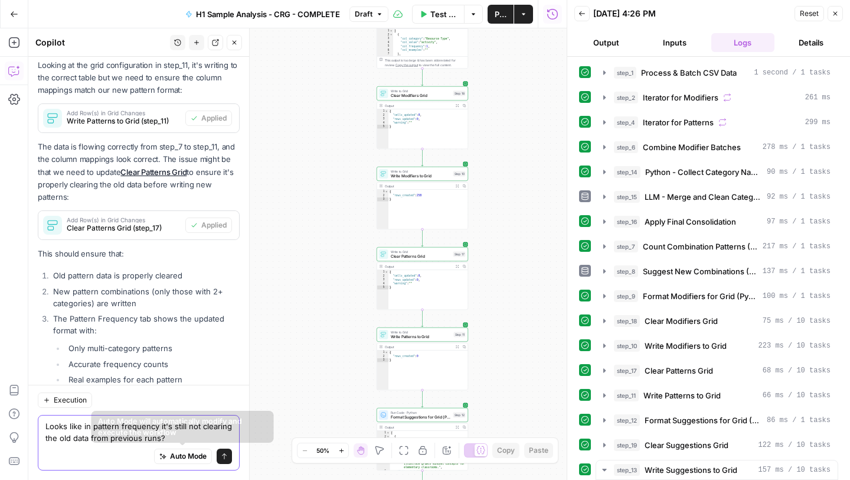
type textarea "Looks like in pattern frequency it's still not clearing the old data from previ…"
click at [223, 454] on icon "submit" at bounding box center [224, 455] width 7 height 7
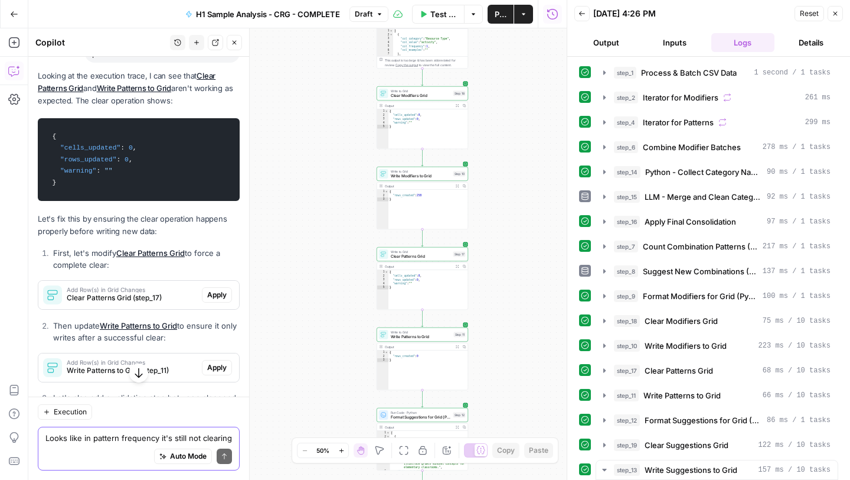
scroll to position [8681, 0]
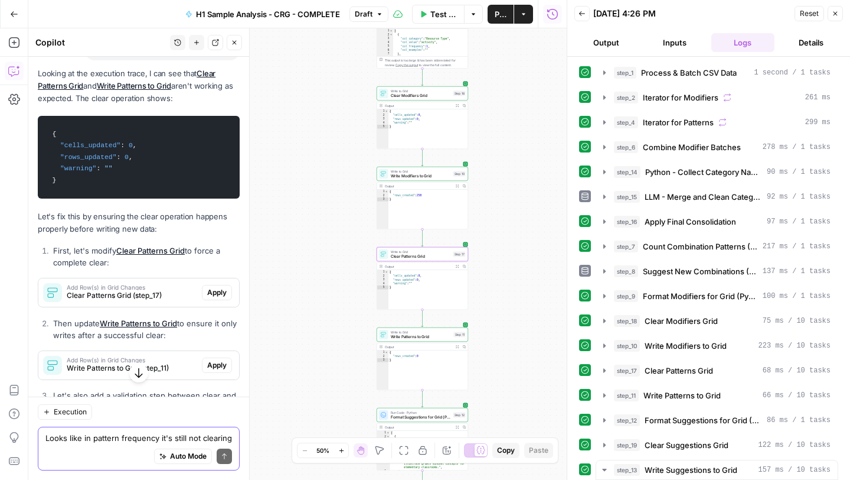
click at [213, 287] on span "Apply" at bounding box center [216, 292] width 19 height 11
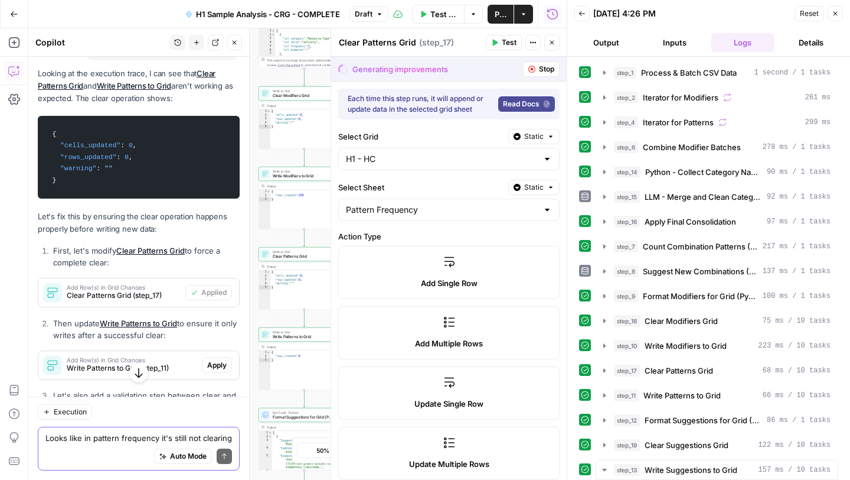
click at [220, 360] on span "Apply" at bounding box center [216, 365] width 19 height 11
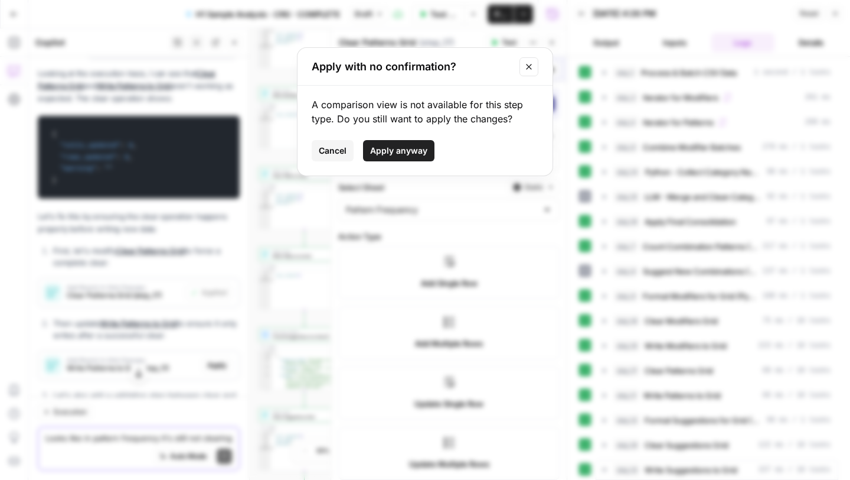
click at [392, 144] on button "Apply anyway" at bounding box center [398, 150] width 71 height 21
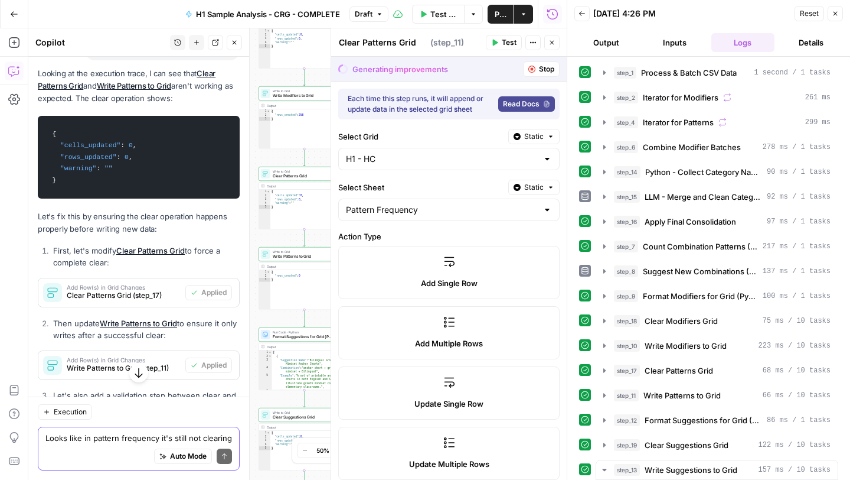
type textarea "Write Patterns to Grid"
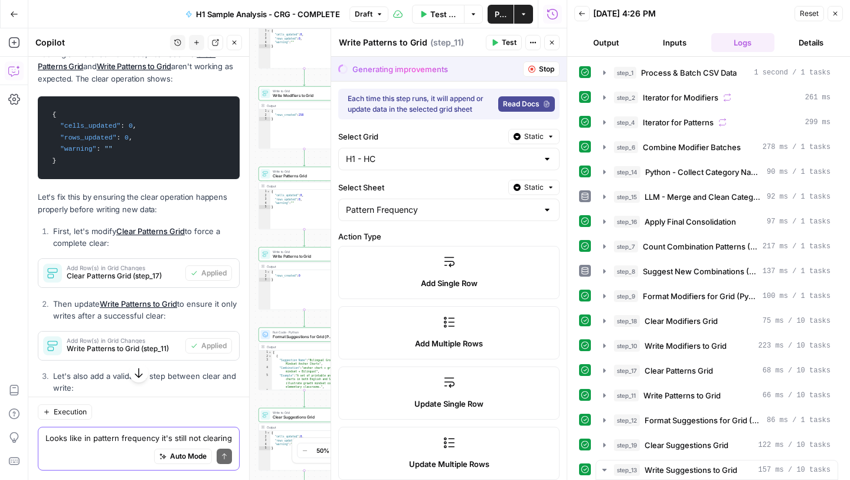
scroll to position [8805, 0]
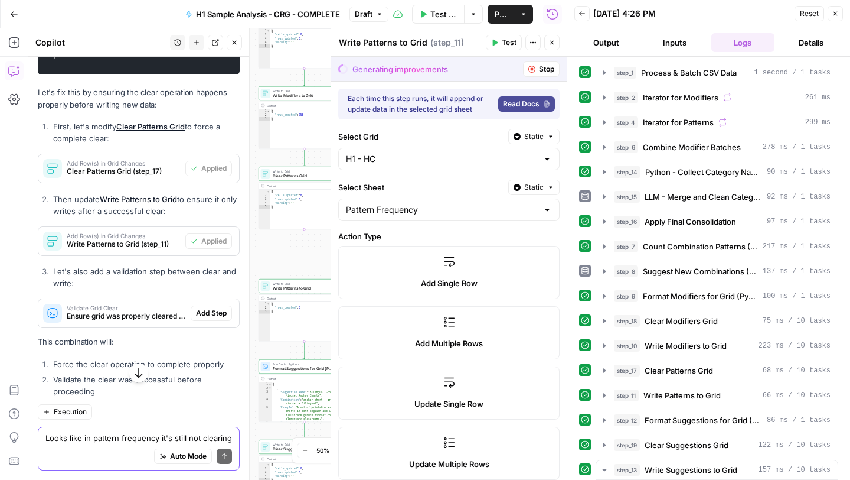
click at [207, 308] on span "Add Step" at bounding box center [211, 313] width 31 height 11
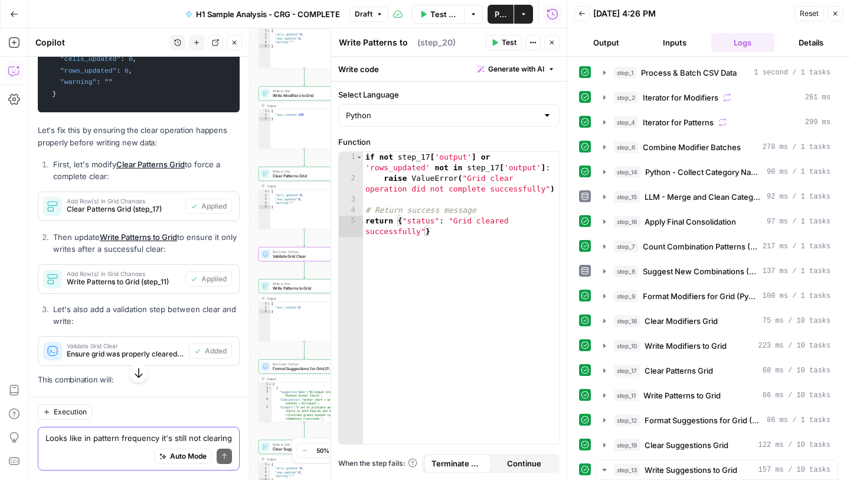
type textarea "Validate Grid Clear"
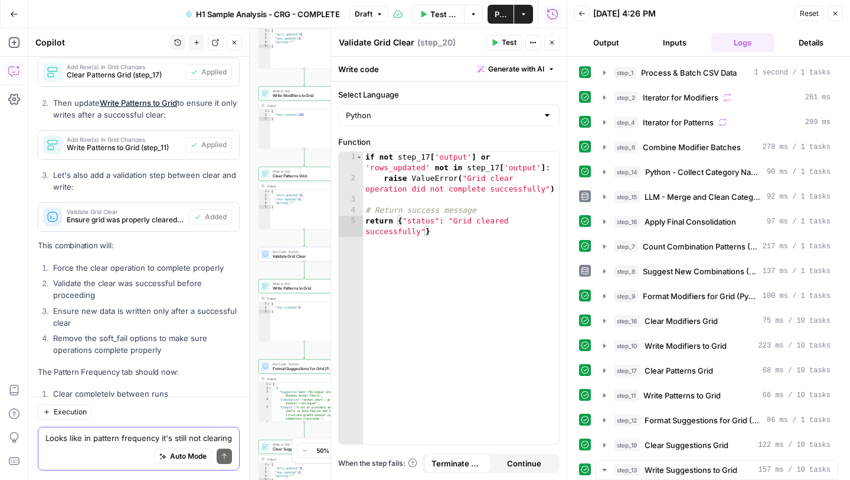
scroll to position [8934, 0]
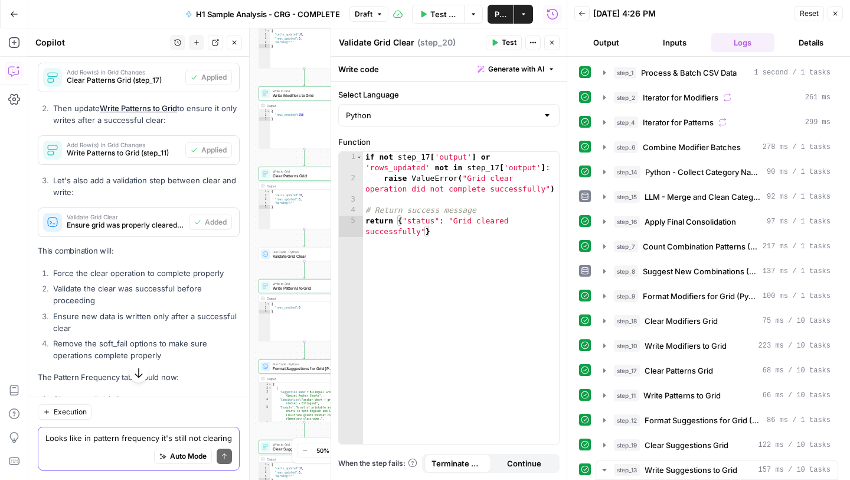
click at [442, 14] on span "Test Workflow" at bounding box center [444, 14] width 27 height 12
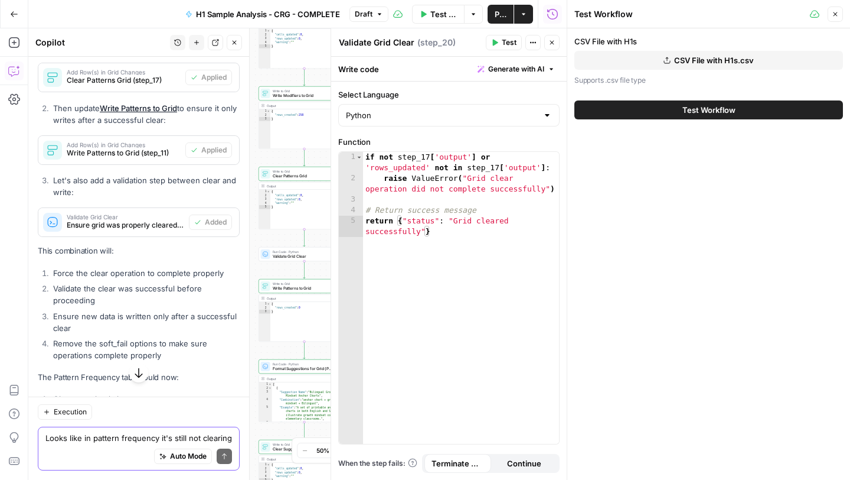
click at [685, 113] on span "Test Workflow" at bounding box center [709, 110] width 53 height 12
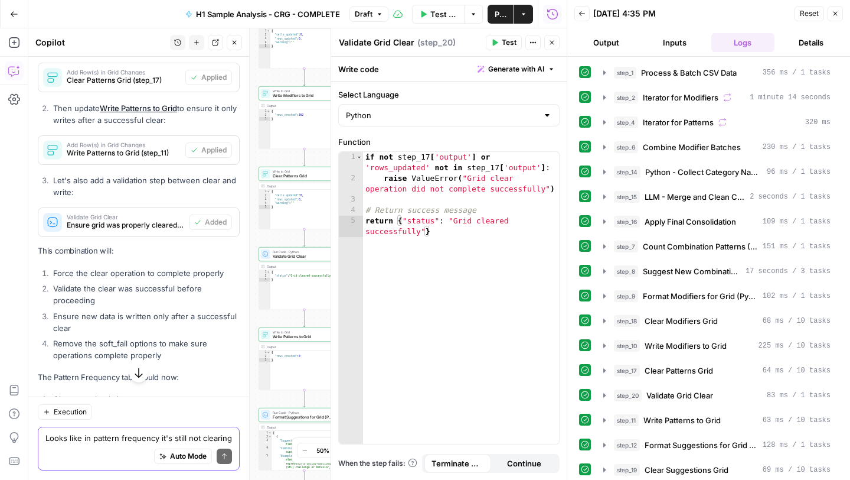
scroll to position [8989, 0]
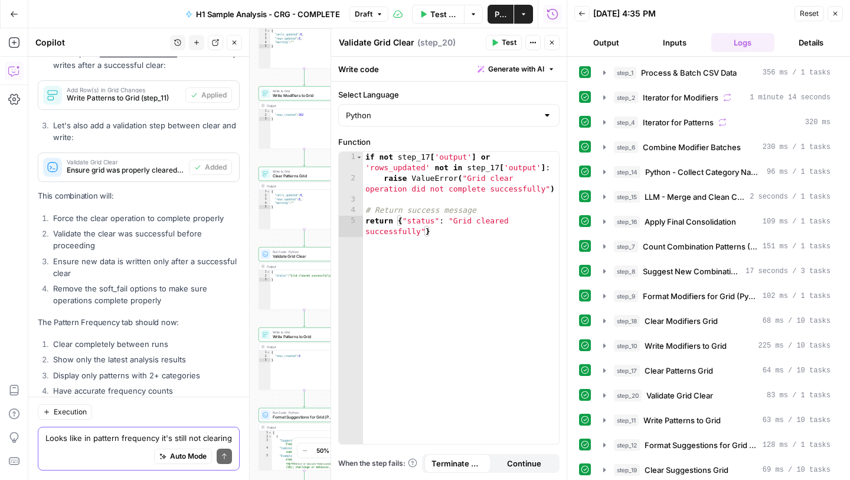
click at [90, 433] on textarea "Looks like in pattern frequency it's still not clearing the old data from previ…" at bounding box center [138, 438] width 187 height 12
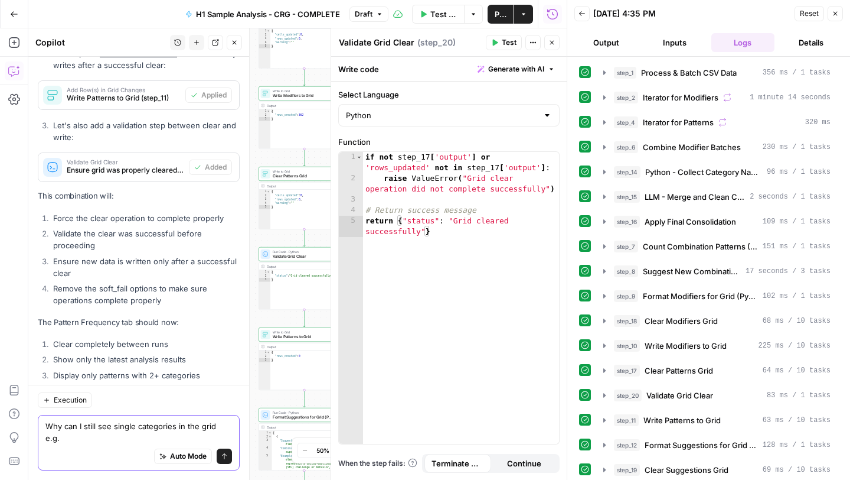
paste textarea "Resource Format 357"
type textarea "Why can I still see single categories in the grid e.g. Resource Format 357"
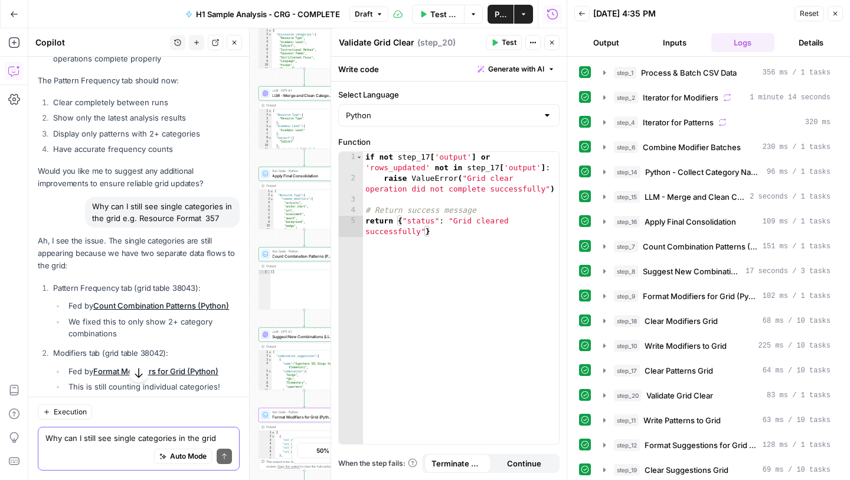
scroll to position [9344, 0]
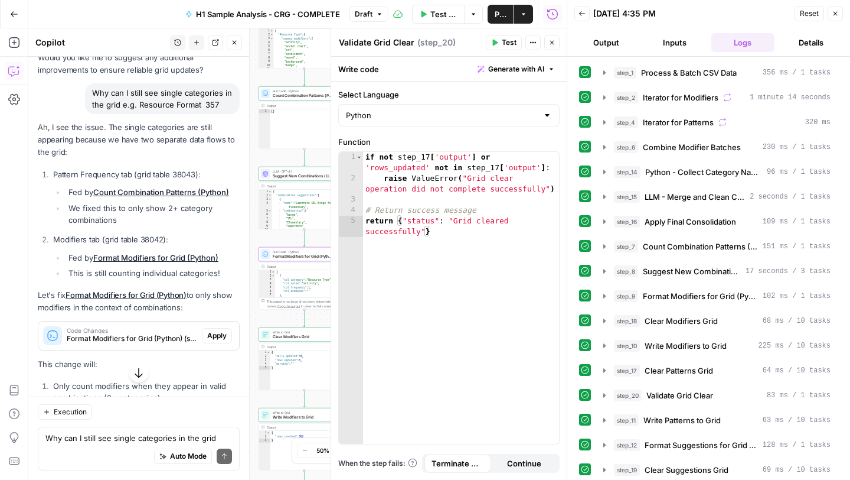
click at [220, 330] on span "Apply" at bounding box center [216, 335] width 19 height 11
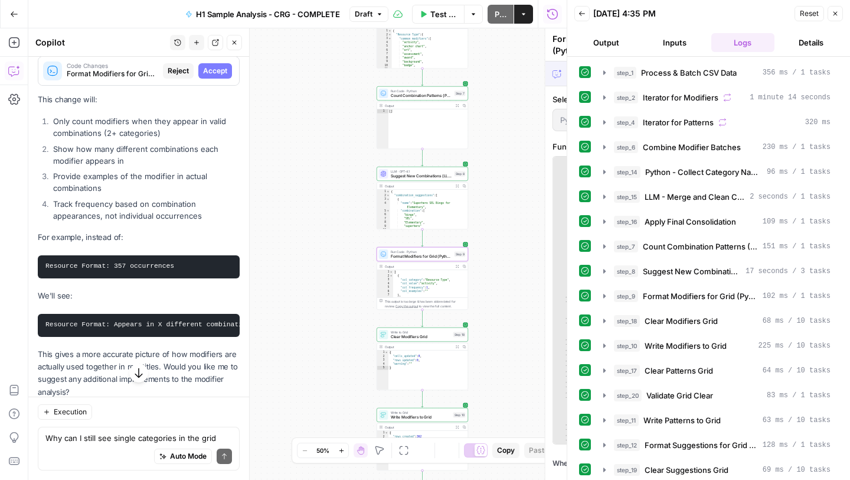
scroll to position [9079, 0]
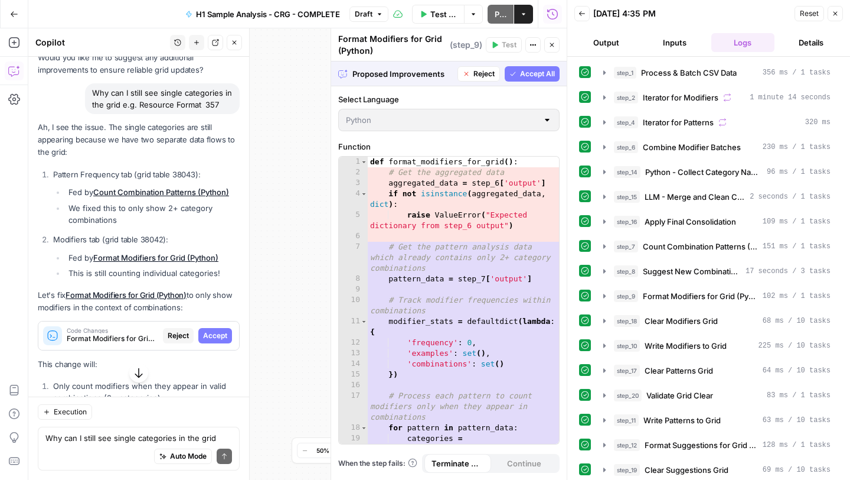
click at [220, 330] on span "Accept" at bounding box center [215, 335] width 24 height 11
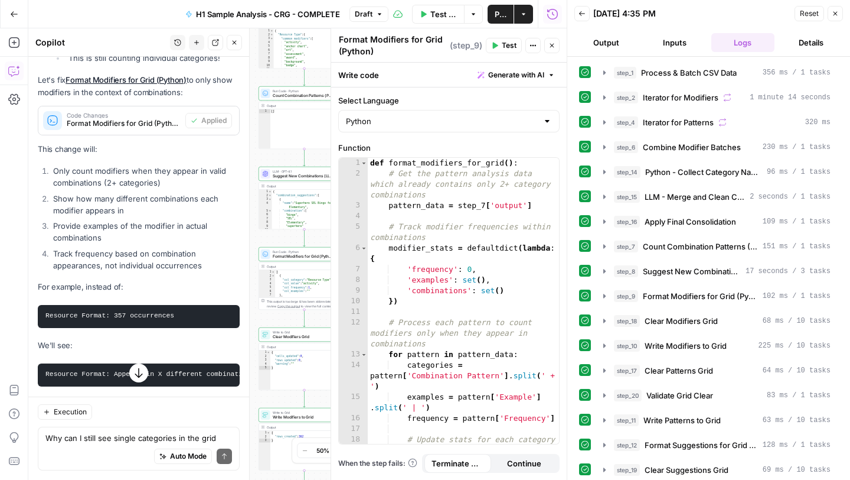
scroll to position [9594, 0]
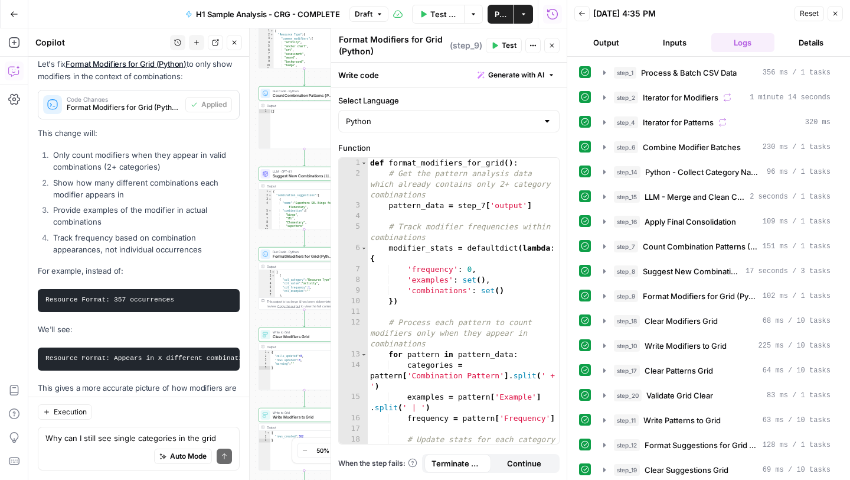
click at [445, 20] on button "Test Workflow" at bounding box center [438, 14] width 53 height 19
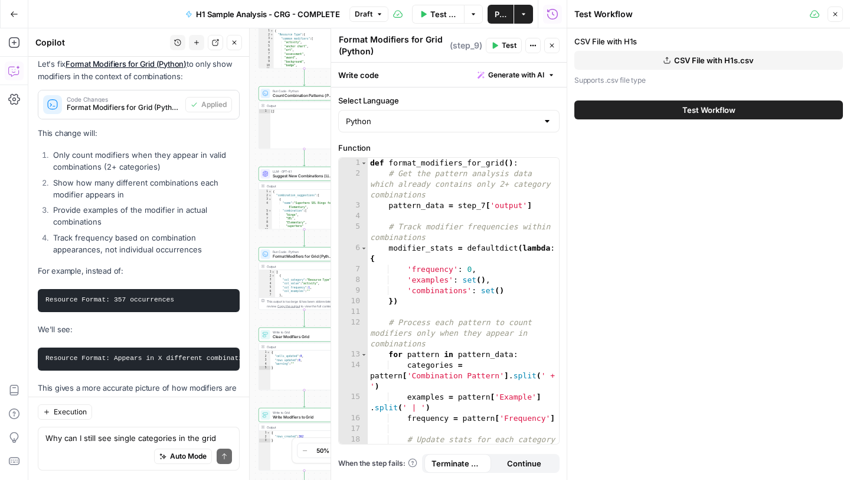
click at [681, 111] on button "Test Workflow" at bounding box center [709, 109] width 269 height 19
click at [700, 111] on span "Test Workflow" at bounding box center [709, 110] width 53 height 12
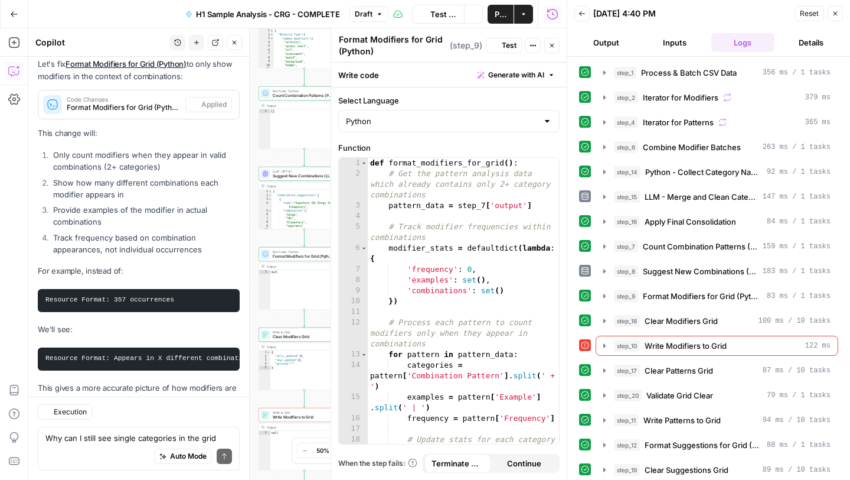
scroll to position [9594, 0]
click at [599, 345] on button "step_10 Write Modifiers to Grid 122 ms" at bounding box center [718, 345] width 242 height 19
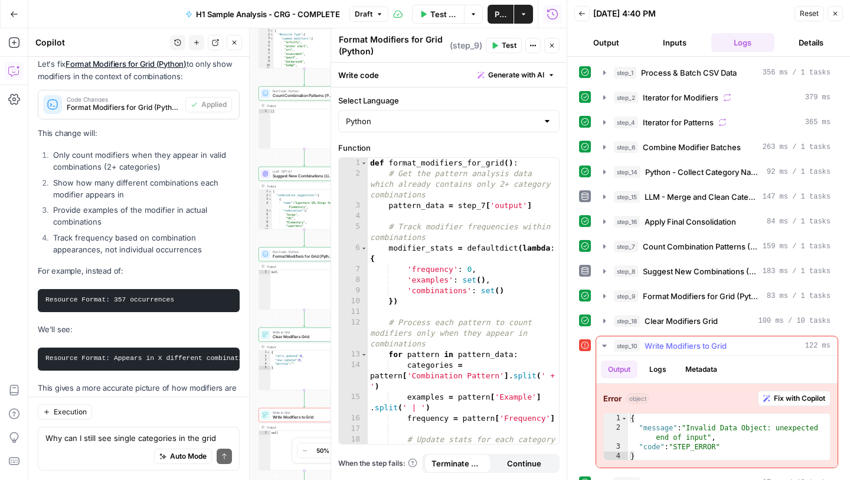
click at [797, 402] on span "Fix with Copilot" at bounding box center [799, 398] width 51 height 11
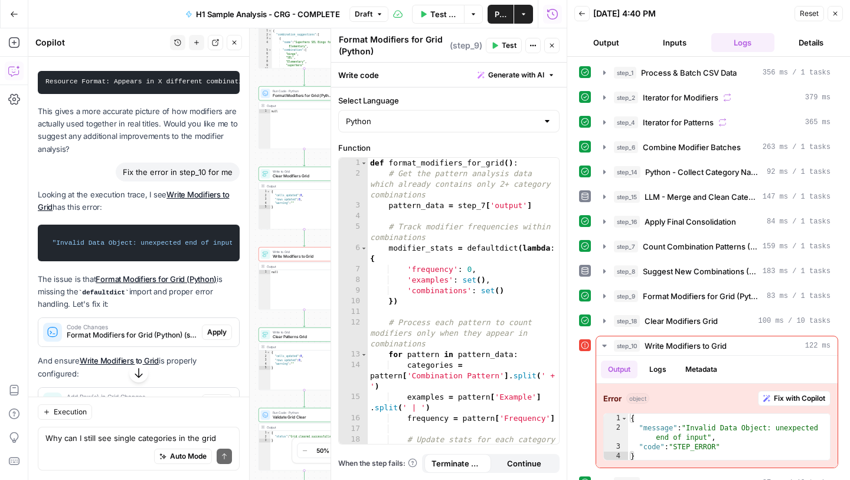
scroll to position [9890, 0]
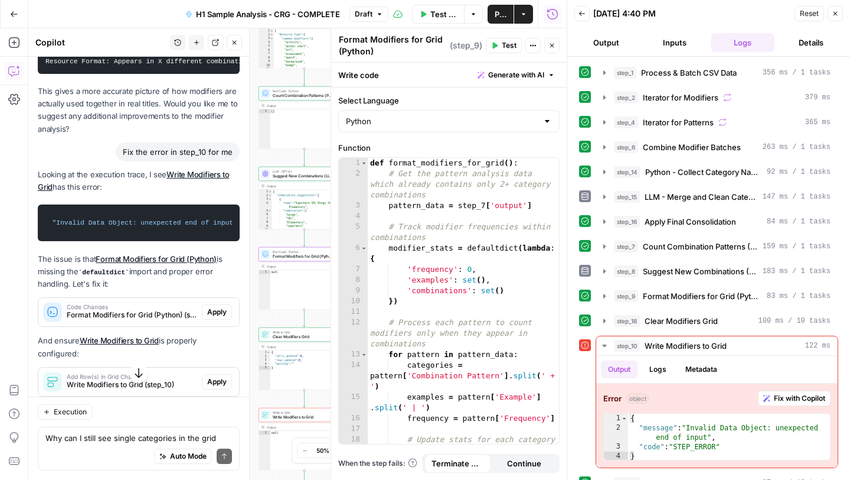
click at [223, 307] on span "Apply" at bounding box center [216, 312] width 19 height 11
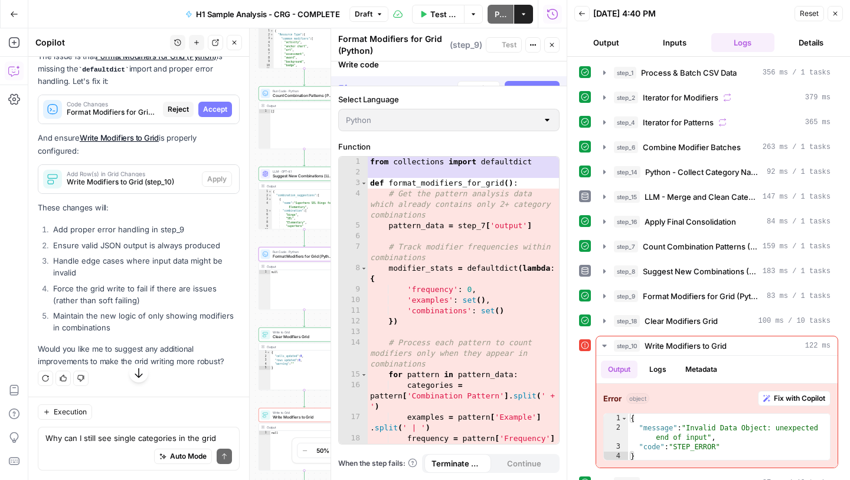
scroll to position [9607, 0]
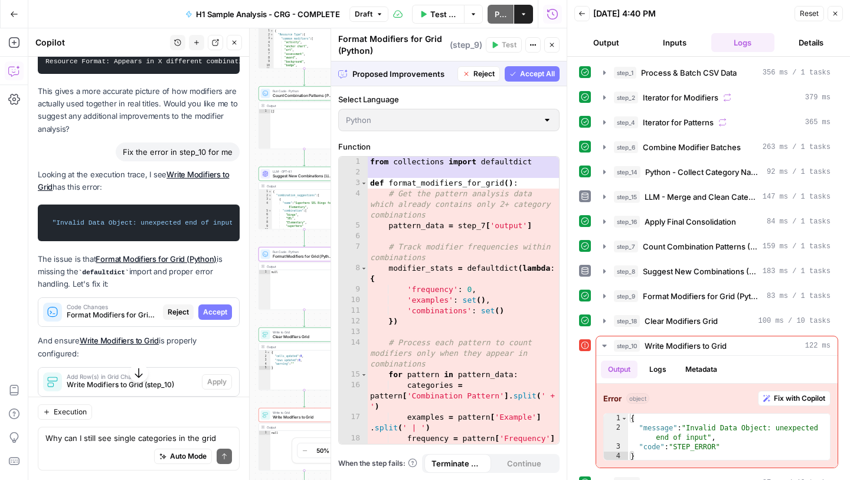
click at [220, 307] on span "Accept" at bounding box center [215, 312] width 24 height 11
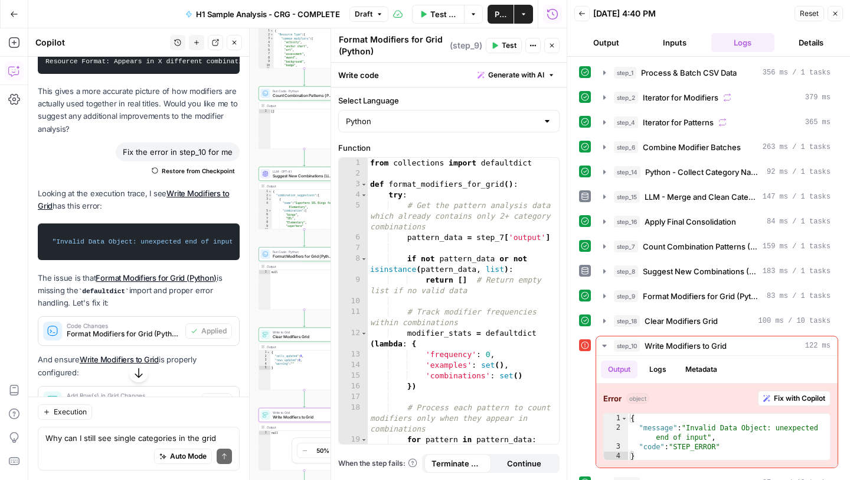
scroll to position [9912, 0]
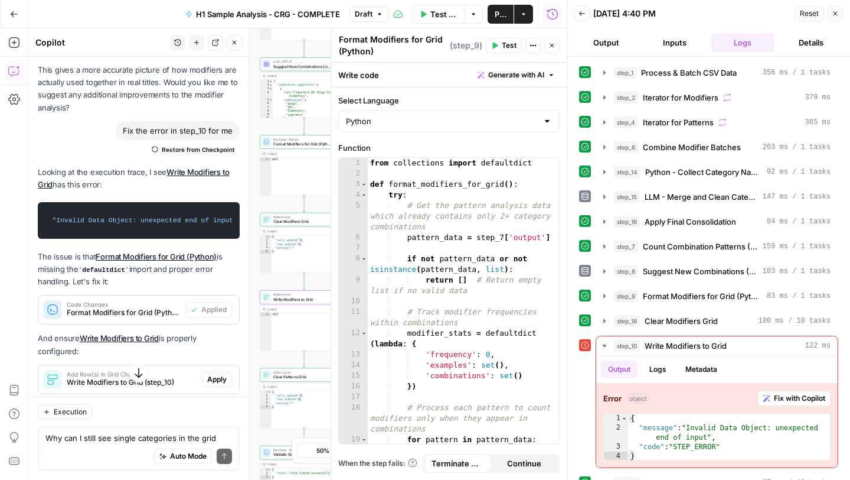
click at [218, 374] on span "Apply" at bounding box center [216, 379] width 19 height 11
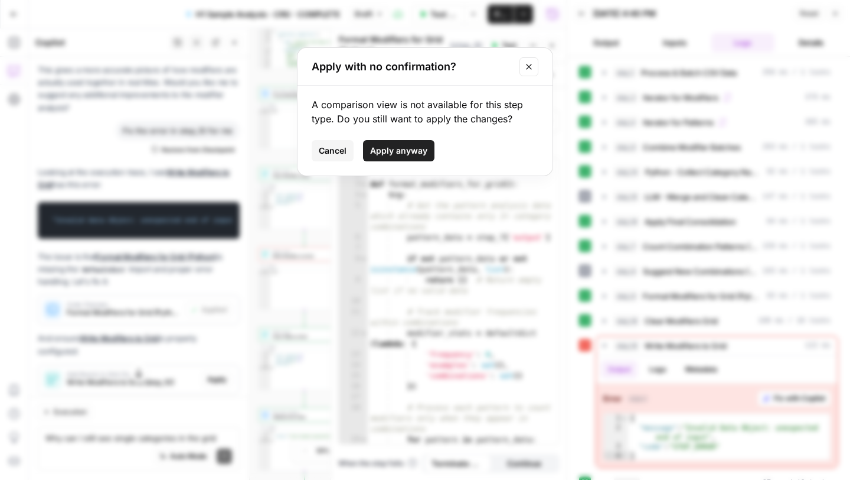
click at [412, 151] on span "Apply anyway" at bounding box center [398, 151] width 57 height 12
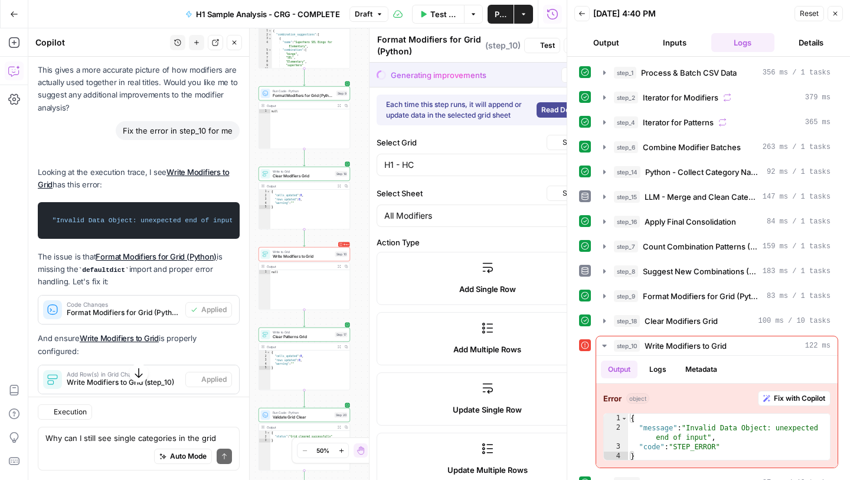
type textarea "Write Modifiers to Grid"
type input "col_category"
type input "col_value"
type input "col_frequency"
type input "col_examples"
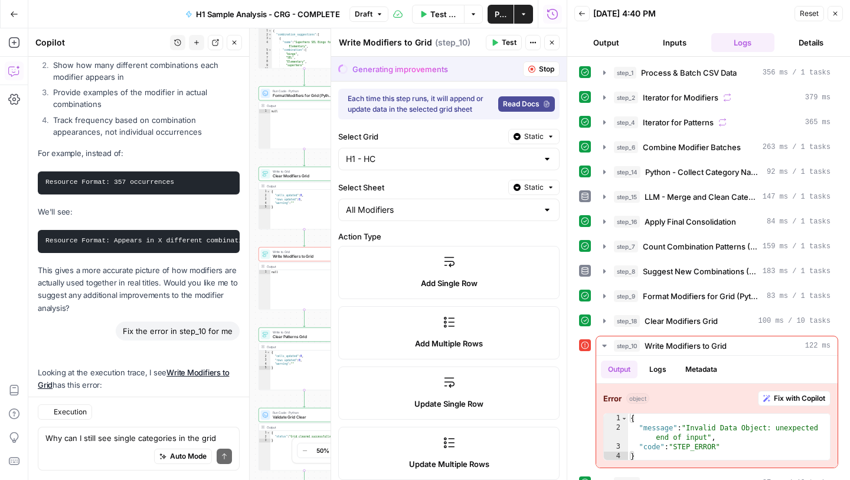
scroll to position [10048, 0]
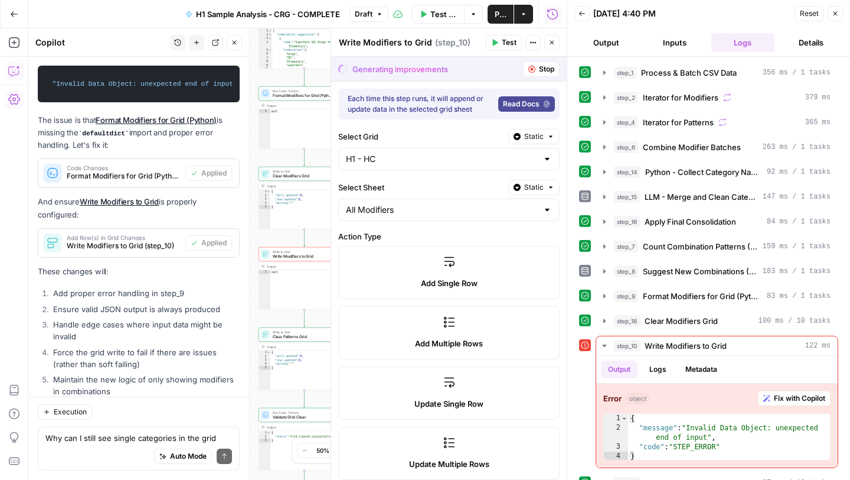
click at [505, 51] on header "Write Modifiers to Grid Write Modifiers to Grid ( step_10 ) Test Actions Close" at bounding box center [449, 42] width 236 height 28
click at [835, 14] on icon "button" at bounding box center [836, 14] width 4 height 4
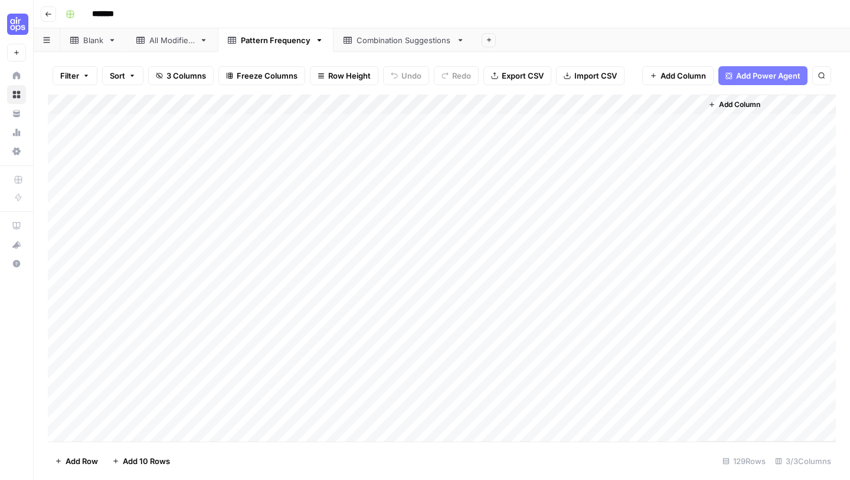
click at [53, 9] on button "Go back" at bounding box center [48, 13] width 15 height 15
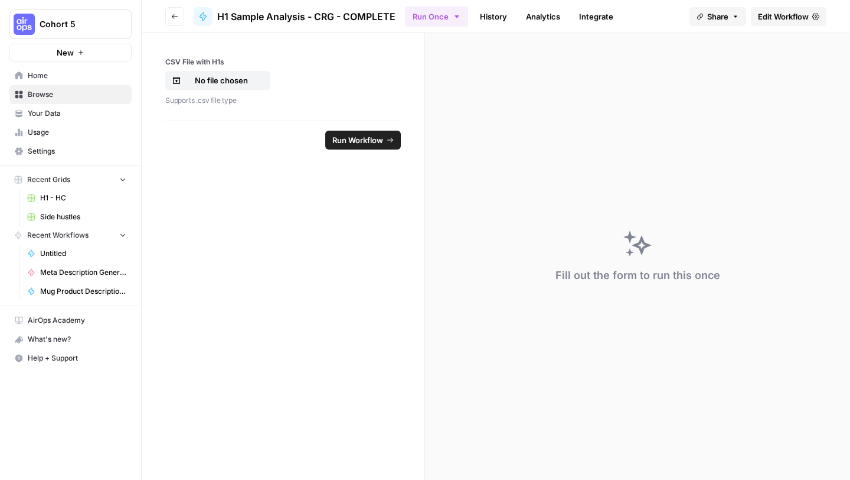
click at [54, 194] on span "H1 - HC" at bounding box center [83, 198] width 86 height 11
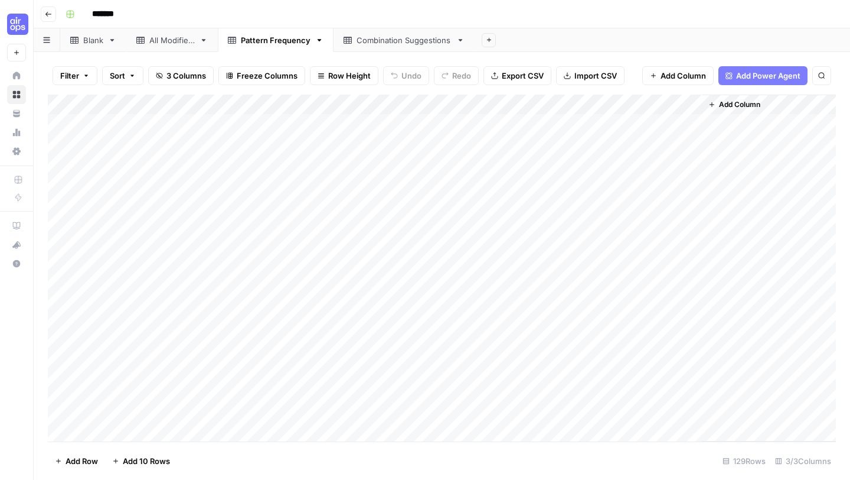
scroll to position [12, 0]
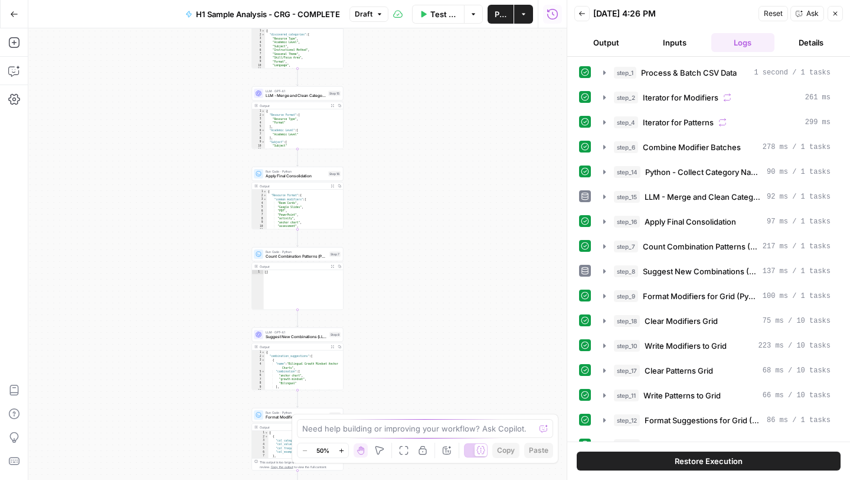
click at [12, 13] on icon "button" at bounding box center [14, 14] width 8 height 8
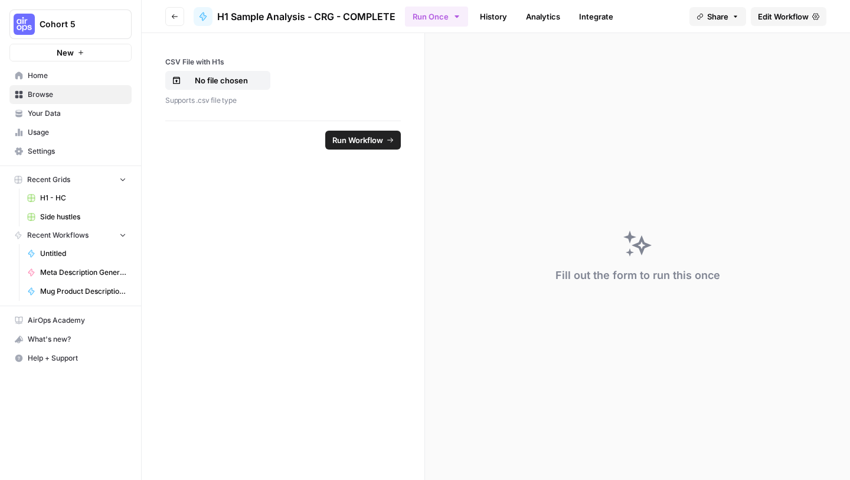
click at [56, 200] on span "H1 - HC" at bounding box center [83, 198] width 86 height 11
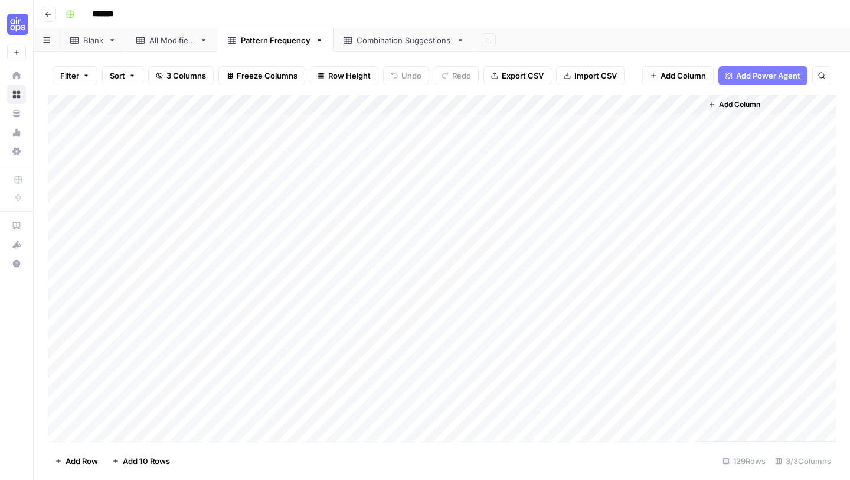
click at [226, 223] on div "Add Column" at bounding box center [442, 267] width 788 height 347
drag, startPoint x: 226, startPoint y: 223, endPoint x: 378, endPoint y: 223, distance: 151.8
click at [378, 223] on div "Add Column" at bounding box center [442, 267] width 788 height 347
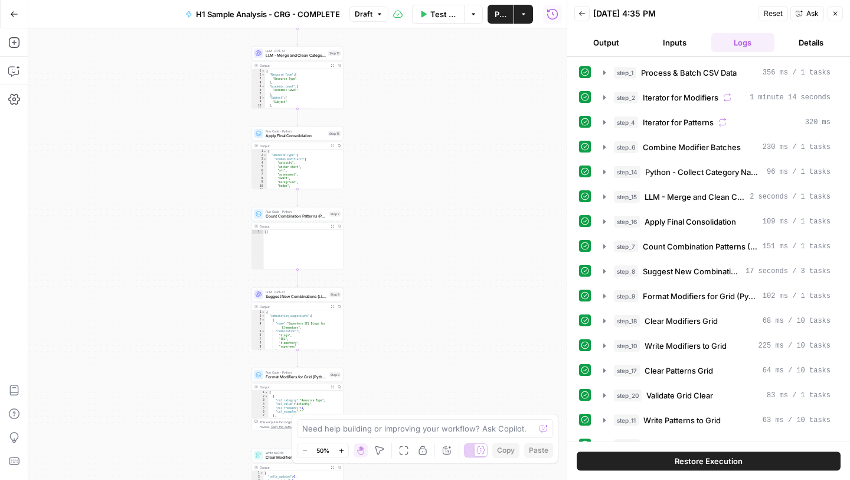
click at [15, 15] on icon "button" at bounding box center [14, 14] width 8 height 8
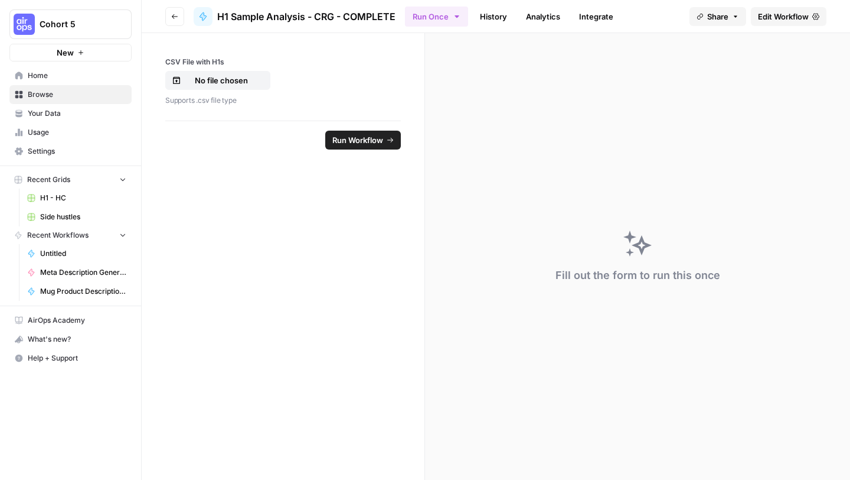
click at [54, 188] on button "Recent Grids" at bounding box center [70, 180] width 122 height 18
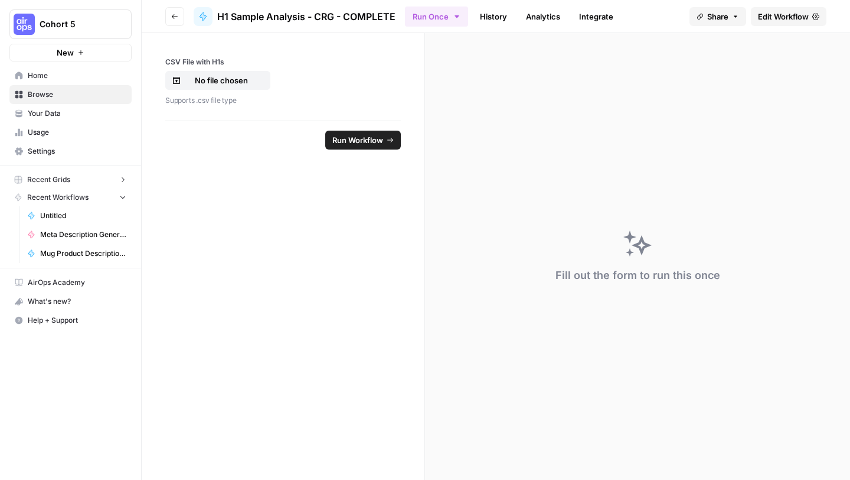
click at [54, 188] on button "Recent Grids" at bounding box center [70, 180] width 122 height 18
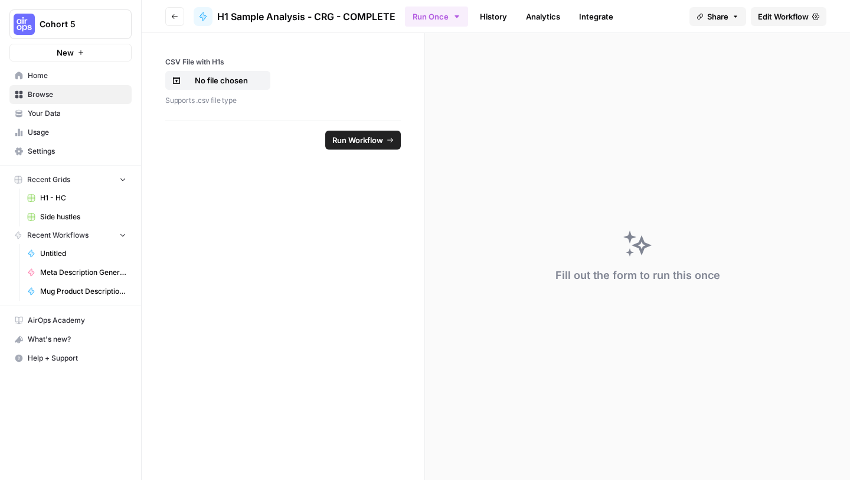
click at [53, 198] on span "H1 - HC" at bounding box center [83, 198] width 86 height 11
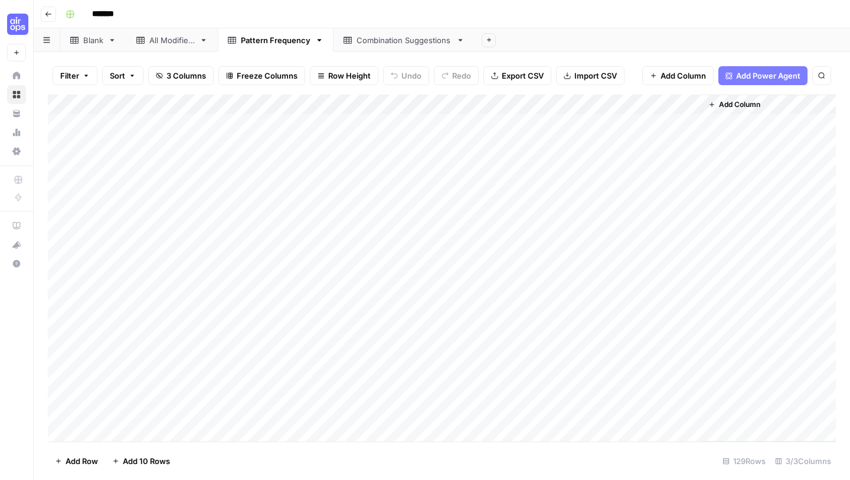
drag, startPoint x: 237, startPoint y: 226, endPoint x: 379, endPoint y: 338, distance: 181.2
click at [379, 338] on div "Add Column" at bounding box center [442, 267] width 788 height 347
click at [178, 227] on div "Add Column" at bounding box center [442, 267] width 788 height 347
click at [178, 227] on textarea "**********" at bounding box center [226, 225] width 274 height 17
click at [202, 297] on div "Add Column" at bounding box center [442, 267] width 788 height 347
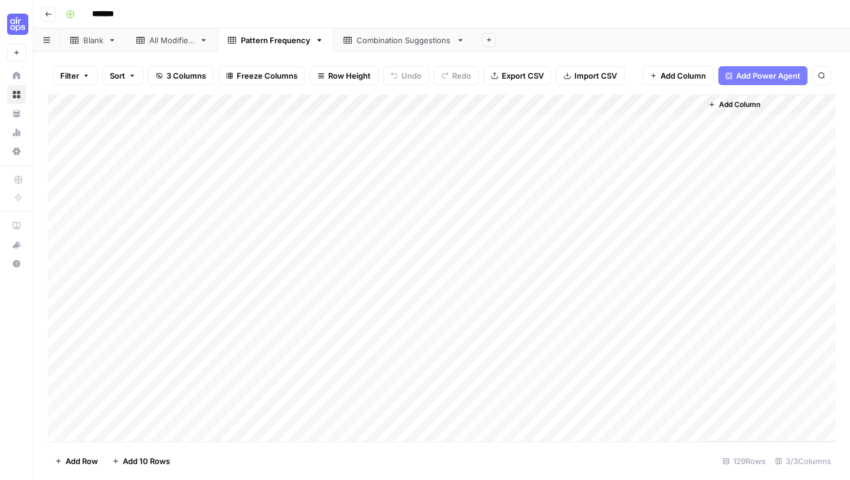
drag, startPoint x: 179, startPoint y: 226, endPoint x: 382, endPoint y: 226, distance: 202.6
click at [382, 226] on div "Add Column" at bounding box center [442, 267] width 788 height 347
click at [542, 273] on div "Add Column" at bounding box center [442, 267] width 788 height 347
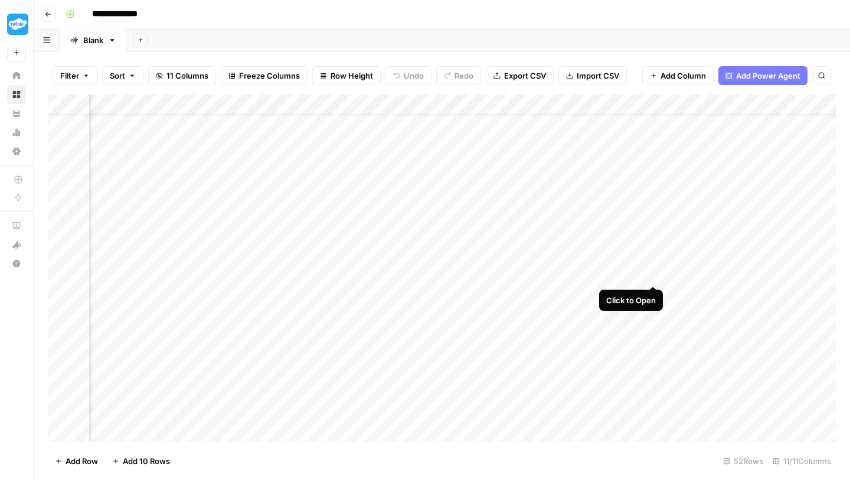
click at [653, 273] on div "Add Column" at bounding box center [442, 267] width 788 height 347
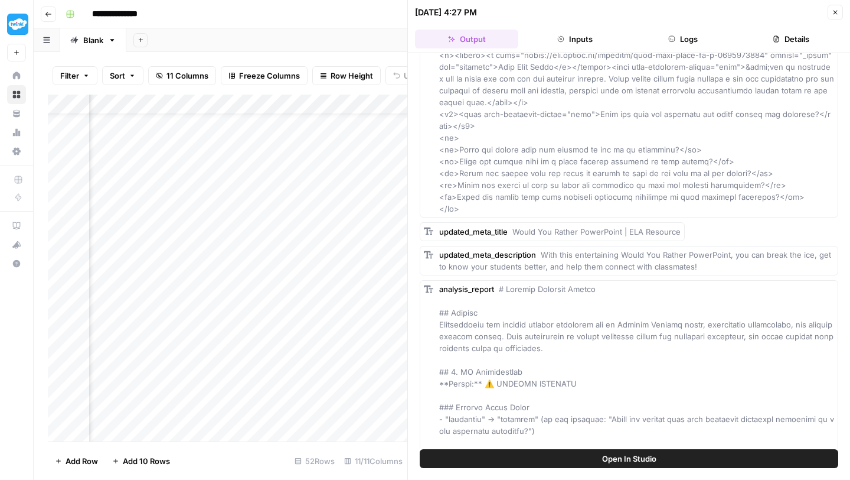
scroll to position [5, 0]
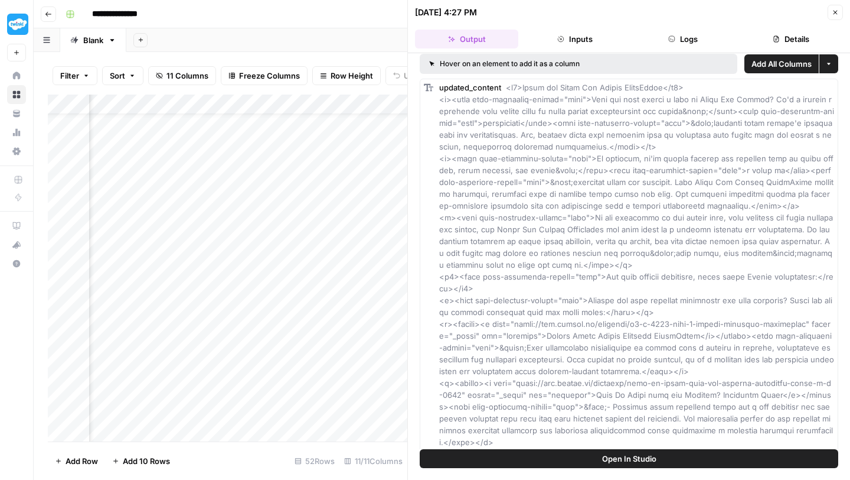
click at [838, 9] on icon "button" at bounding box center [835, 12] width 7 height 7
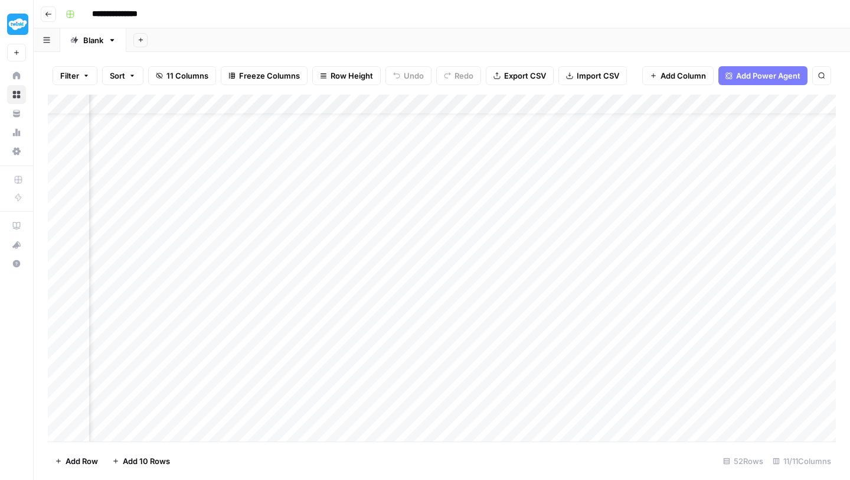
click at [301, 252] on div "Add Column" at bounding box center [442, 267] width 788 height 347
click at [783, 251] on div "Add Column" at bounding box center [442, 267] width 788 height 347
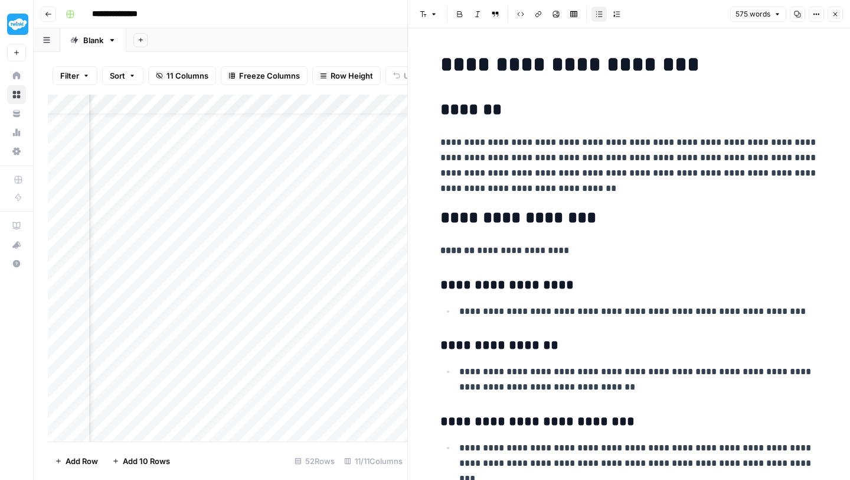
click at [835, 14] on icon "button" at bounding box center [835, 14] width 7 height 7
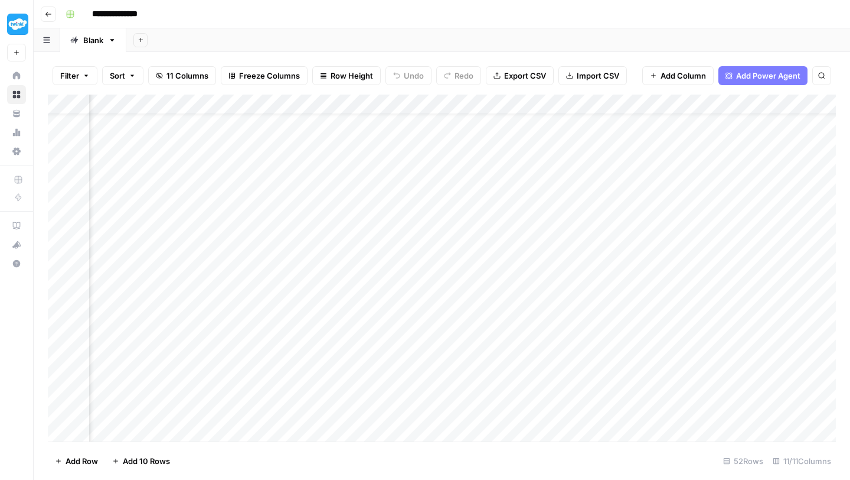
scroll to position [30, 725]
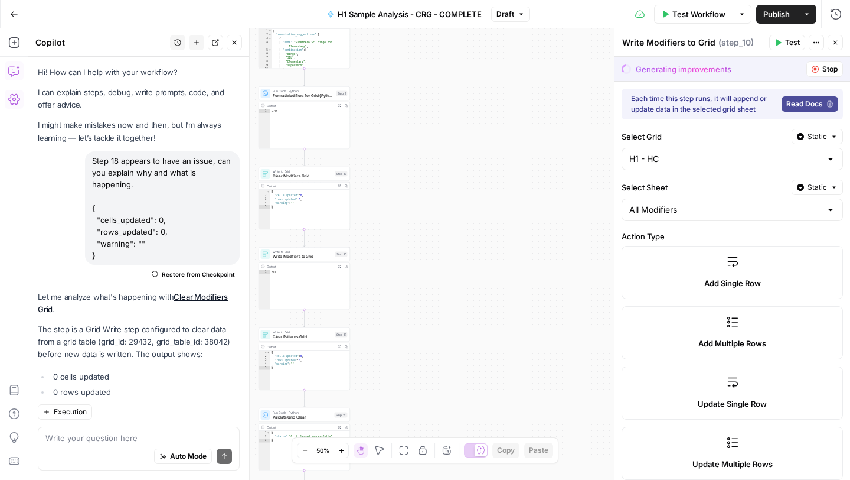
click at [741, 13] on icon "button" at bounding box center [743, 14] width 4 height 2
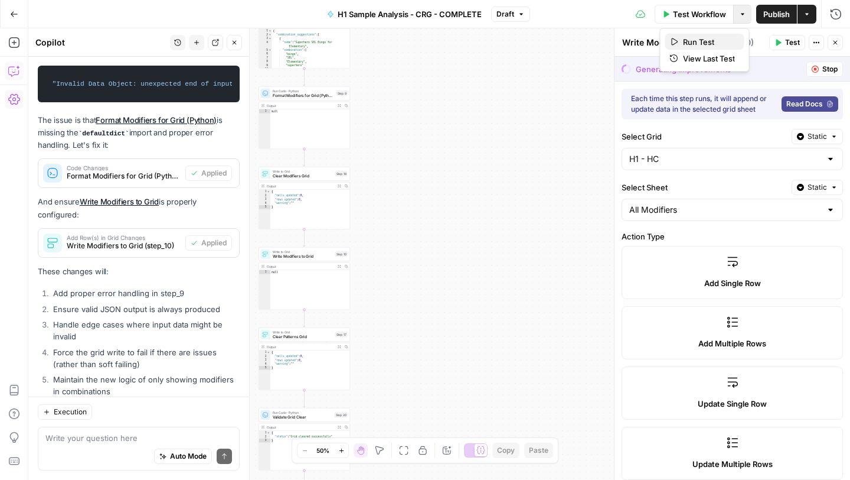
click at [699, 43] on span "Run Test" at bounding box center [709, 42] width 52 height 12
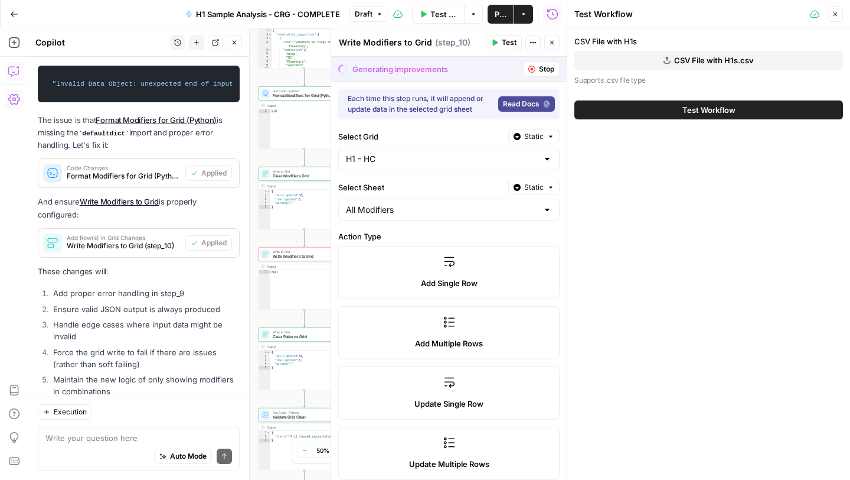
click at [679, 105] on button "Test Workflow" at bounding box center [709, 109] width 269 height 19
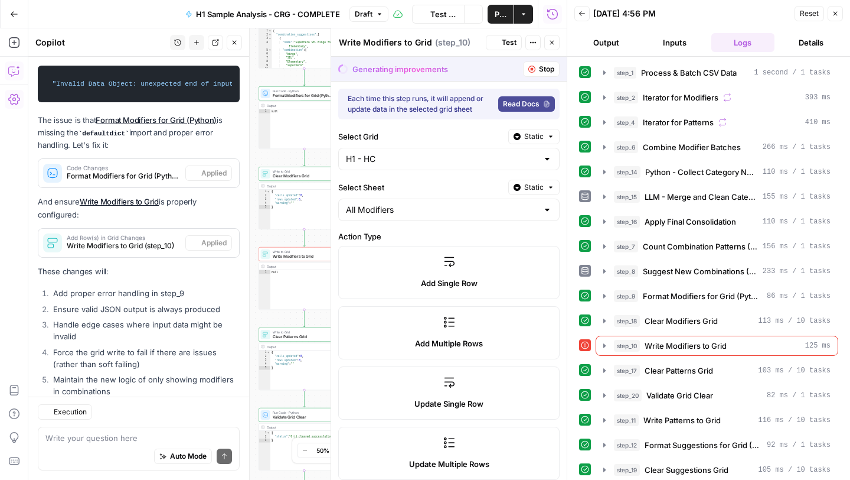
scroll to position [10048, 0]
click at [605, 343] on icon "button" at bounding box center [604, 345] width 9 height 9
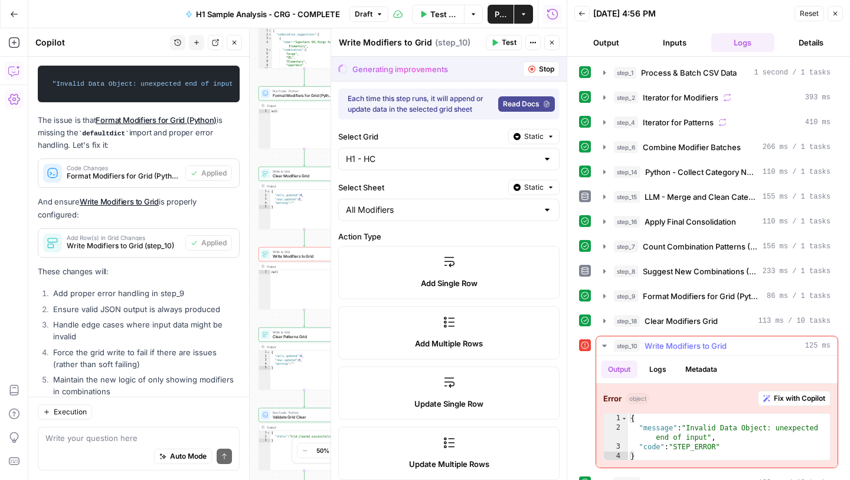
scroll to position [14, 0]
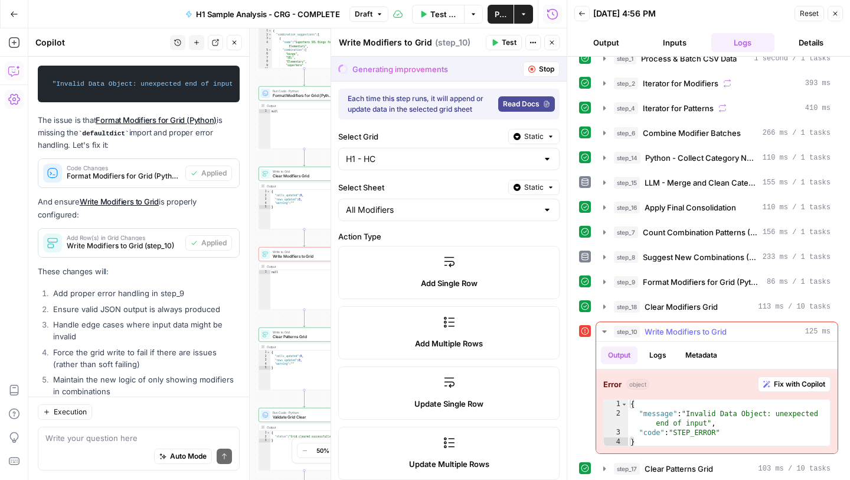
click at [796, 383] on span "Fix with Copilot" at bounding box center [799, 384] width 51 height 11
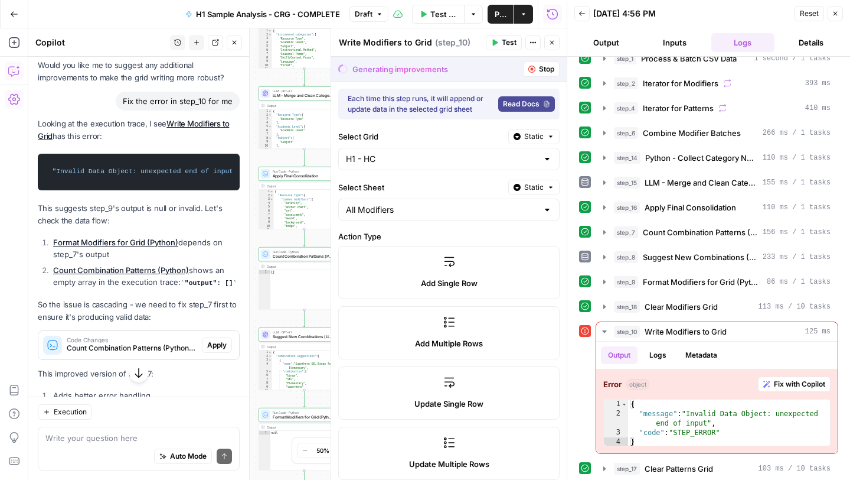
scroll to position [10438, 0]
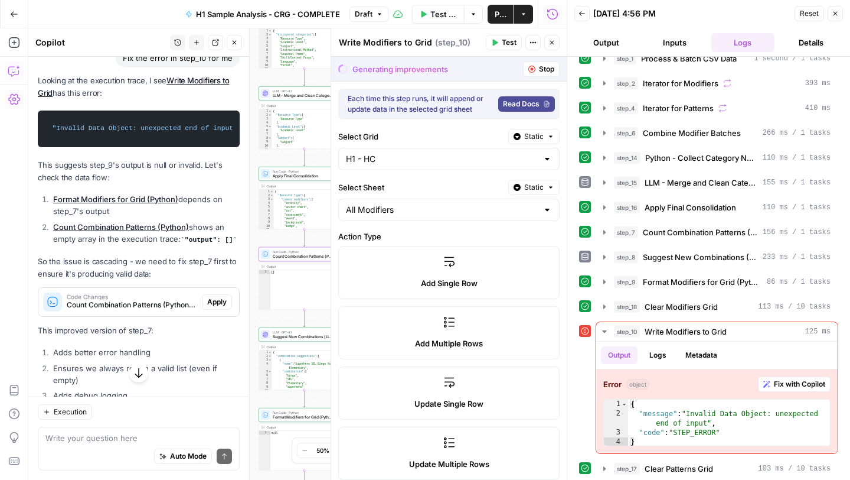
click at [215, 296] on span "Apply" at bounding box center [216, 301] width 19 height 11
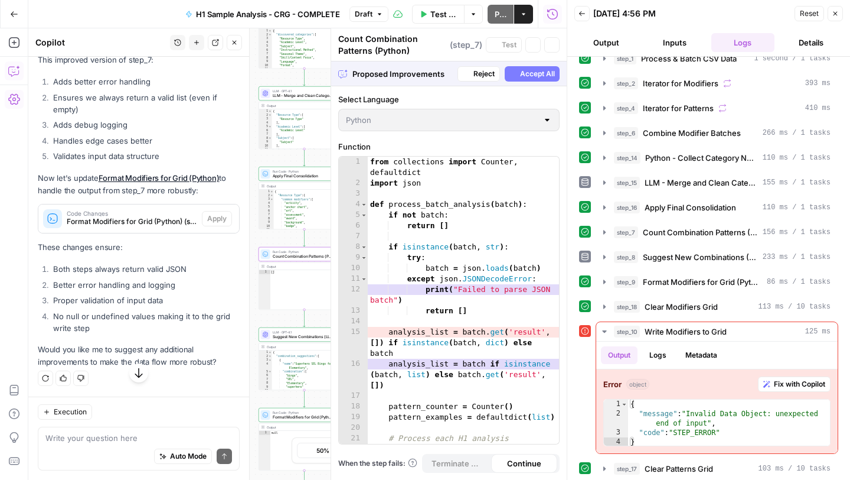
scroll to position [10136, 0]
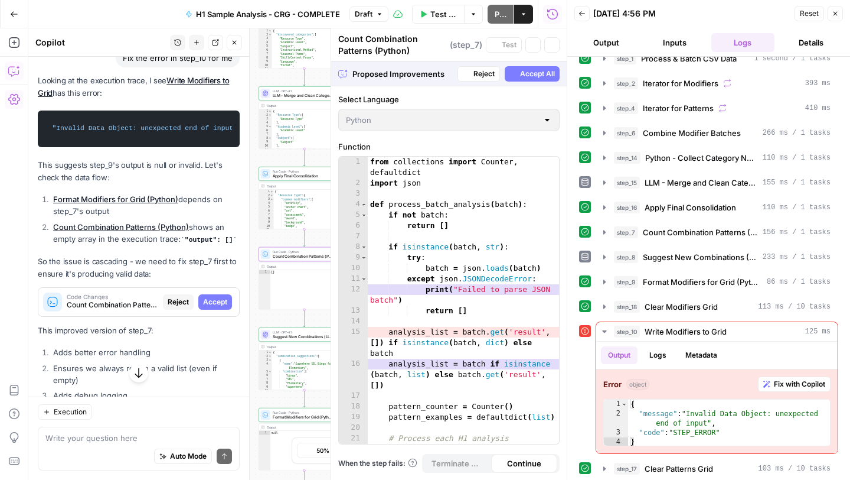
click at [215, 296] on span "Accept" at bounding box center [215, 301] width 24 height 11
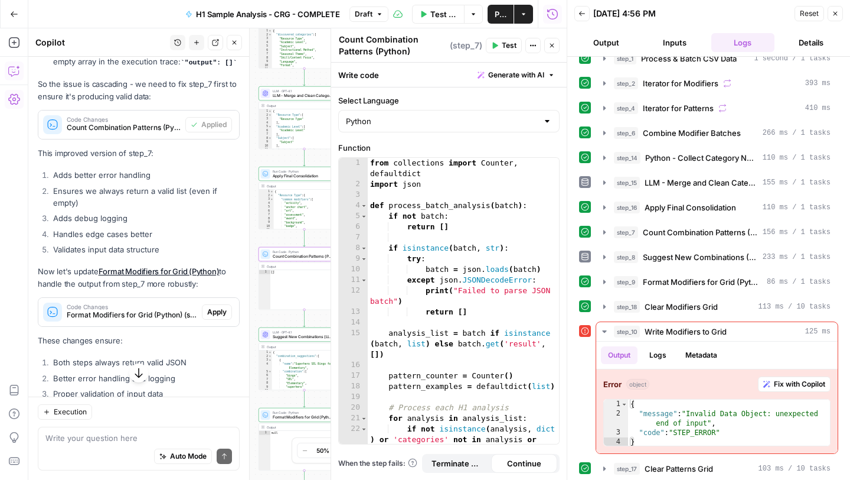
scroll to position [10611, 0]
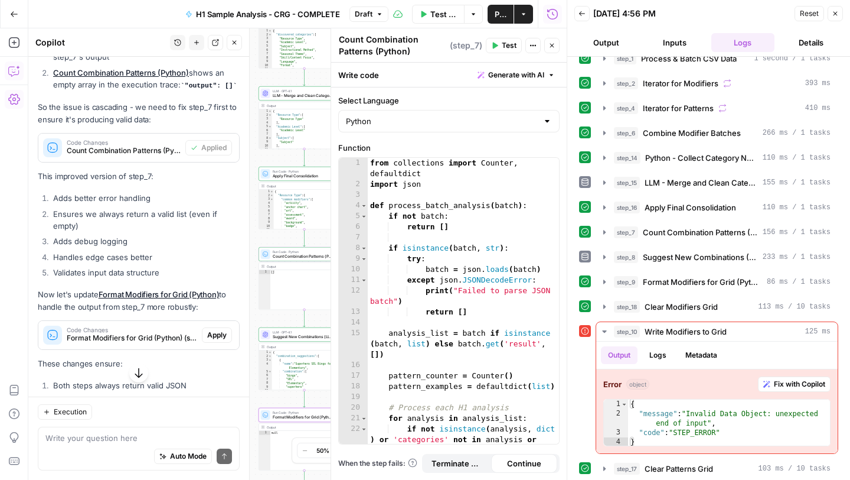
click at [216, 330] on span "Apply" at bounding box center [216, 335] width 19 height 11
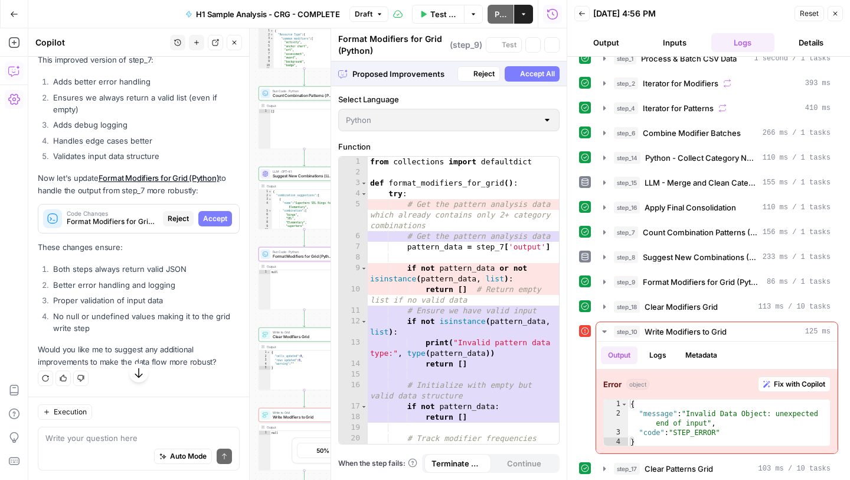
scroll to position [10290, 0]
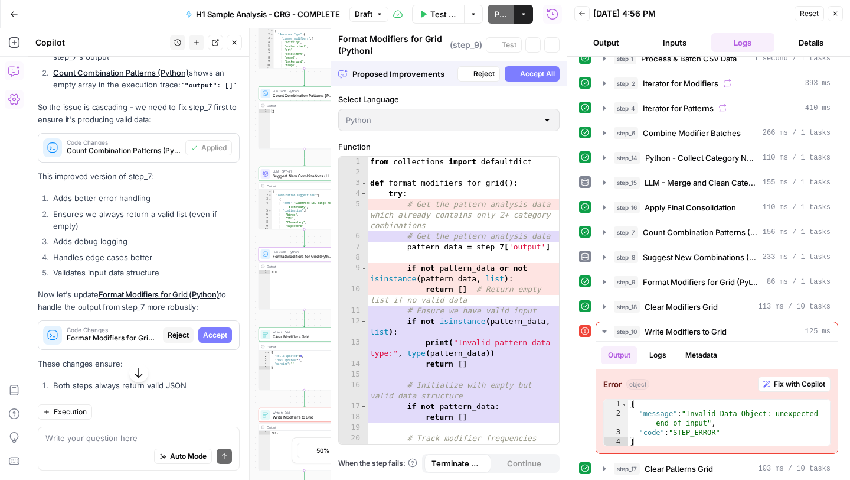
click at [217, 330] on span "Accept" at bounding box center [215, 335] width 24 height 11
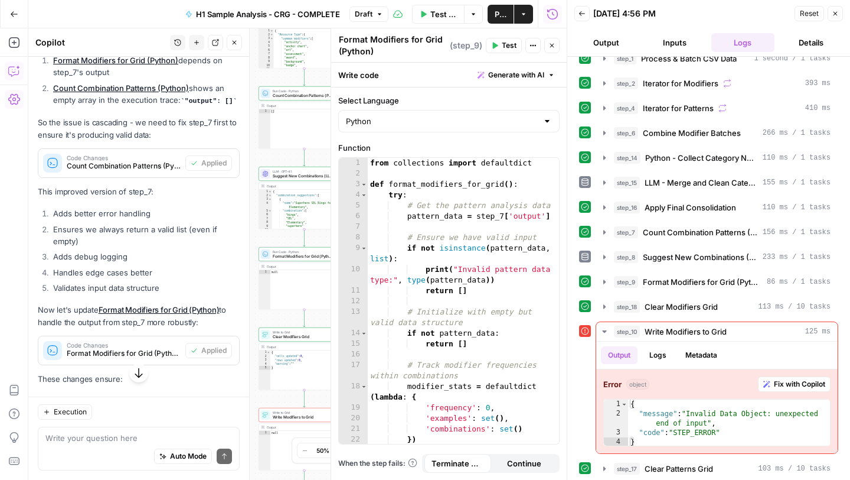
scroll to position [10593, 0]
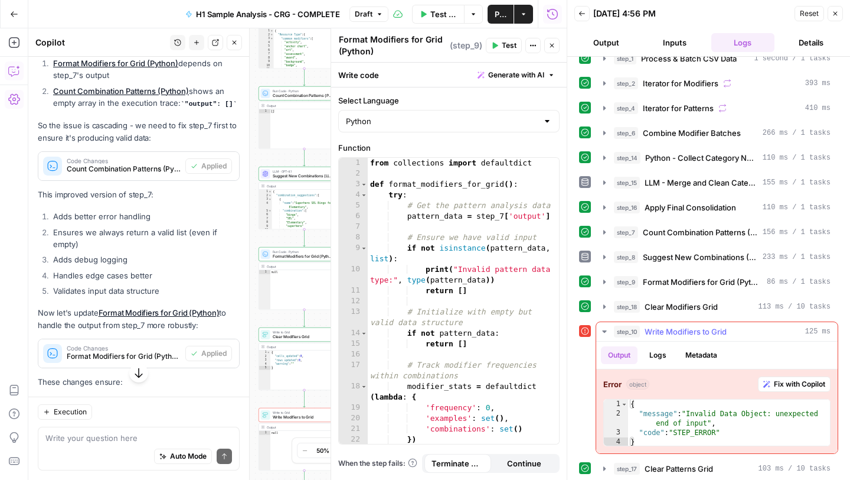
click at [673, 331] on span "Write Modifiers to Grid" at bounding box center [686, 331] width 82 height 12
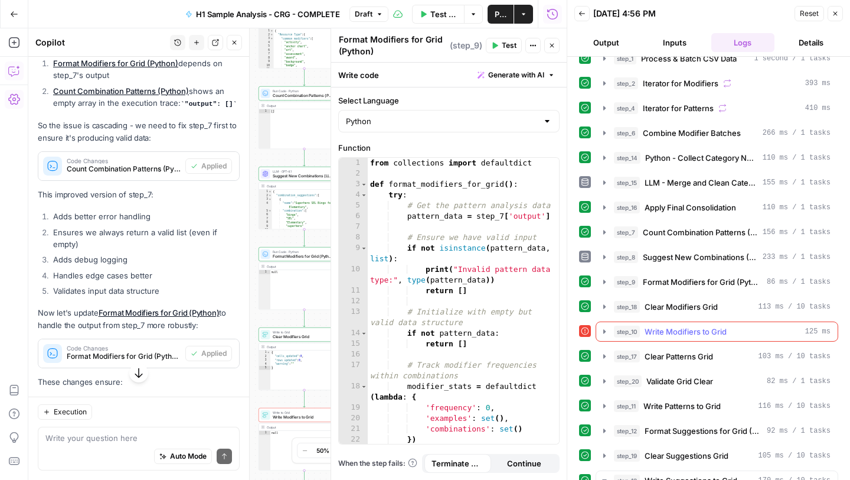
click at [673, 331] on span "Write Modifiers to Grid" at bounding box center [686, 331] width 82 height 12
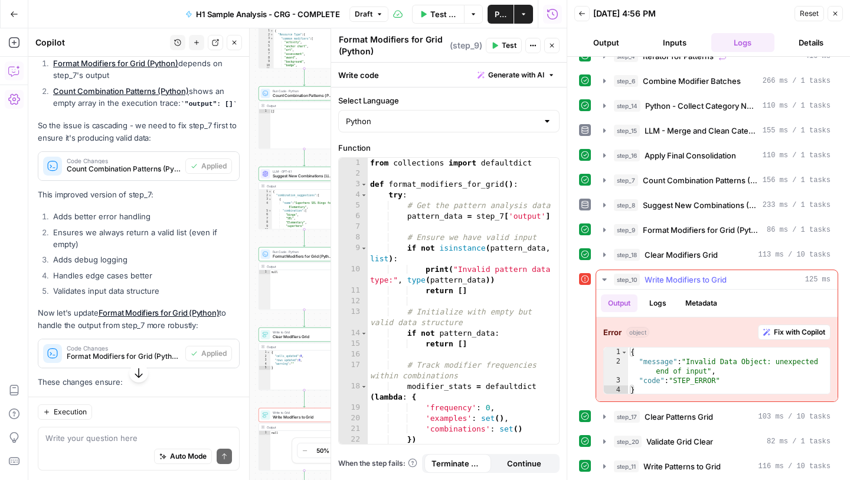
scroll to position [103, 0]
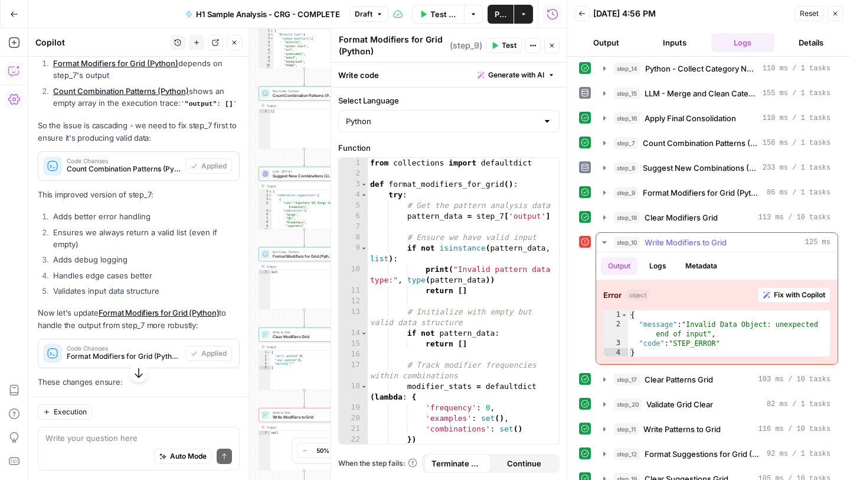
click at [609, 239] on icon "button" at bounding box center [604, 241] width 9 height 9
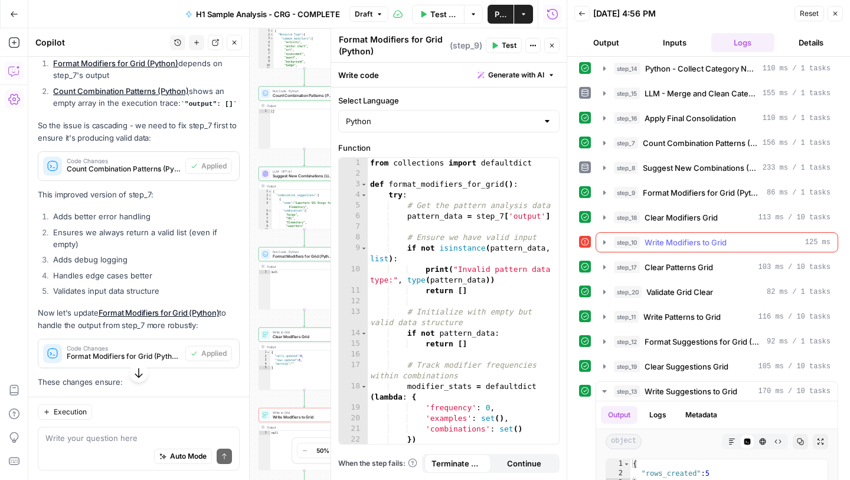
click at [609, 239] on icon "button" at bounding box center [604, 241] width 9 height 9
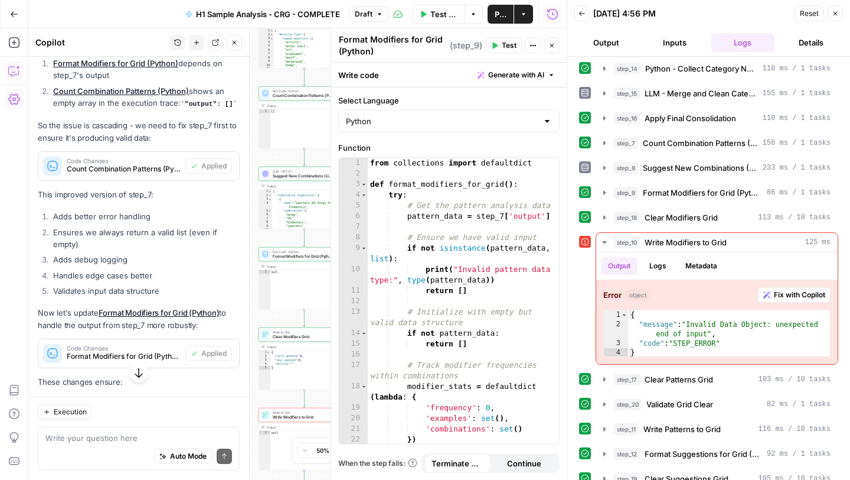
click at [442, 18] on span "Test Workflow" at bounding box center [444, 14] width 27 height 12
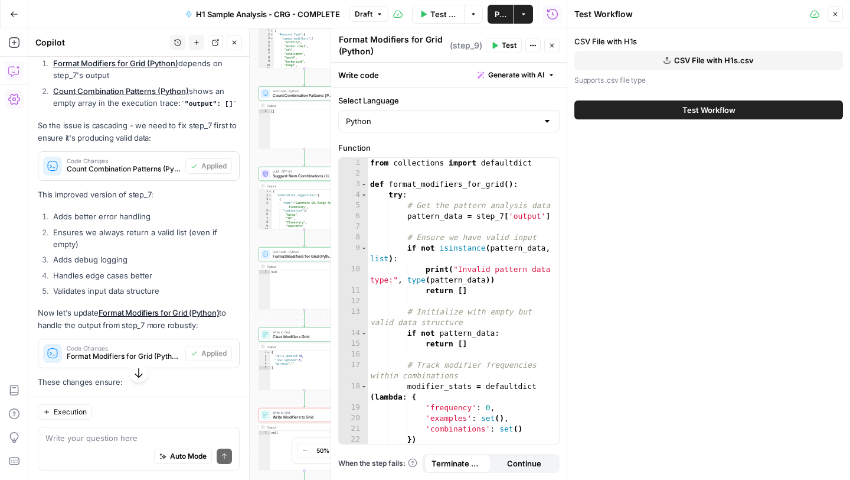
click at [651, 115] on button "Test Workflow" at bounding box center [709, 109] width 269 height 19
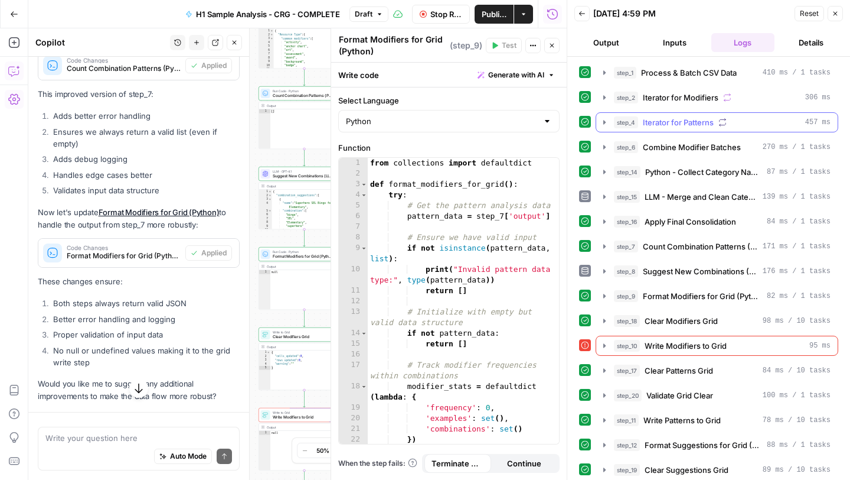
click at [605, 345] on icon "button" at bounding box center [605, 345] width 2 height 4
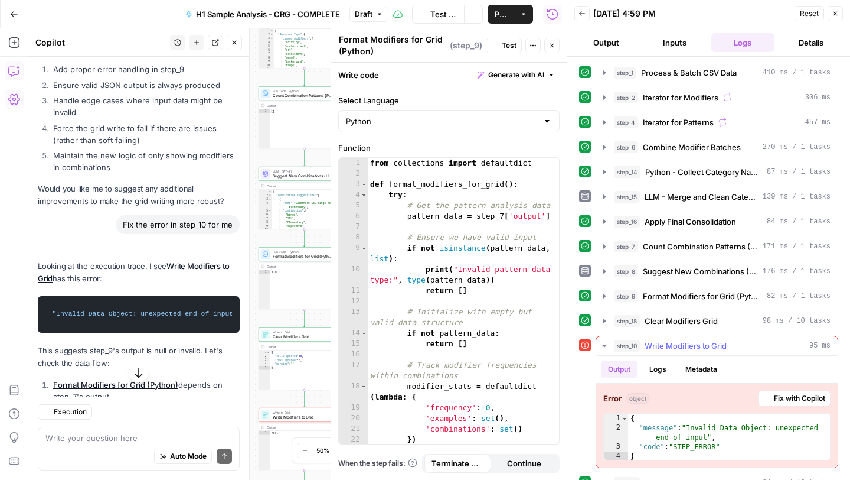
scroll to position [10593, 0]
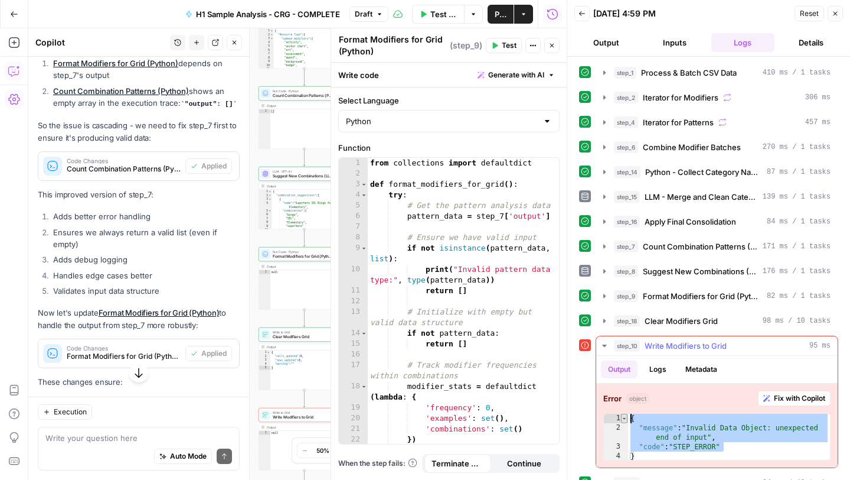
drag, startPoint x: 741, startPoint y: 449, endPoint x: 624, endPoint y: 416, distance: 121.5
click at [624, 416] on div "**********" at bounding box center [717, 436] width 227 height 47
type textarea "**********"
click at [81, 432] on textarea at bounding box center [138, 438] width 187 height 12
type textarea "Still having issues on step 10"
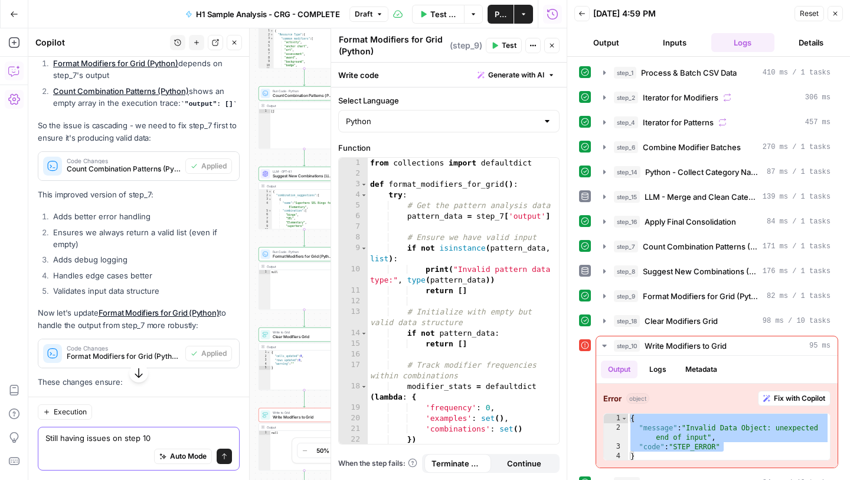
click at [228, 458] on button "Send" at bounding box center [224, 455] width 15 height 15
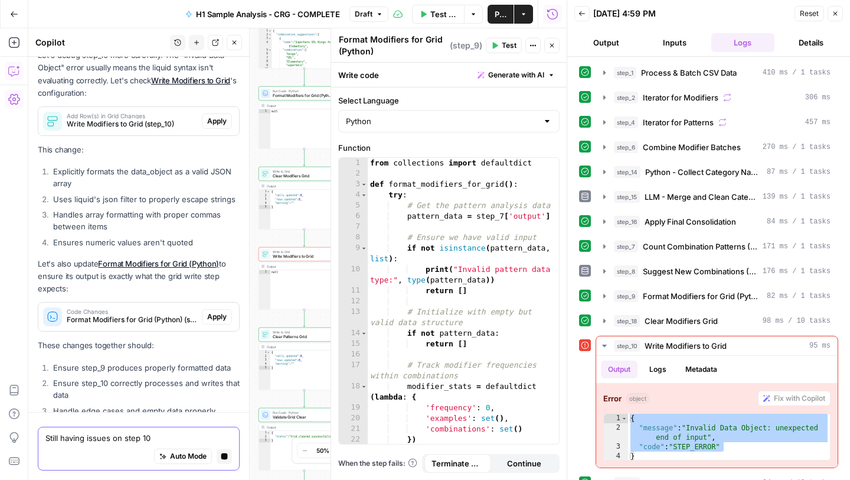
scroll to position [10722, 0]
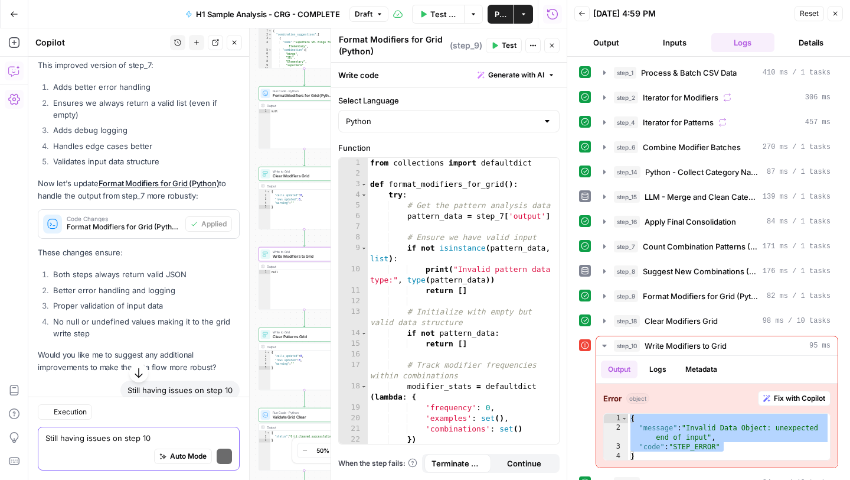
click at [216, 473] on span "Apply" at bounding box center [216, 478] width 19 height 11
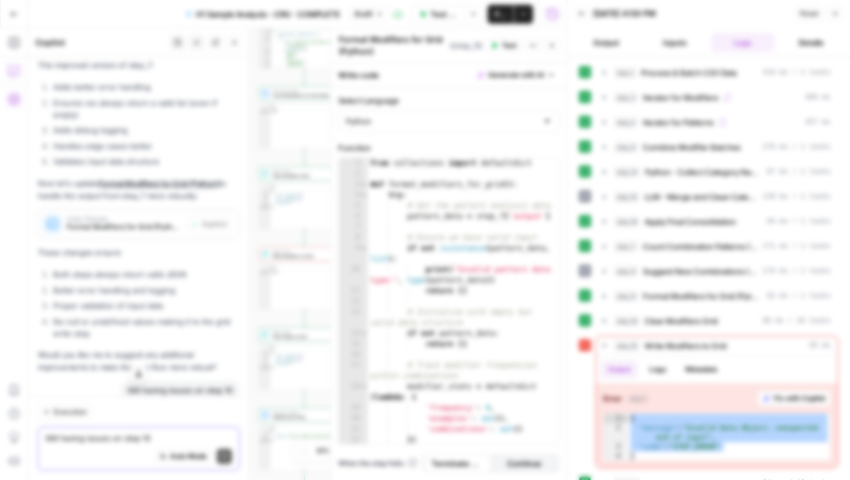
scroll to position [11044, 0]
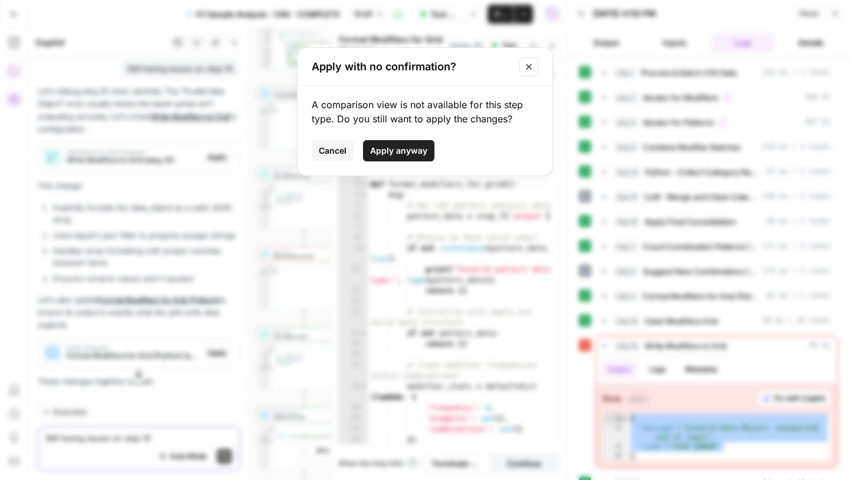
click at [402, 146] on span "Apply anyway" at bounding box center [398, 151] width 57 height 12
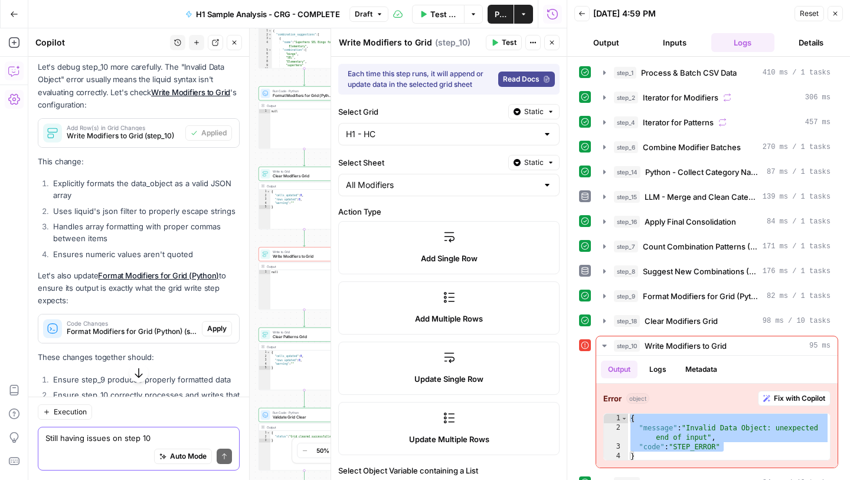
scroll to position [11133, 0]
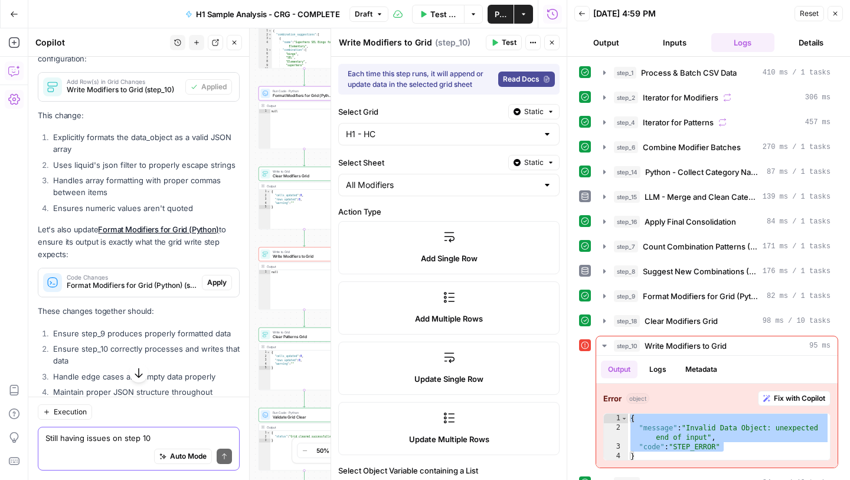
click at [221, 277] on span "Apply" at bounding box center [216, 282] width 19 height 11
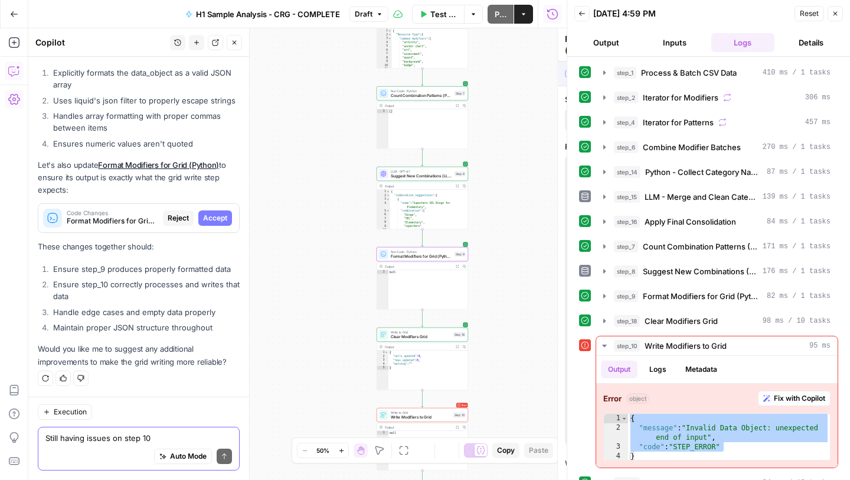
click at [214, 220] on span "Accept" at bounding box center [215, 218] width 24 height 11
